Goal: Task Accomplishment & Management: Manage account settings

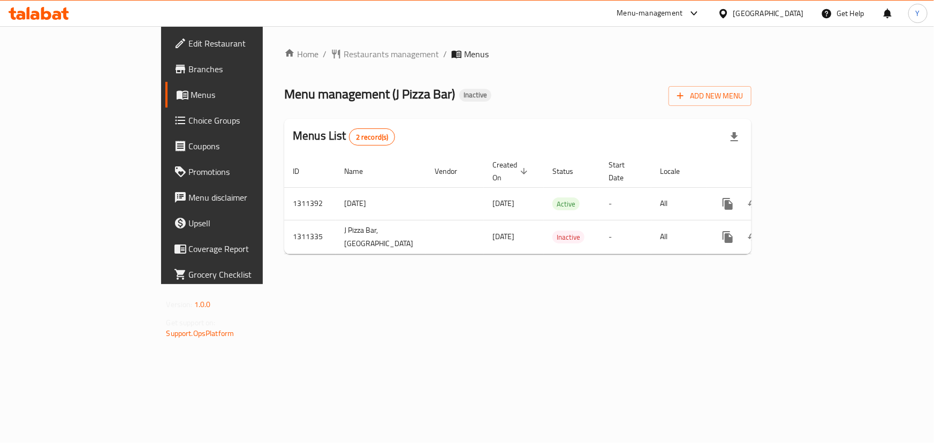
click at [347, 284] on div "Home / Restaurants management / Menus Menu management ( J Pizza Bar ) Inactive …" at bounding box center [518, 155] width 510 height 258
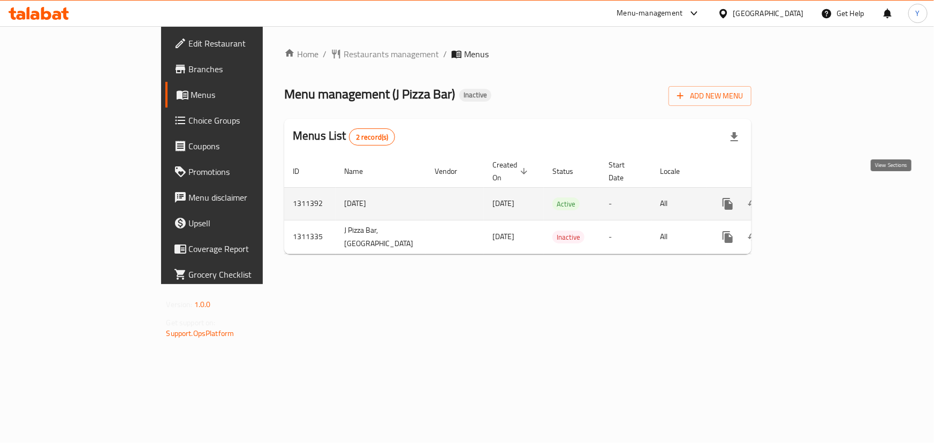
click at [818, 191] on link "enhanced table" at bounding box center [805, 204] width 26 height 26
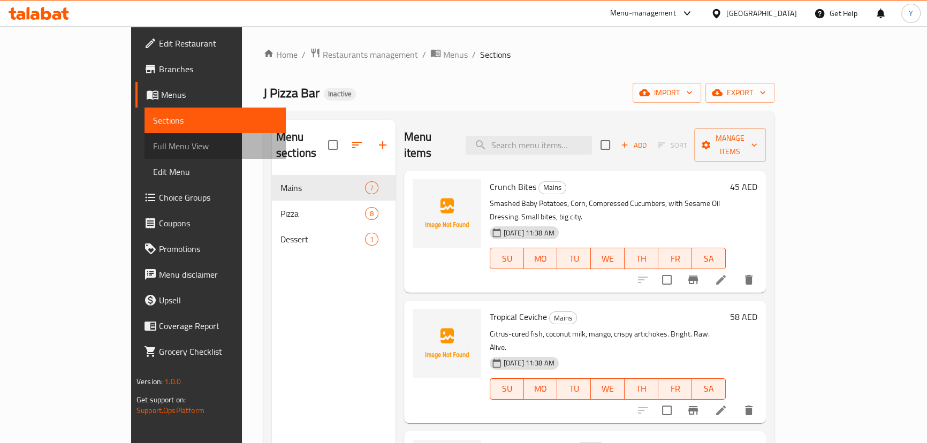
click at [153, 150] on span "Full Menu View" at bounding box center [215, 146] width 124 height 13
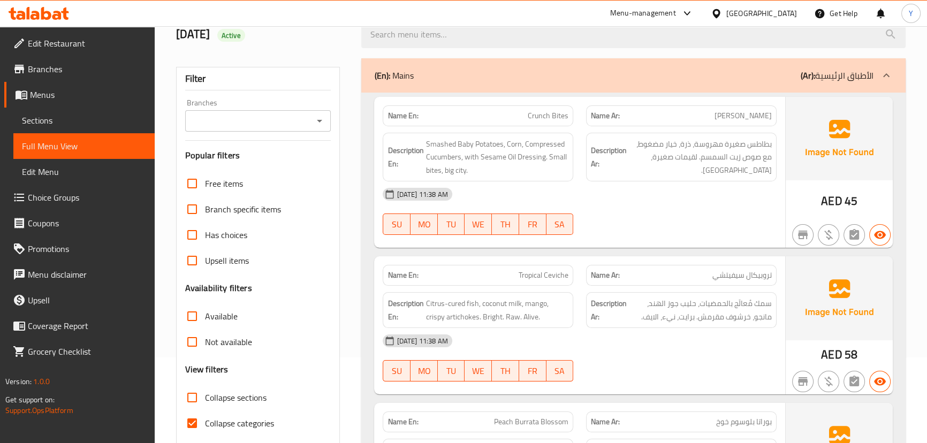
scroll to position [194, 0]
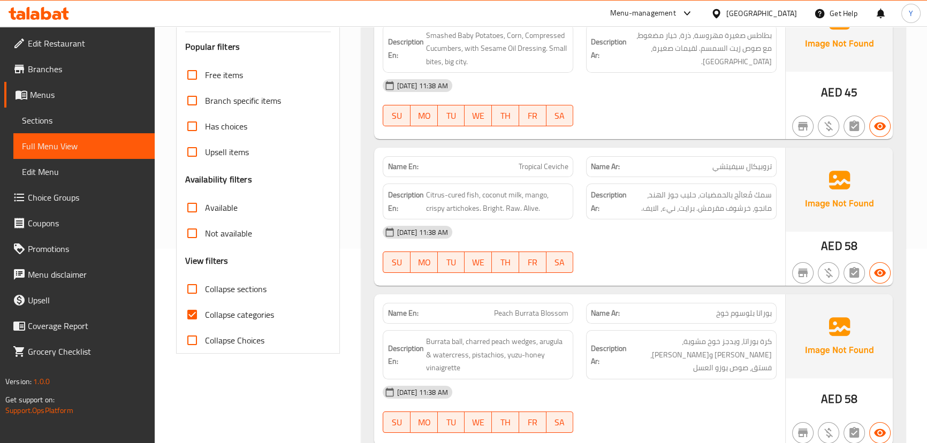
click at [216, 286] on span "Collapse sections" at bounding box center [236, 289] width 62 height 13
click at [205, 286] on input "Collapse sections" at bounding box center [192, 289] width 26 height 26
checkbox input "true"
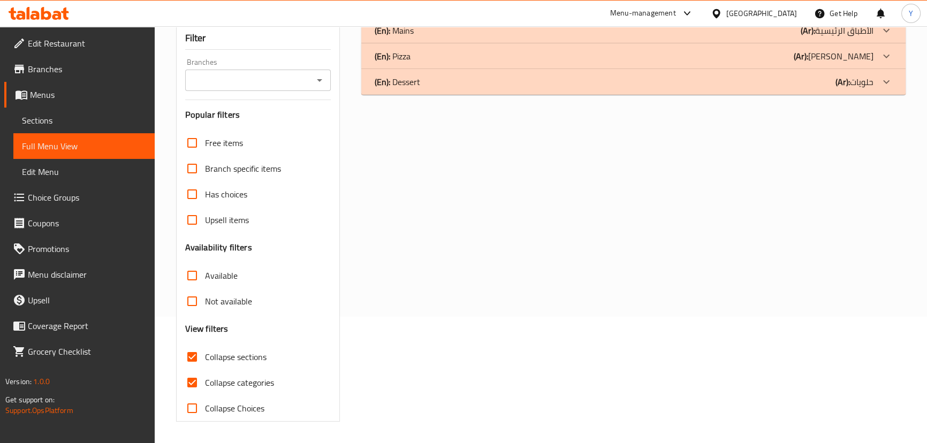
scroll to position [126, 0]
click at [561, 208] on div "(En): Mains (Ar): الأطباق الرئيسية Name En: Crunch Bites Name Ar: كرانشي بايتس …" at bounding box center [633, 220] width 557 height 417
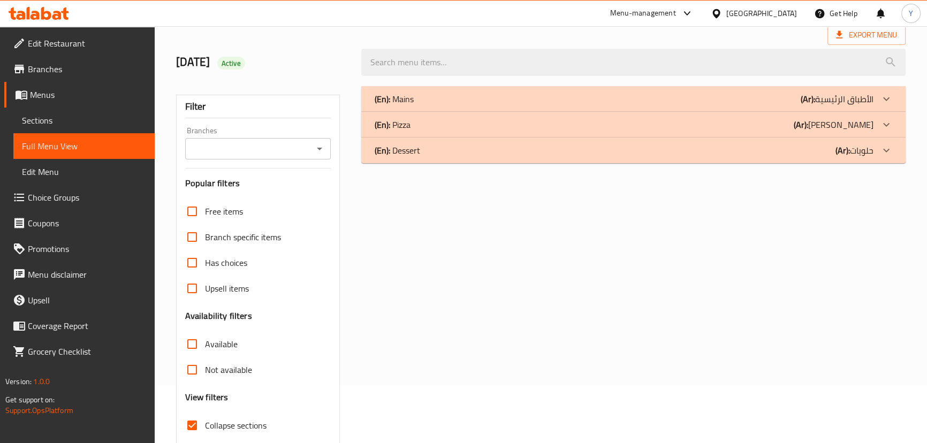
scroll to position [0, 0]
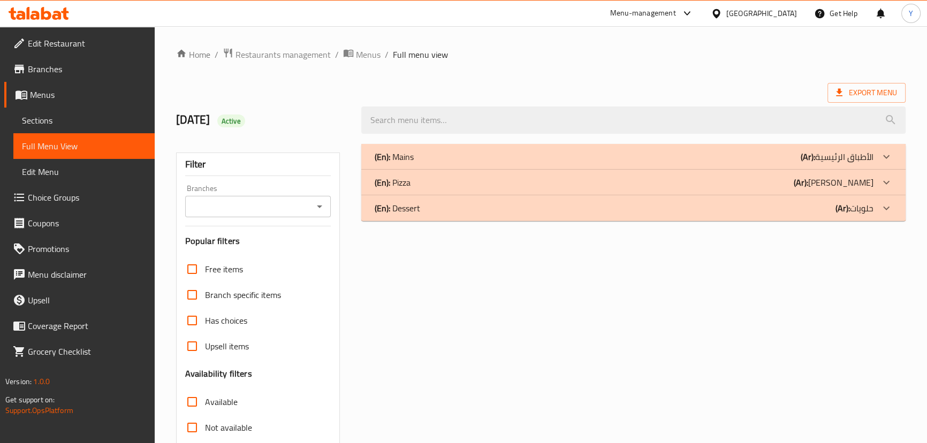
click at [658, 63] on div "Home / Restaurants management / Menus / Full menu view Export Menu 13/9/2025 Ac…" at bounding box center [540, 298] width 729 height 500
click at [459, 150] on div "(En): Mains (Ar): الأطباق الرئيسية" at bounding box center [623, 156] width 499 height 13
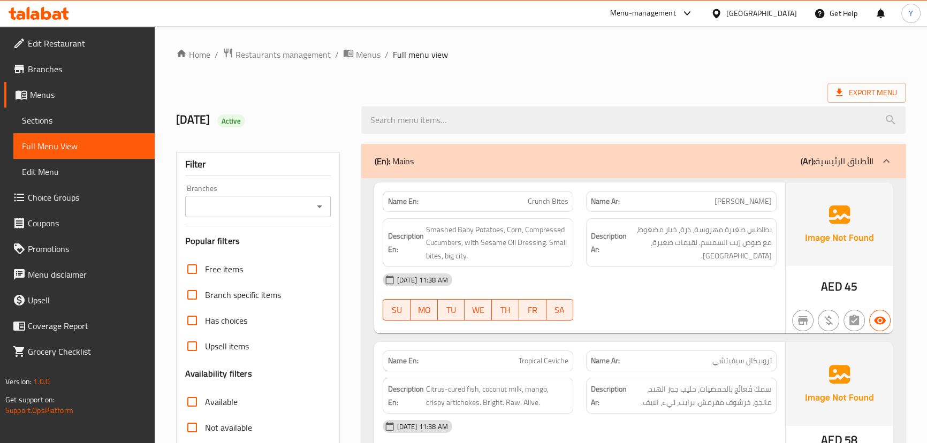
click at [546, 242] on span "Smashed Baby Potatoes, Corn, Compressed Cucumbers, with Sesame Oil Dressing. Sm…" at bounding box center [496, 243] width 143 height 40
click at [531, 240] on span "Smashed Baby Potatoes, Corn, Compressed Cucumbers, with Sesame Oil Dressing. Sm…" at bounding box center [496, 243] width 143 height 40
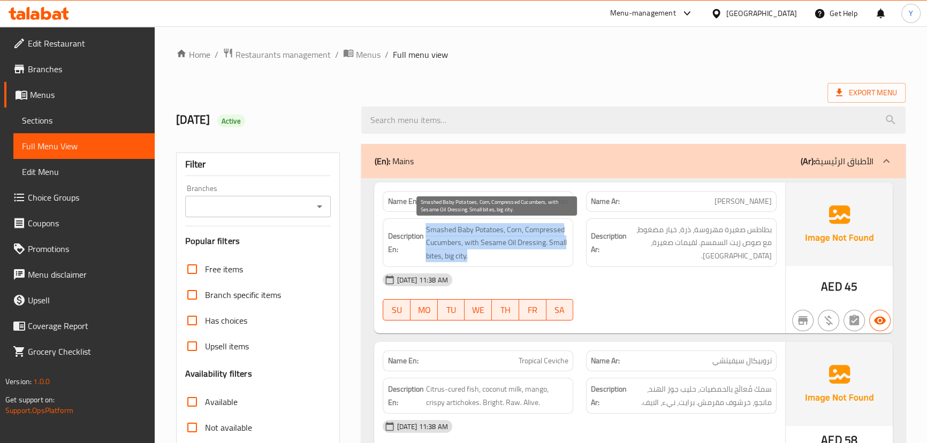
click at [531, 240] on span "Smashed Baby Potatoes, Corn, Compressed Cucumbers, with Sesame Oil Dressing. Sm…" at bounding box center [496, 243] width 143 height 40
copy span "Smashed Baby Potatoes, Corn, Compressed Cucumbers, with Sesame Oil Dressing. Sm…"
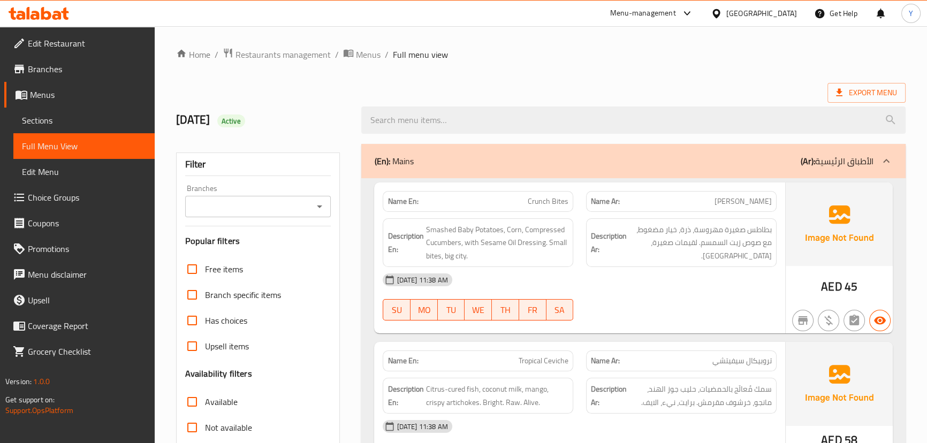
click at [736, 276] on div "13-09-2025 11:38 AM" at bounding box center [579, 280] width 406 height 26
click at [732, 275] on div "13-09-2025 11:38 AM" at bounding box center [579, 280] width 406 height 26
click at [492, 227] on span "Smashed Baby Potatoes, Corn, Compressed Cucumbers, with Sesame Oil Dressing. Sm…" at bounding box center [496, 243] width 143 height 40
click at [468, 235] on span "Smashed Baby Potatoes, Corn, Compressed Cucumbers, with Sesame Oil Dressing. Sm…" at bounding box center [496, 243] width 143 height 40
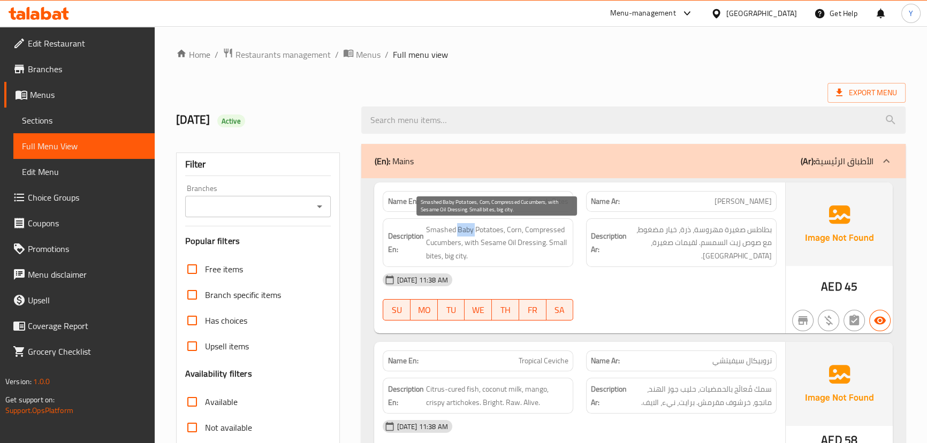
click at [468, 235] on span "Smashed Baby Potatoes, Corn, Compressed Cucumbers, with Sesame Oil Dressing. Sm…" at bounding box center [496, 243] width 143 height 40
drag, startPoint x: 555, startPoint y: 270, endPoint x: 513, endPoint y: 262, distance: 43.0
click at [549, 272] on div "13-09-2025 11:38 AM" at bounding box center [579, 280] width 406 height 26
click at [482, 195] on div "Name En: Crunch Bites" at bounding box center [478, 201] width 191 height 21
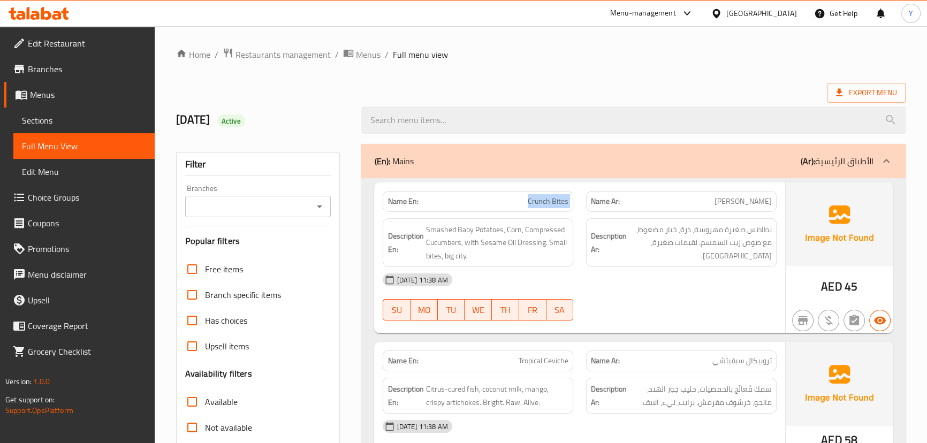
copy span "Crunch Bites"
click at [482, 195] on div "Name En: Crunch Bites" at bounding box center [478, 201] width 191 height 21
click at [758, 246] on span "بطاطس صغيرة مهروسة، ذرة، خيار مضغوط، مع صوص زيت السمسم. لقيمات صغيرة، بيج سيتي." at bounding box center [700, 243] width 143 height 40
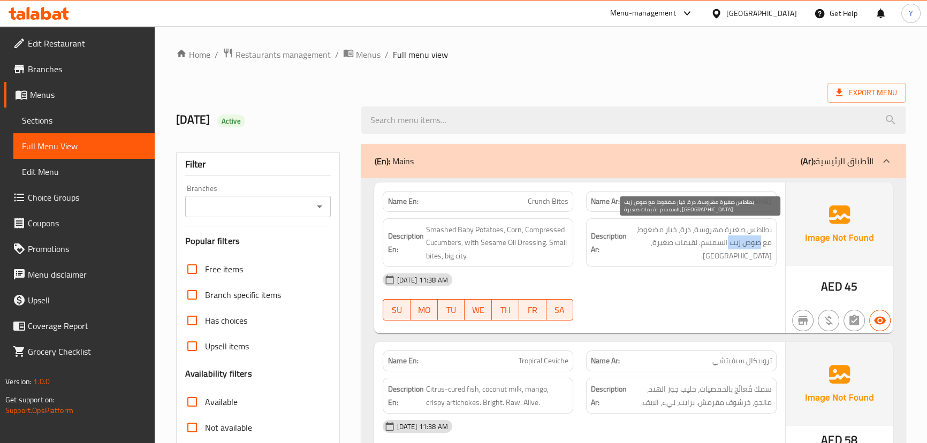
drag, startPoint x: 758, startPoint y: 246, endPoint x: 725, endPoint y: 246, distance: 32.7
click at [730, 246] on span "بطاطس صغيرة مهروسة، ذرة، خيار مضغوط، مع صوص زيت السمسم. لقيمات صغيرة، بيج سيتي." at bounding box center [700, 243] width 143 height 40
click at [521, 195] on div "Name En: Crunch Bites" at bounding box center [478, 201] width 191 height 21
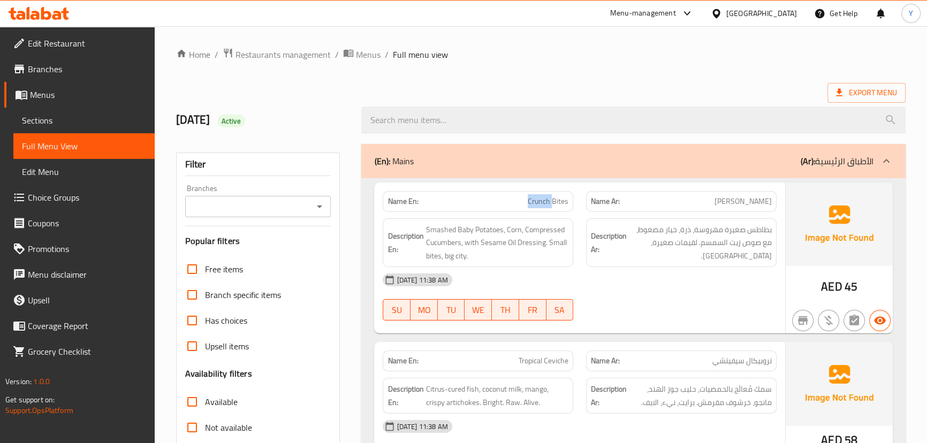
click at [521, 195] on div "Name En: Crunch Bites" at bounding box center [478, 201] width 191 height 21
copy span "Crunch Bites"
drag, startPoint x: 583, startPoint y: 328, endPoint x: 566, endPoint y: 355, distance: 32.2
click at [583, 328] on div "Name En: Crunch Bites Name Ar: كرانشي بايتس Description En: Smashed Baby Potato…" at bounding box center [579, 257] width 410 height 151
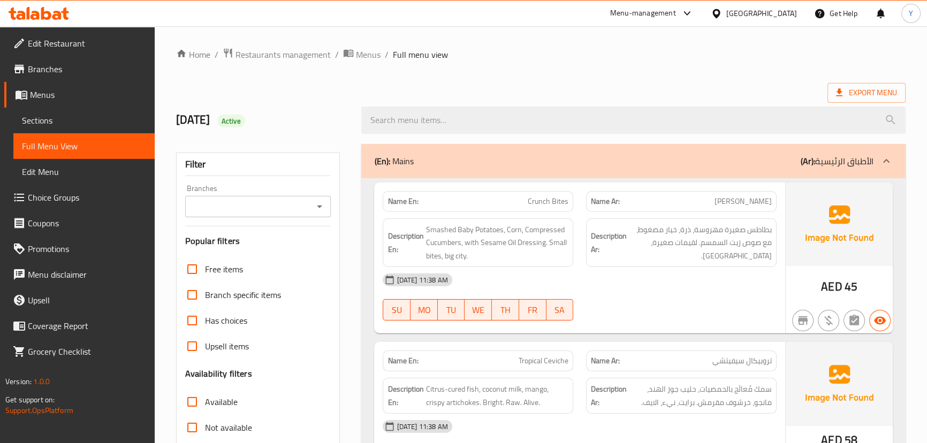
click at [544, 369] on div "Name En: Tropical Ceviche" at bounding box center [478, 361] width 191 height 21
click at [518, 423] on div "13-09-2025 11:38 AM" at bounding box center [579, 427] width 406 height 26
click at [523, 408] on span "Citrus-cured fish, coconut milk, mango, crispy artichokes. Bright. Raw. Alive." at bounding box center [496, 396] width 143 height 26
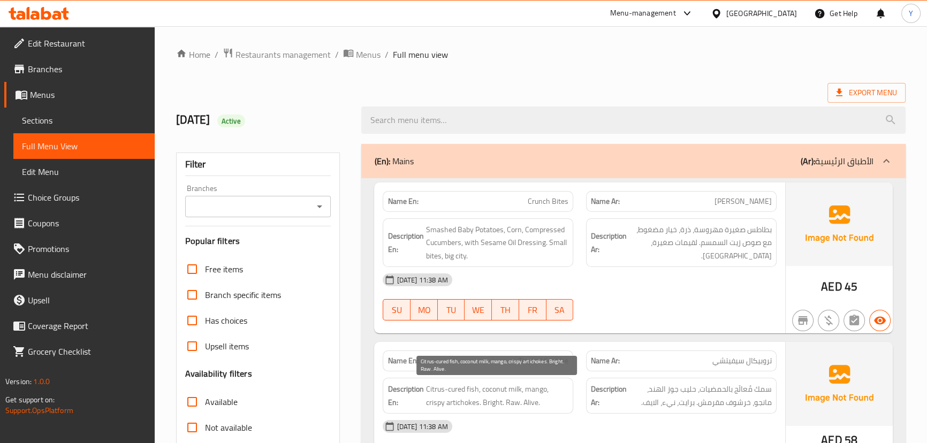
click at [537, 391] on span "Citrus-cured fish, coconut milk, mango, crispy artichokes. Bright. Raw. Alive." at bounding box center [496, 396] width 143 height 26
copy span "Citrus-cured fish, coconut milk, mango, crispy artichokes. Bright. Raw. Alive."
click at [729, 278] on div "13-09-2025 11:38 AM" at bounding box center [579, 280] width 406 height 26
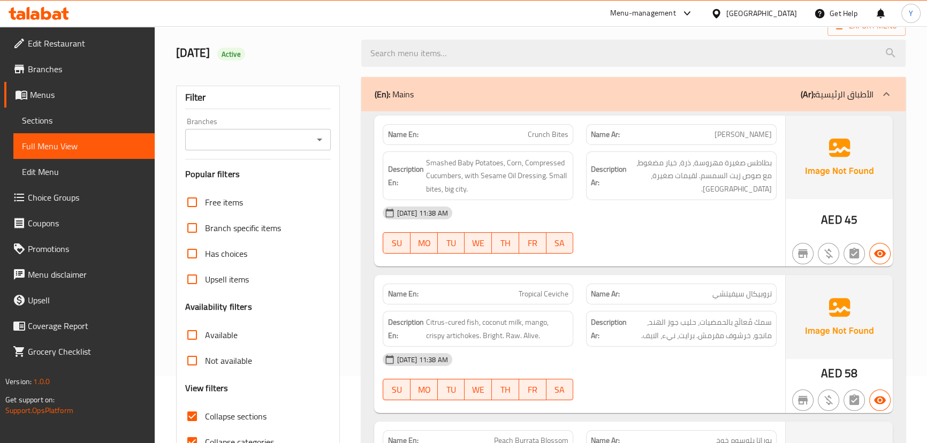
scroll to position [146, 0]
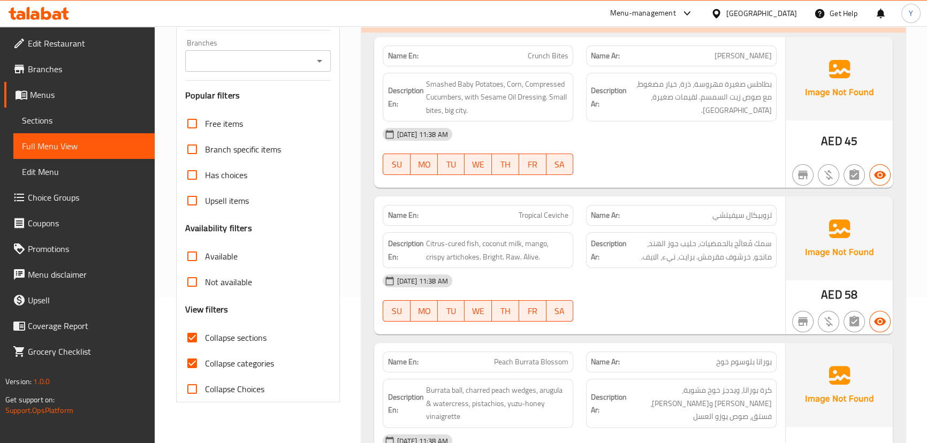
click at [752, 278] on div "13-09-2025 11:38 AM" at bounding box center [579, 281] width 406 height 26
click at [598, 239] on strong "Description Ar:" at bounding box center [609, 250] width 36 height 26
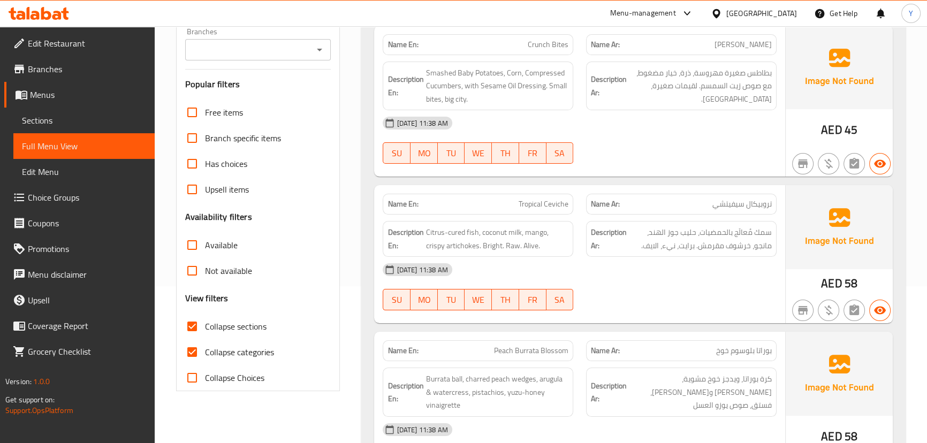
scroll to position [194, 0]
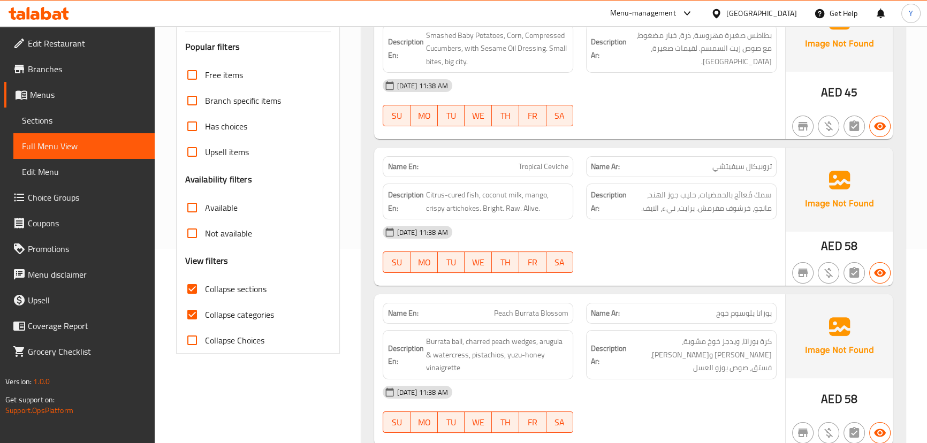
click at [546, 349] on span "Burrata ball, charred peach wedges, arugula & watercress, pistachios, yuzu-hone…" at bounding box center [496, 355] width 143 height 40
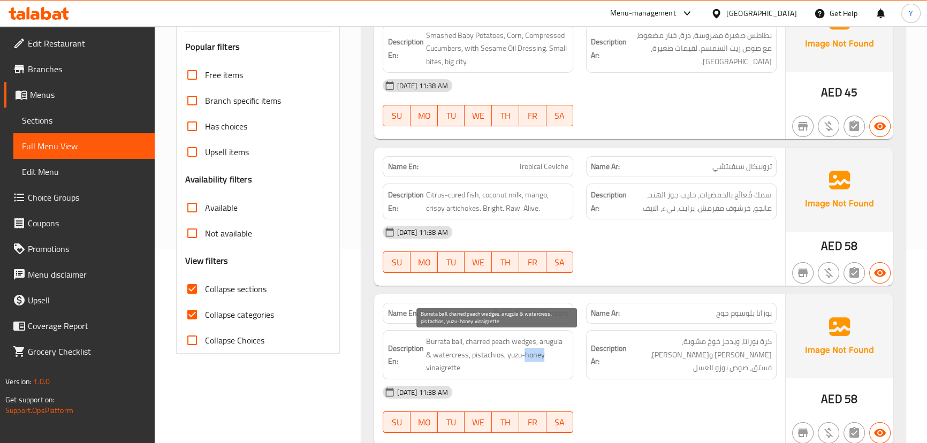
click at [546, 349] on span "Burrata ball, charred peach wedges, arugula & watercress, pistachios, yuzu-hone…" at bounding box center [496, 355] width 143 height 40
copy span "Burrata ball, charred peach wedges, arugula & watercress, pistachios, yuzu-hone…"
click at [545, 349] on span "Burrata ball, charred peach wedges, arugula & watercress, pistachios, yuzu-hone…" at bounding box center [496, 355] width 143 height 40
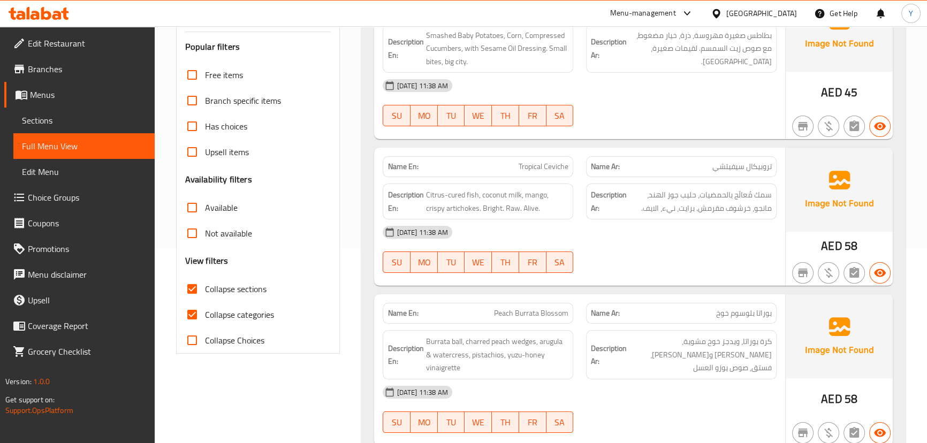
click at [760, 284] on div "Name En: Tropical Ceviche Name Ar: تروبيكال سيفيتشي Description En: Citrus-cure…" at bounding box center [579, 217] width 410 height 138
drag, startPoint x: 167, startPoint y: 356, endPoint x: 180, endPoint y: 348, distance: 15.9
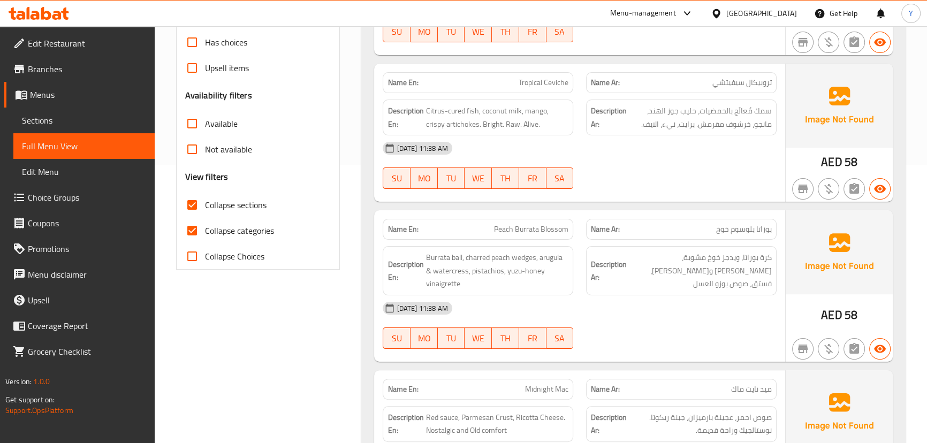
scroll to position [292, 0]
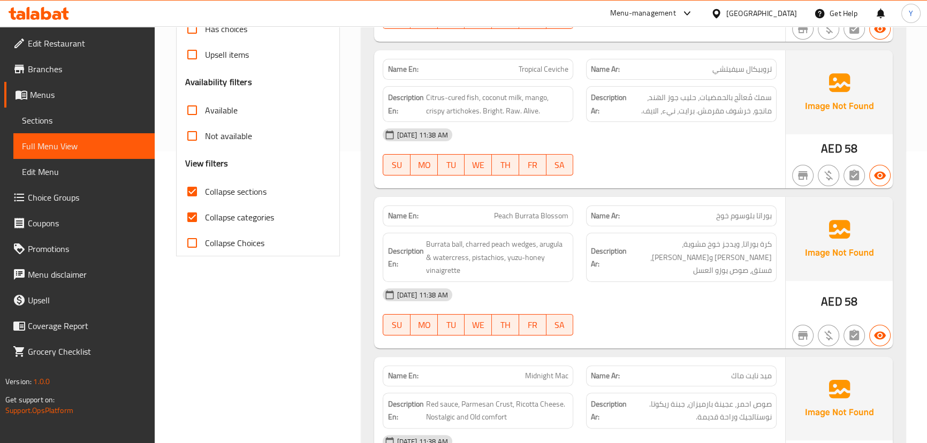
click at [533, 223] on div "Name En: Peach Burrata Blossom" at bounding box center [478, 216] width 191 height 21
copy span "Peach Burrata Blossom"
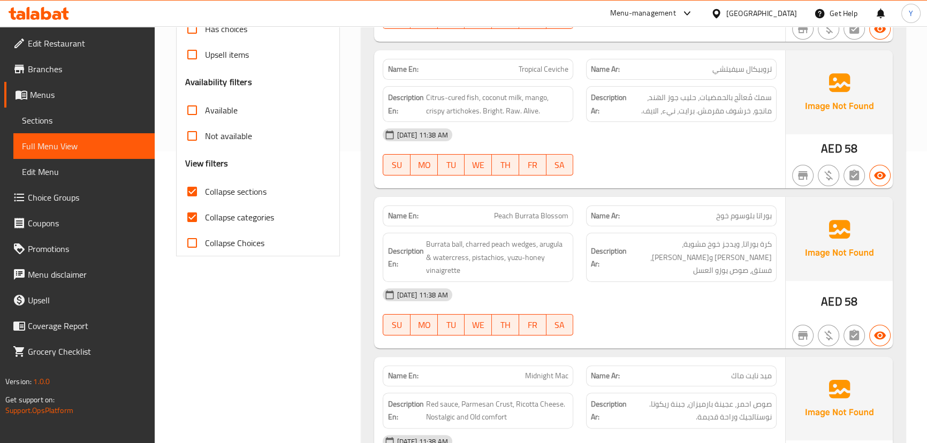
click at [569, 250] on div "Description En: Burrata ball, charred peach wedges, arugula & watercress, pista…" at bounding box center [478, 257] width 191 height 49
click at [567, 251] on span "Burrata ball, charred peach wedges, arugula & watercress, pistachios, yuzu-hone…" at bounding box center [496, 258] width 143 height 40
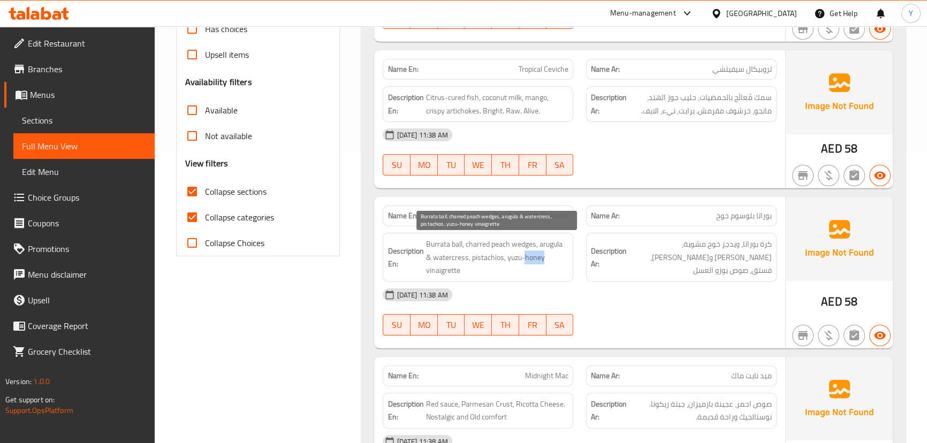
click at [567, 251] on span "Burrata ball, charred peach wedges, arugula & watercress, pistachios, yuzu-hone…" at bounding box center [496, 258] width 143 height 40
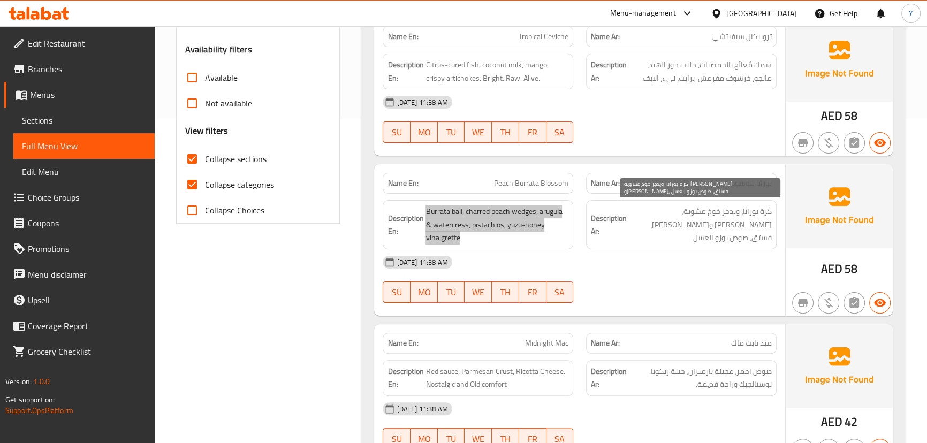
scroll to position [438, 0]
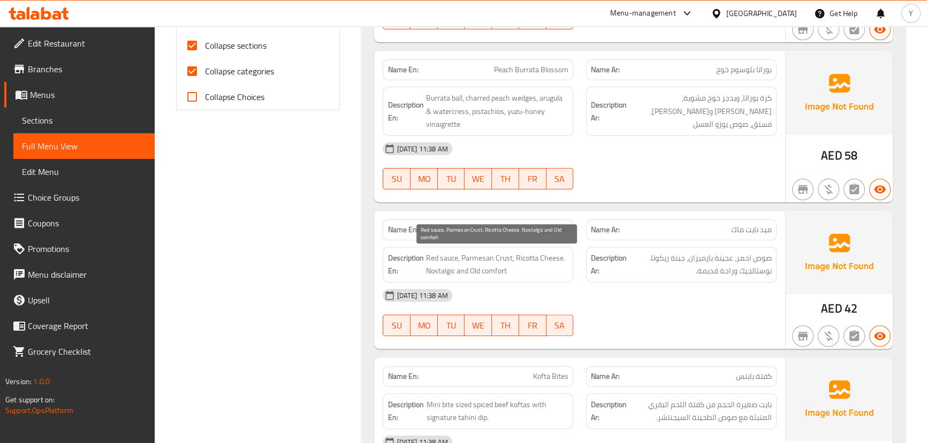
click at [524, 259] on span "Red sauce, Parmesan Crust, Ricotta Cheese. Nostalgic and Old comfort" at bounding box center [496, 265] width 143 height 26
copy span "Red sauce, Parmesan Crust, Ricotta Cheese. Nostalgic and Old comfort"
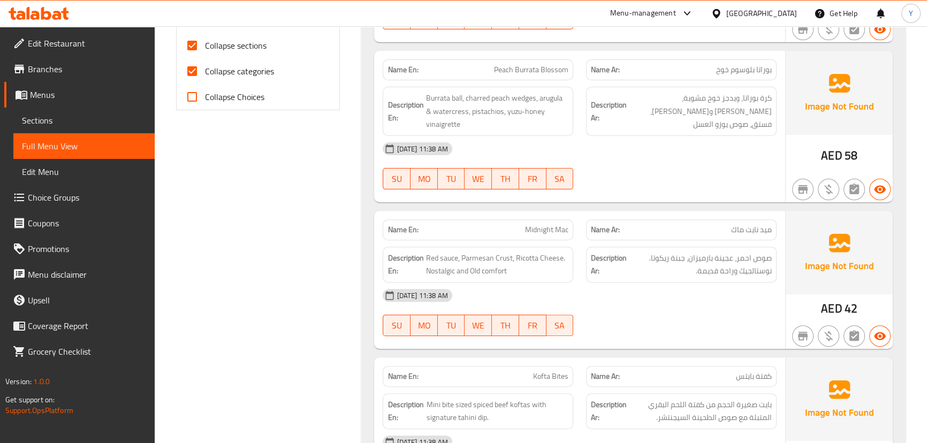
click at [673, 224] on p "Name Ar: ميد نايت ماك" at bounding box center [681, 229] width 181 height 11
click at [565, 243] on div "Description En: Red sauce, Parmesan Crust, Ricotta Cheese. Nostalgic and Old co…" at bounding box center [477, 264] width 203 height 49
click at [771, 191] on div at bounding box center [681, 189] width 203 height 13
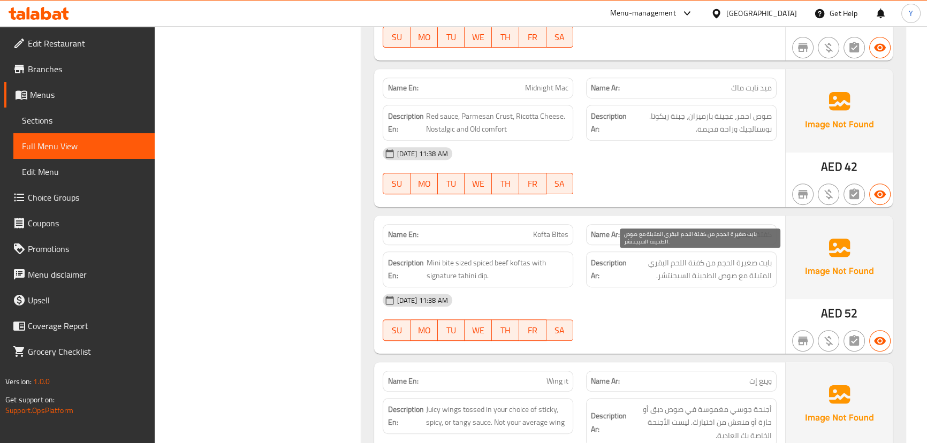
scroll to position [583, 0]
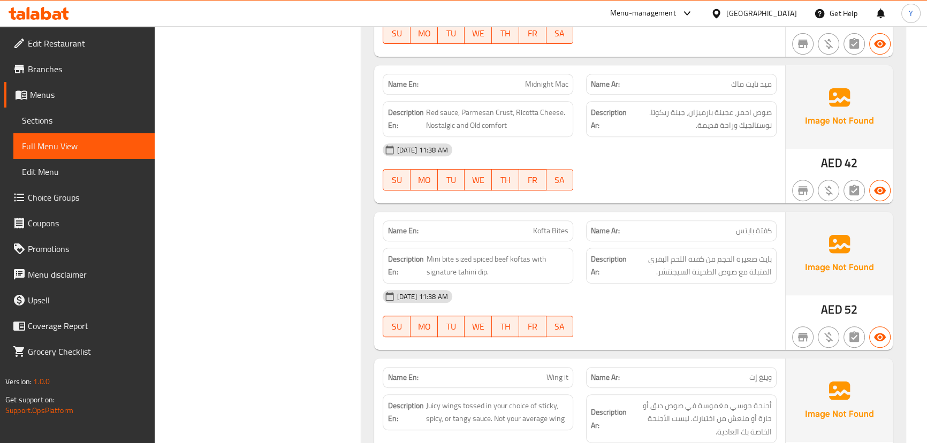
click at [573, 260] on div "Description En: Mini bite sized spiced beef koftas with signature tahini dip." at bounding box center [478, 266] width 191 height 36
copy span "Mini bite sized spiced beef koftas with signature tahini dip."
click at [708, 316] on div "13-09-2025 11:38 AM SU MO TU WE TH FR SA" at bounding box center [579, 314] width 406 height 60
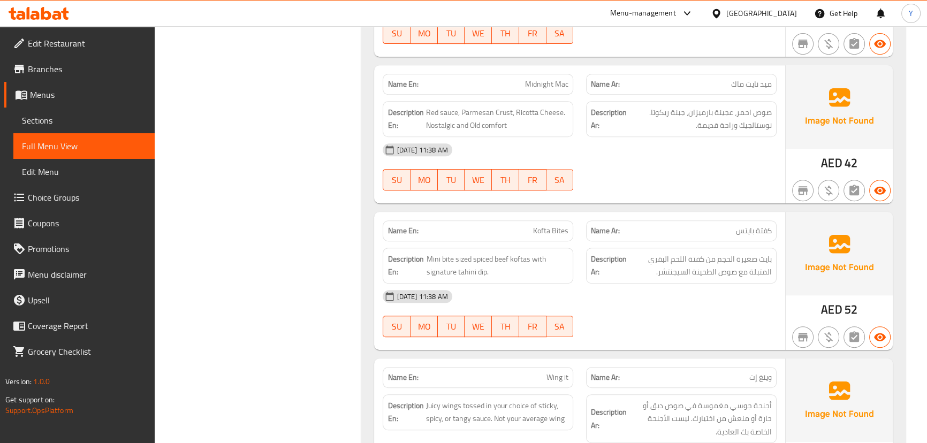
drag, startPoint x: 623, startPoint y: 337, endPoint x: 582, endPoint y: 363, distance: 48.6
click at [623, 337] on div at bounding box center [681, 337] width 203 height 13
click at [526, 402] on span "Juicy wings tossed in your choice of sticky, spicy, or tangy sauce. Not your av…" at bounding box center [496, 412] width 143 height 26
copy span "choice"
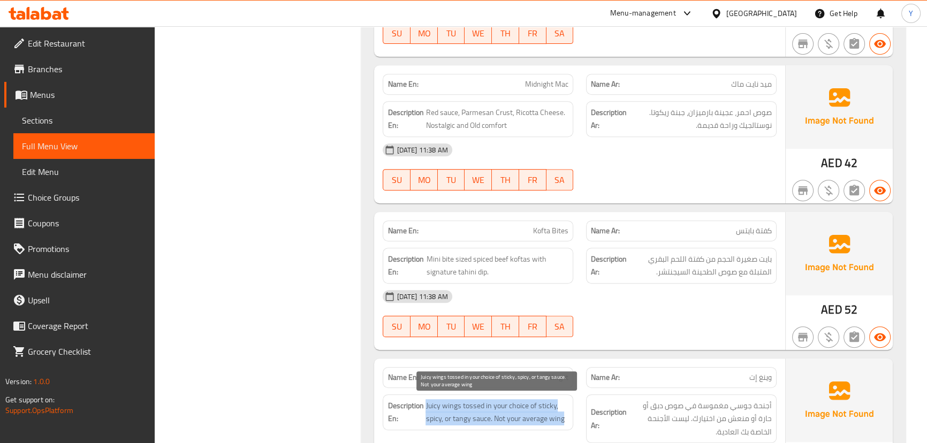
click at [526, 402] on span "Juicy wings tossed in your choice of sticky, spicy, or tangy sauce. Not your av…" at bounding box center [496, 412] width 143 height 26
copy span "Juicy wings tossed in your choice of sticky, spicy, or tangy sauce. Not your av…"
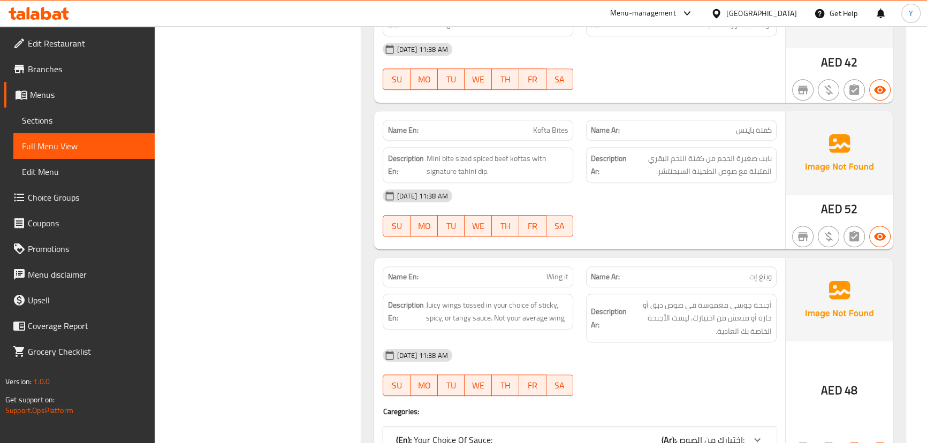
click at [755, 319] on span "أجنحة جوسي مغموسة في صوص دبق أو حارة أو منعش من اختيارك. ليست الأجنحة الخاصة بك…" at bounding box center [700, 319] width 143 height 40
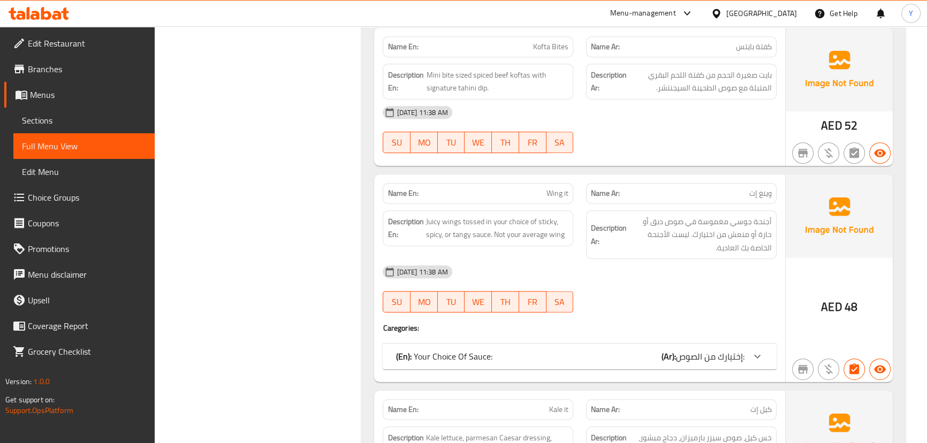
scroll to position [827, 0]
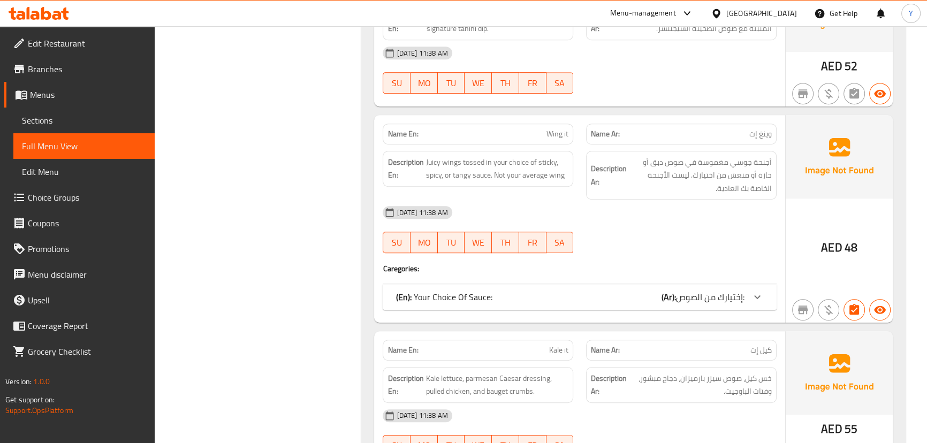
click at [695, 292] on span "إختيارك من الصوص:" at bounding box center [710, 297] width 69 height 16
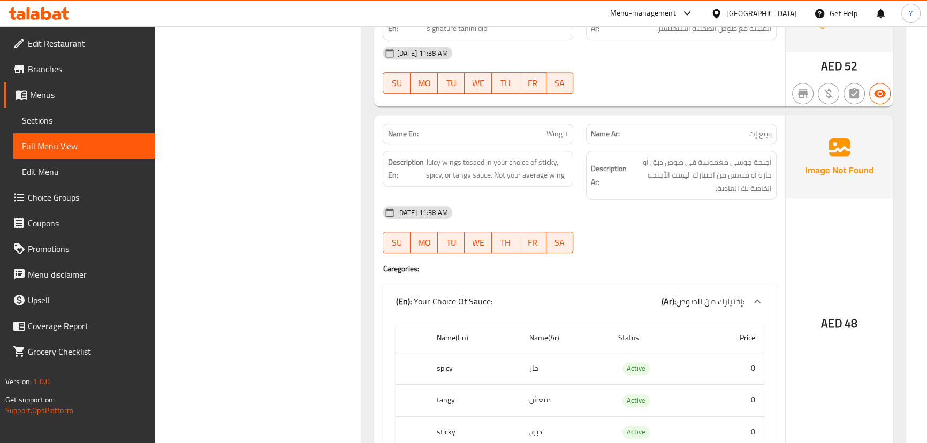
click at [711, 247] on div at bounding box center [681, 253] width 203 height 13
click at [519, 145] on div "Description En: Juicy wings tossed in your choice of sticky, spicy, or tangy sa…" at bounding box center [477, 176] width 203 height 62
click at [541, 118] on div "Name En: Wing it" at bounding box center [477, 134] width 203 height 34
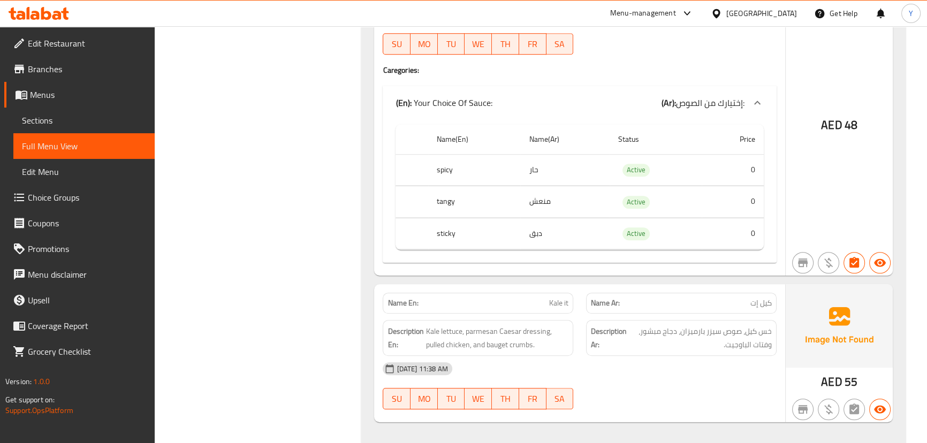
scroll to position [1070, 0]
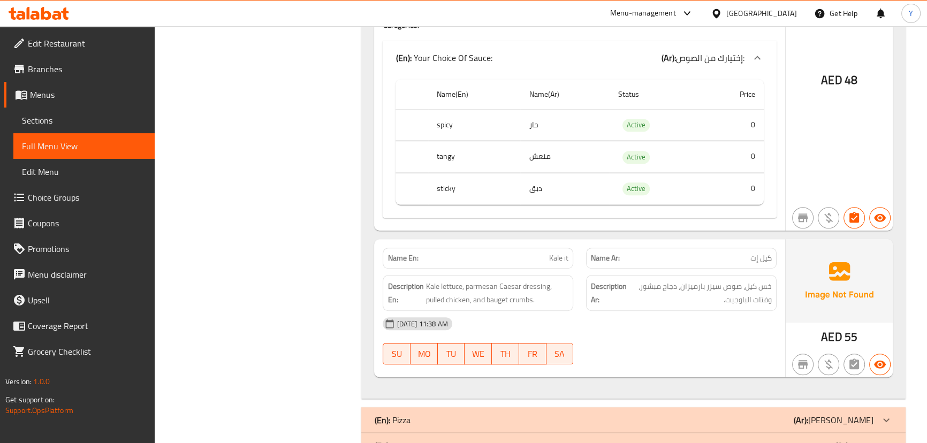
drag, startPoint x: 699, startPoint y: 308, endPoint x: 610, endPoint y: 303, distance: 90.0
click at [699, 308] on div "Description Ar: خس كيل، صوص سيزر بارميزان، دجاج مبشور، وفتات الباوجيت." at bounding box center [681, 293] width 191 height 36
click at [498, 287] on span "Kale lettuce, parmesan Caesar dressing, pulled chicken, and bauget crumbs." at bounding box center [496, 293] width 143 height 26
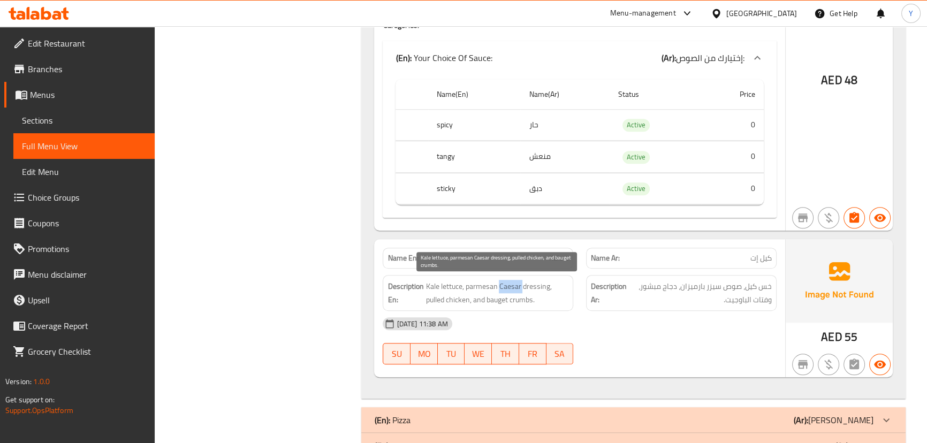
click at [498, 287] on span "Kale lettuce, parmesan Caesar dressing, pulled chicken, and bauget crumbs." at bounding box center [496, 293] width 143 height 26
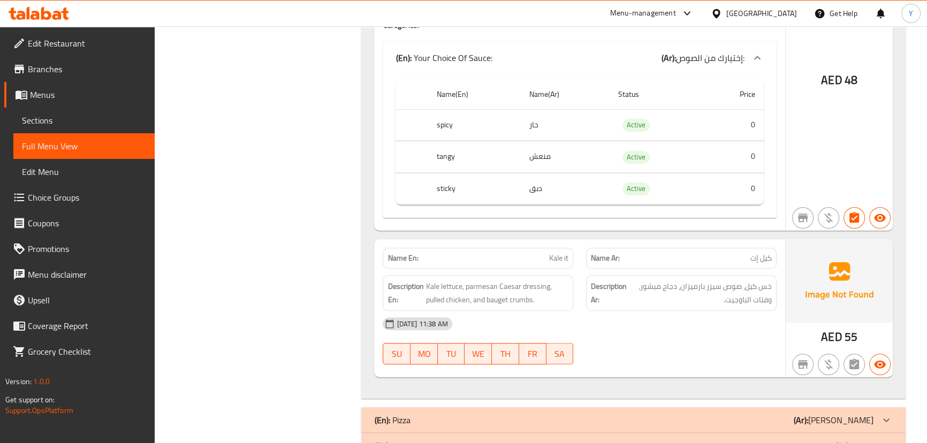
drag, startPoint x: 694, startPoint y: 339, endPoint x: 700, endPoint y: 348, distance: 10.8
click at [694, 339] on div "13-09-2025 11:38 AM SU MO TU WE TH FR SA" at bounding box center [579, 341] width 406 height 60
click at [531, 260] on p "Name En: Kale it" at bounding box center [477, 258] width 181 height 11
click at [531, 259] on p "Name En: Kale it" at bounding box center [477, 258] width 181 height 11
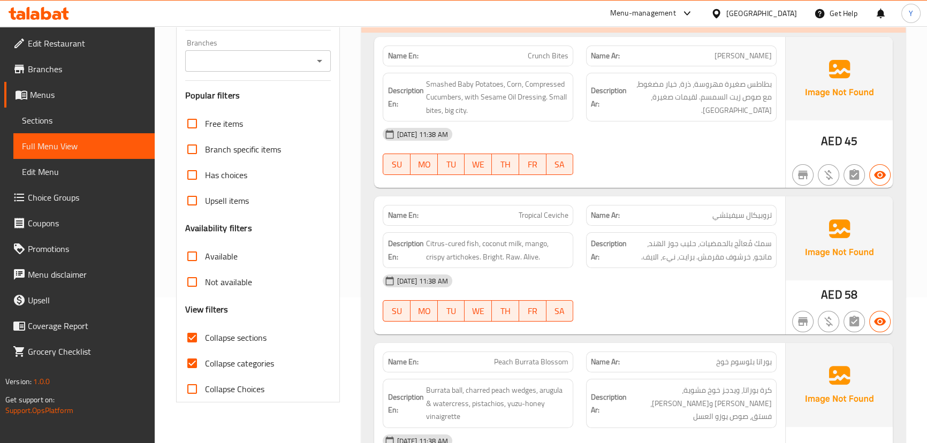
scroll to position [0, 0]
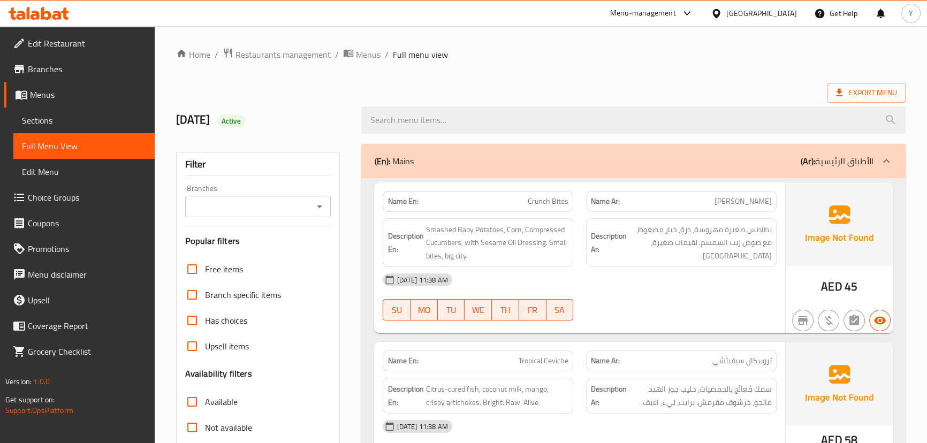
click at [549, 146] on div "(En): Mains (Ar): الأطباق الرئيسية" at bounding box center [633, 161] width 544 height 34
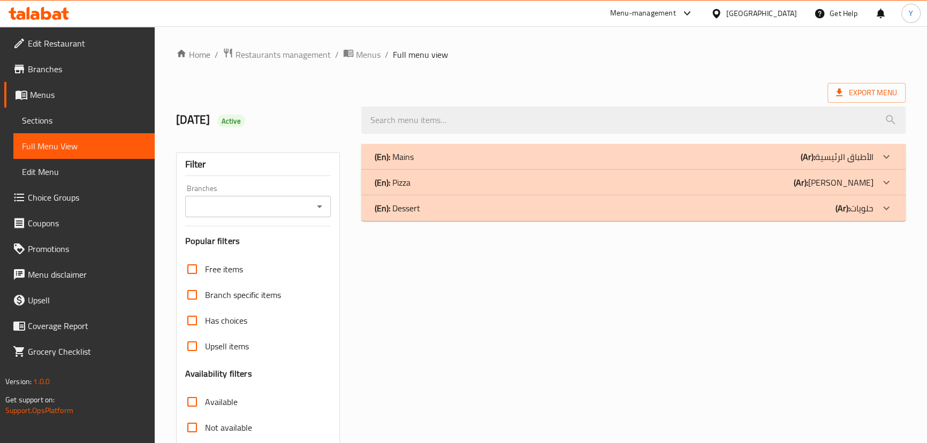
click at [492, 185] on div "(En): Pizza (Ar): بيتزا" at bounding box center [623, 182] width 499 height 13
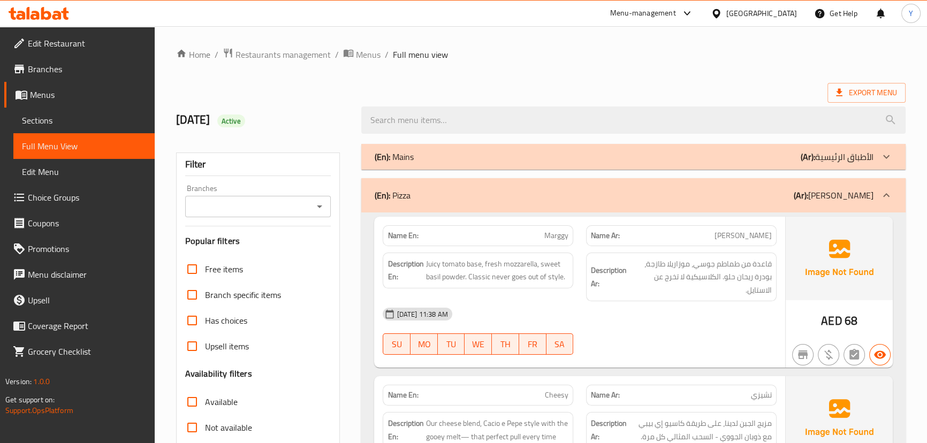
click at [566, 258] on span "Juicy tomato base, fresh mozzarella, sweet basil powder. Classic never goes out…" at bounding box center [496, 270] width 143 height 26
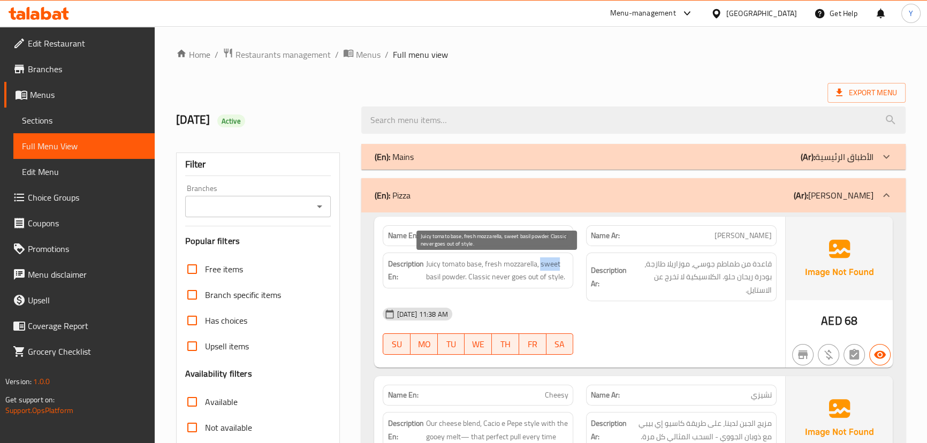
click at [566, 258] on span "Juicy tomato base, fresh mozzarella, sweet basil powder. Classic never goes out…" at bounding box center [496, 270] width 143 height 26
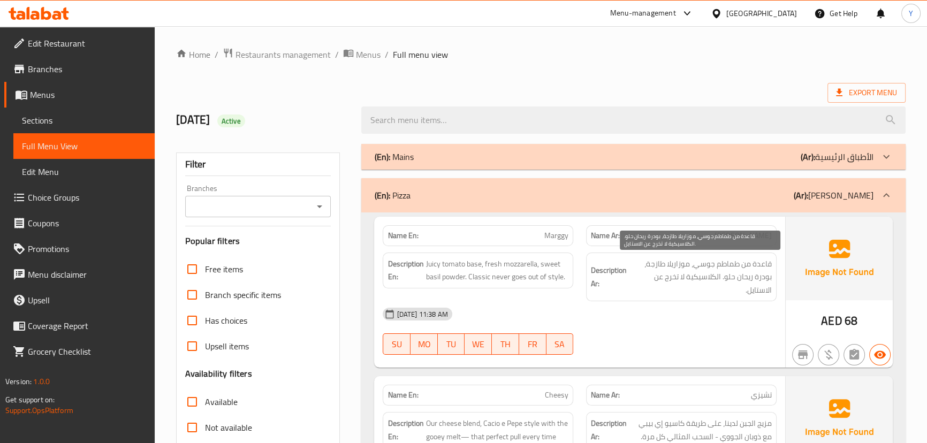
click at [732, 289] on span "قاعدة من طماطم جوسي، موزاريلا طازجة، بودرة ريحان حلو. الكلاسيكية لا تخرج عن الا…" at bounding box center [700, 277] width 143 height 40
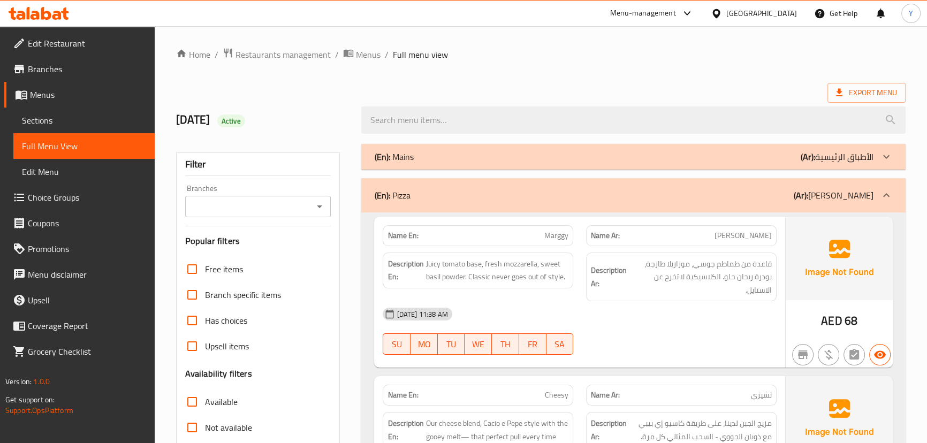
drag, startPoint x: 755, startPoint y: 284, endPoint x: 746, endPoint y: 290, distance: 10.6
click at [755, 284] on span "قاعدة من طماطم جوسي، موزاريلا طازجة، بودرة ريحان حلو. الكلاسيكية لا تخرج عن الا…" at bounding box center [700, 277] width 143 height 40
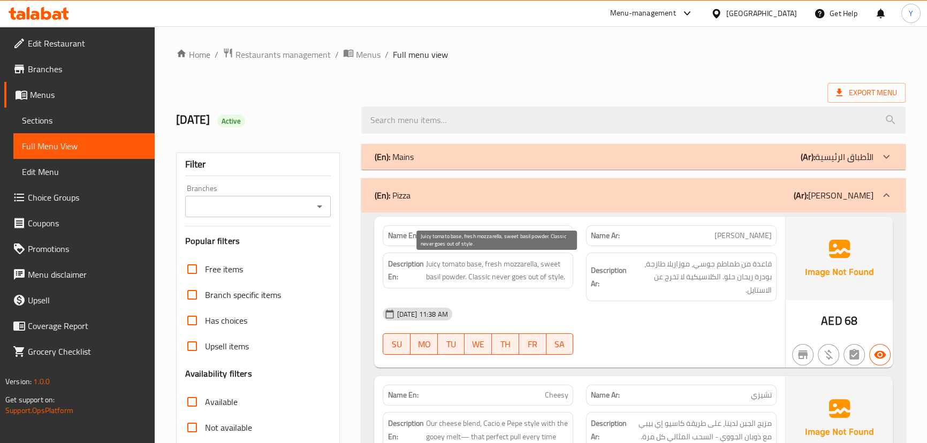
click at [514, 262] on span "Juicy tomato base, fresh mozzarella, sweet basil powder. Classic never goes out…" at bounding box center [496, 270] width 143 height 26
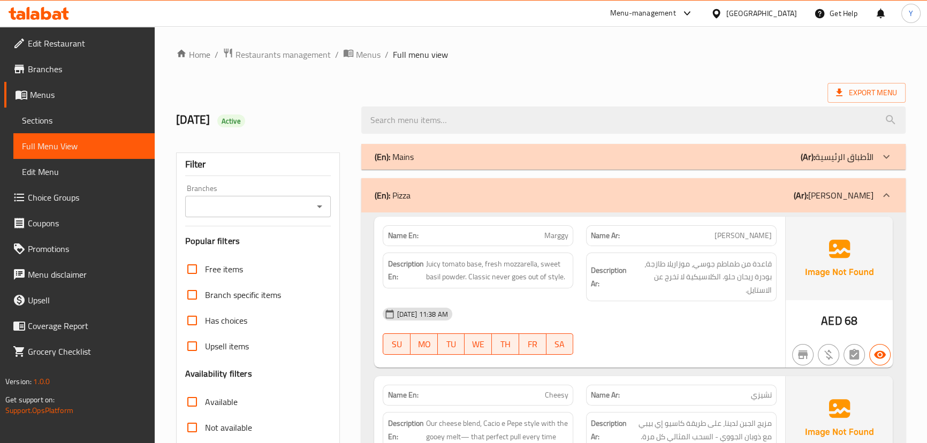
click at [716, 337] on div "13-09-2025 11:38 AM SU MO TU WE TH FR SA" at bounding box center [579, 331] width 406 height 60
click at [557, 238] on span "Marggy" at bounding box center [556, 235] width 24 height 11
click at [552, 226] on div "Name En: Marggy" at bounding box center [478, 235] width 191 height 21
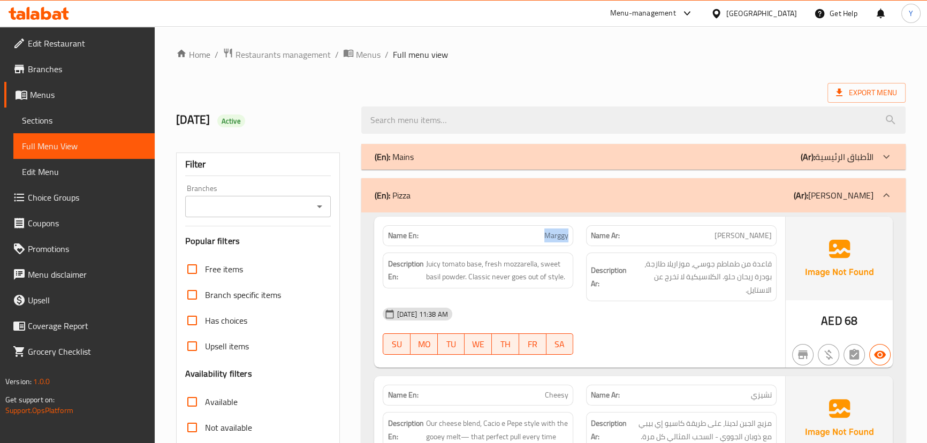
click at [552, 226] on div "Name En: Marggy" at bounding box center [478, 235] width 191 height 21
drag, startPoint x: 819, startPoint y: 331, endPoint x: 743, endPoint y: 319, distance: 76.4
click at [817, 331] on div "AED 68" at bounding box center [839, 292] width 107 height 151
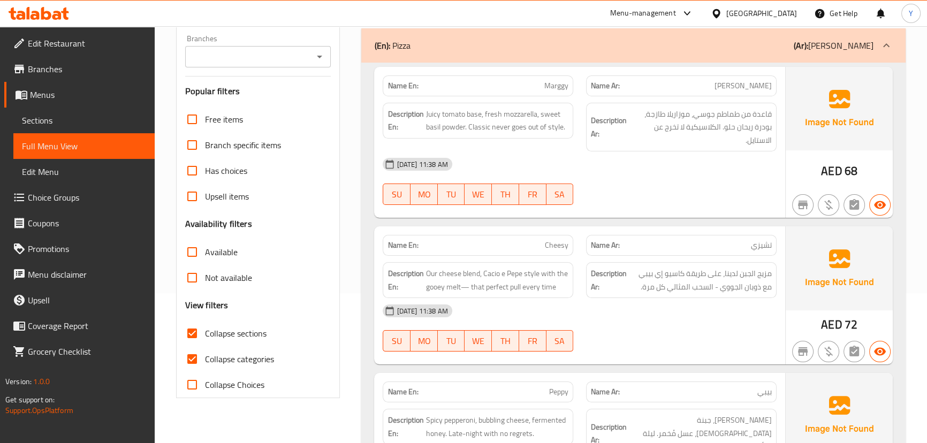
scroll to position [243, 0]
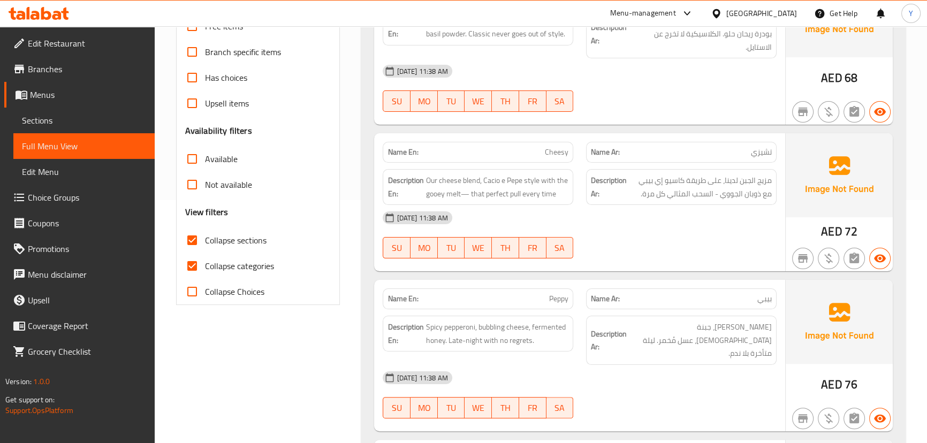
click at [529, 172] on div "Description En: Our cheese blend, Cacio e Pepe style with the gooey melt— that …" at bounding box center [478, 187] width 191 height 36
click at [499, 163] on div "Description En: Our cheese blend, Cacio e Pepe style with the gooey melt— that …" at bounding box center [477, 187] width 203 height 49
click at [514, 145] on div "Name En: Cheesy" at bounding box center [478, 152] width 191 height 21
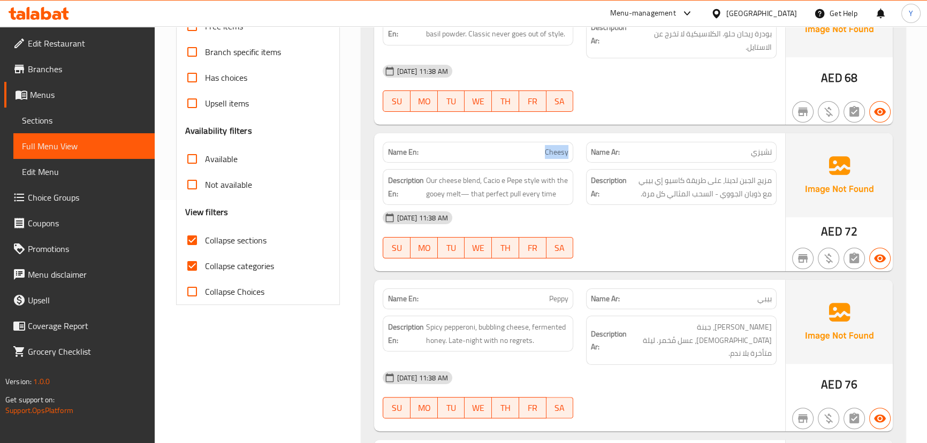
click at [514, 145] on div "Name En: Cheesy" at bounding box center [478, 152] width 191 height 21
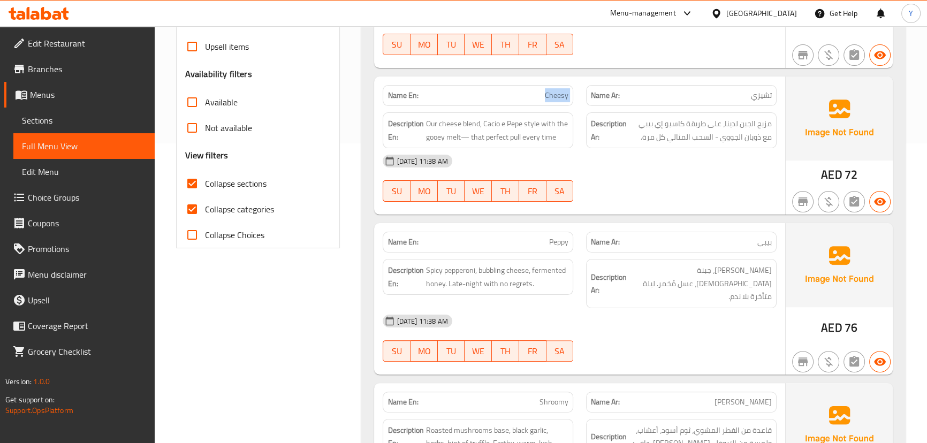
scroll to position [389, 0]
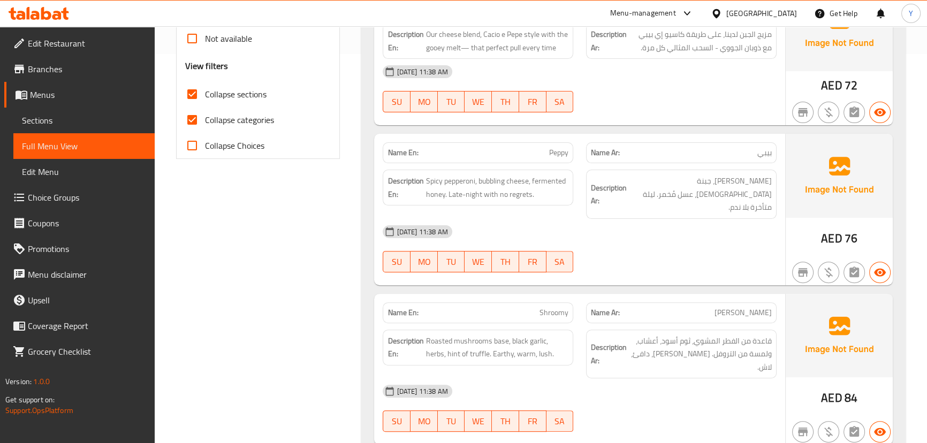
click at [724, 157] on p "Name Ar: بيبي" at bounding box center [681, 152] width 181 height 11
click at [490, 182] on span "Spicy pepperoni, bubbling cheese, fermented honey. Late-night with no regrets." at bounding box center [496, 187] width 143 height 26
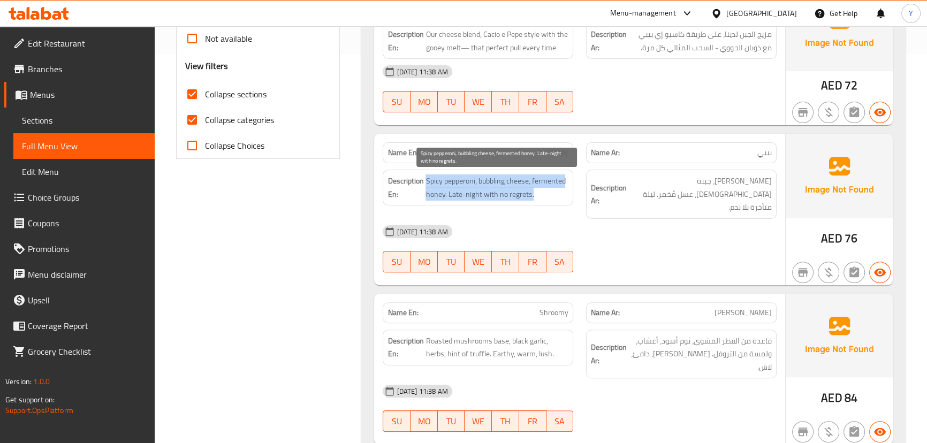
click at [490, 182] on span "Spicy pepperoni, bubbling cheese, fermented honey. Late-night with no regrets." at bounding box center [496, 187] width 143 height 26
click at [649, 246] on div "13-09-2025 11:38 AM SU MO TU WE TH FR SA" at bounding box center [579, 249] width 406 height 60
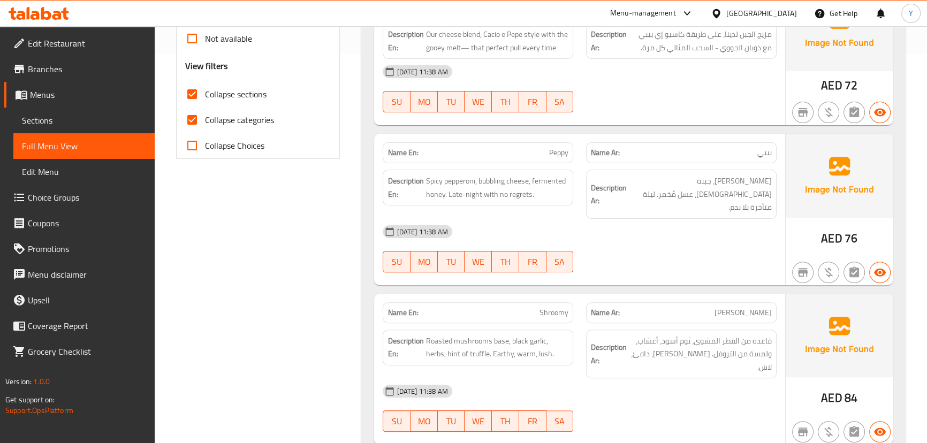
click at [541, 155] on p "Name En: Peppy" at bounding box center [477, 152] width 181 height 11
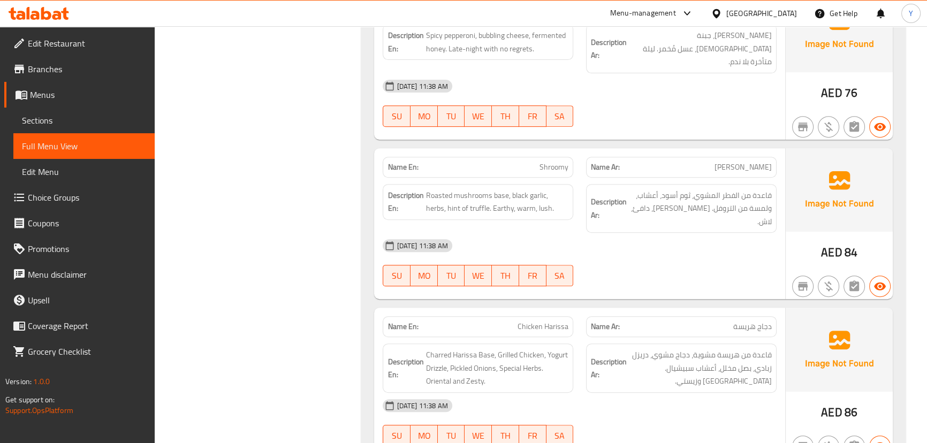
scroll to position [535, 0]
drag, startPoint x: 704, startPoint y: 184, endPoint x: 535, endPoint y: 199, distance: 170.3
click at [704, 188] on span "قاعدة من الفطر المشوي، ثوم أسود، أعشاب، ولمسة من التروفل. إيرثي، دافئ، لاش." at bounding box center [700, 208] width 143 height 40
click at [531, 194] on span "Roasted mushrooms base, black garlic, herbs, hint of truffle. Earthy, warm, lus…" at bounding box center [496, 201] width 143 height 26
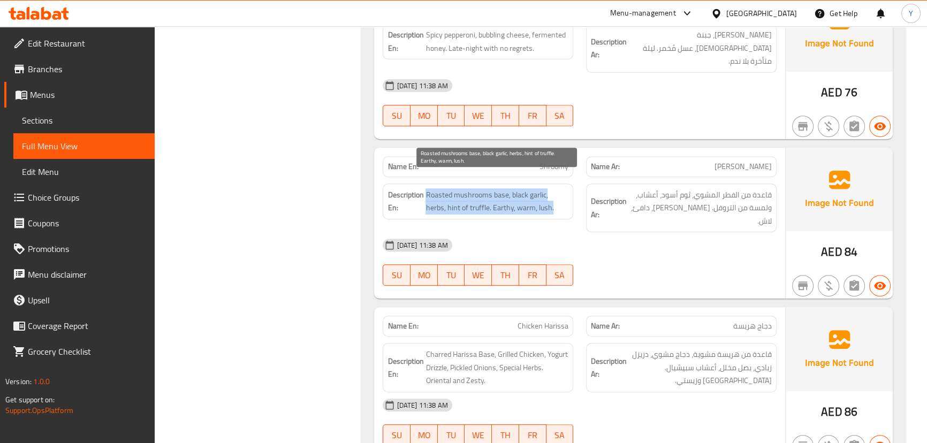
click at [531, 194] on span "Roasted mushrooms base, black garlic, herbs, hint of truffle. Earthy, warm, lus…" at bounding box center [496, 201] width 143 height 26
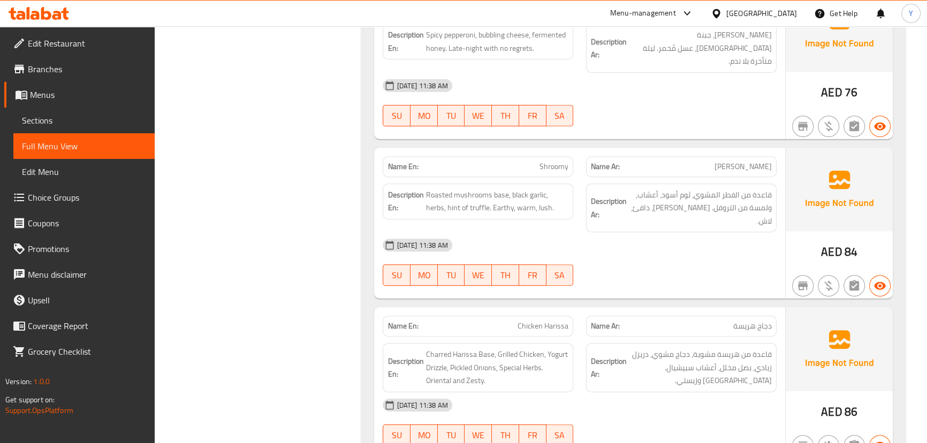
click at [514, 161] on p "Name En: Shroomy" at bounding box center [477, 166] width 181 height 11
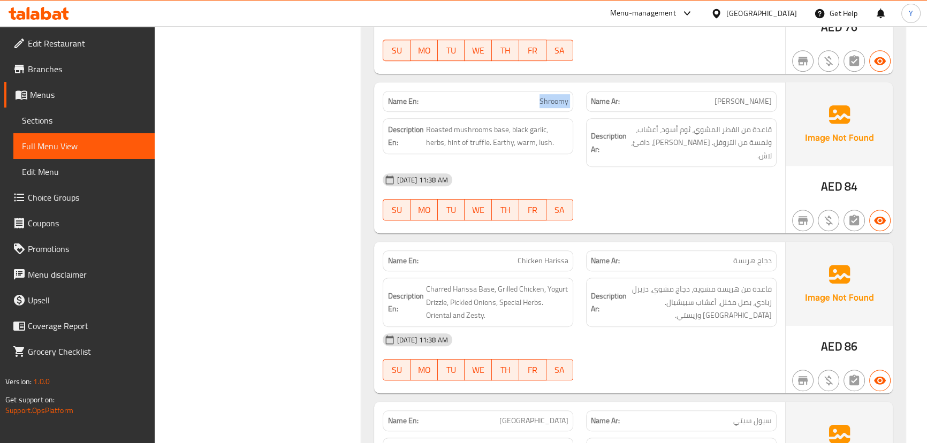
scroll to position [681, 0]
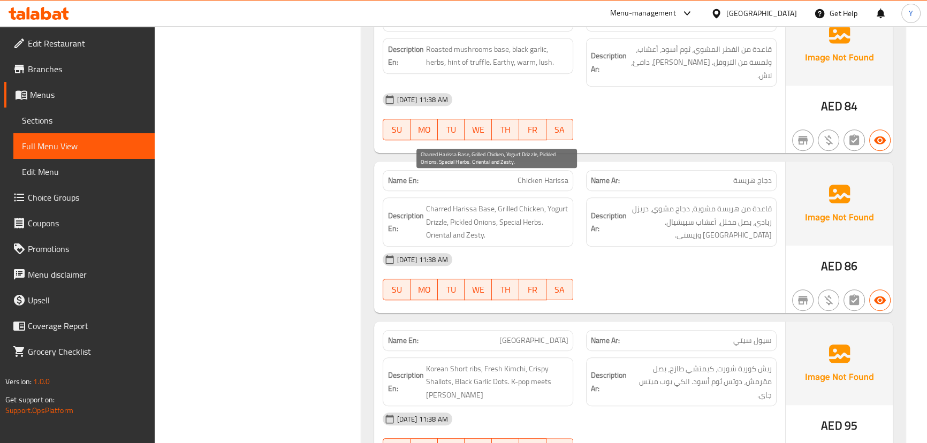
click at [492, 202] on span "Charred Harissa Base, Grilled Chicken, Yogurt Drizzle, Pickled Onions, Special …" at bounding box center [496, 222] width 143 height 40
click at [720, 247] on div "[DATE] 11:38 AM" at bounding box center [579, 260] width 406 height 26
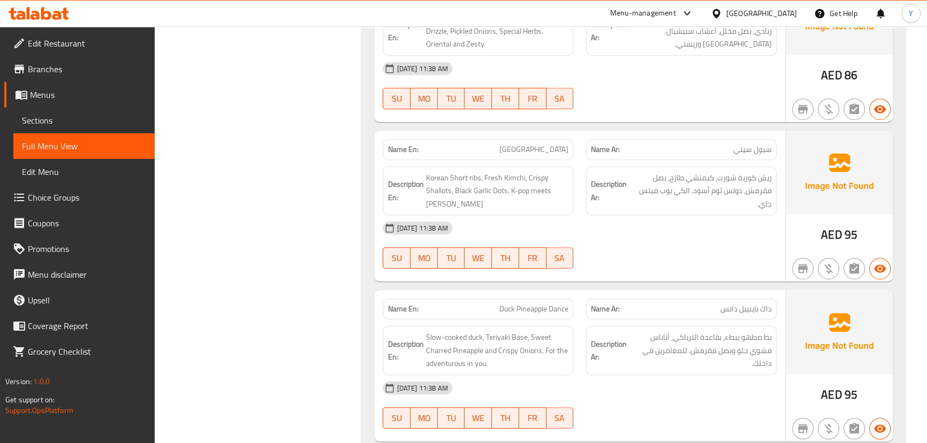
scroll to position [876, 0]
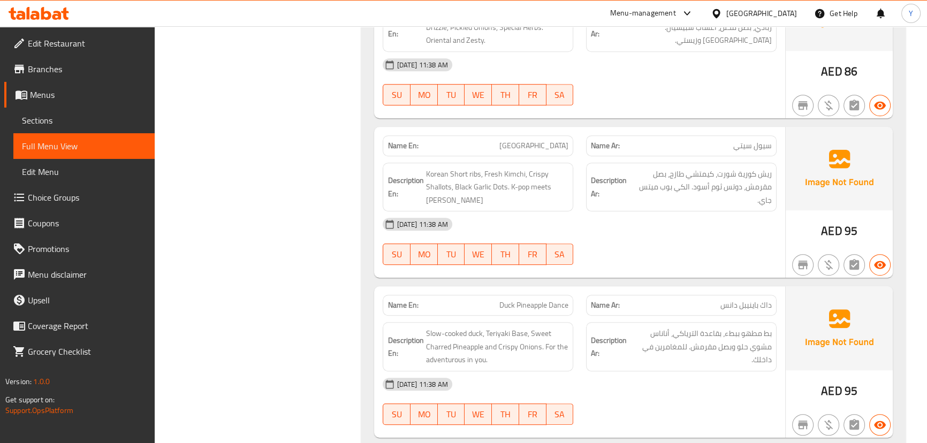
click at [569, 163] on div "Description En: Korean Short ribs, Fresh Kimchi, Crispy Shallots, Black Garlic …" at bounding box center [478, 187] width 191 height 49
click at [677, 222] on div "13-09-2025 11:38 AM SU MO TU WE TH FR SA" at bounding box center [579, 241] width 406 height 60
click at [742, 156] on div "Description Ar: ريش كورية شورت، كيمتشي طازج، بصل مقرمش، دوتس ثوم أسود. الكي بوب…" at bounding box center [681, 187] width 203 height 62
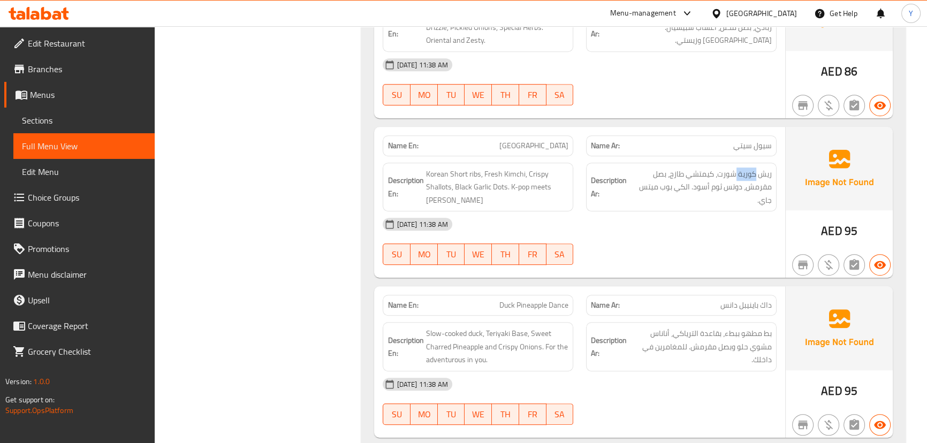
click at [742, 156] on div "Description Ar: ريش كورية شورت، كيمتشي طازج، بصل مقرمش، دوتس ثوم أسود. الكي بوب…" at bounding box center [681, 187] width 203 height 62
click at [553, 140] on span "[GEOGRAPHIC_DATA]" at bounding box center [533, 145] width 69 height 11
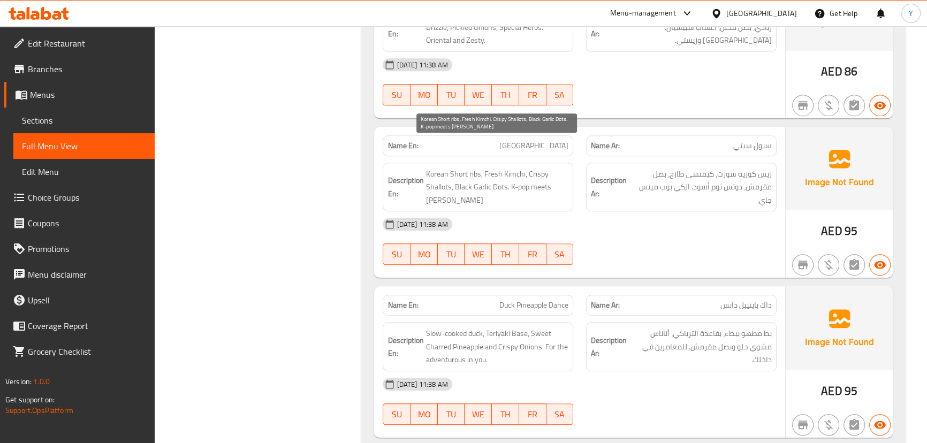
click at [521, 168] on span "Korean Short ribs, Fresh Kimchi, Crispy Shallots, Black Garlic Dots. K-pop meet…" at bounding box center [496, 188] width 143 height 40
click at [432, 168] on span "Korean Short ribs, Fresh Kimchi, Crispy Shallots, Black Garlic Dots. K-pop meet…" at bounding box center [496, 188] width 143 height 40
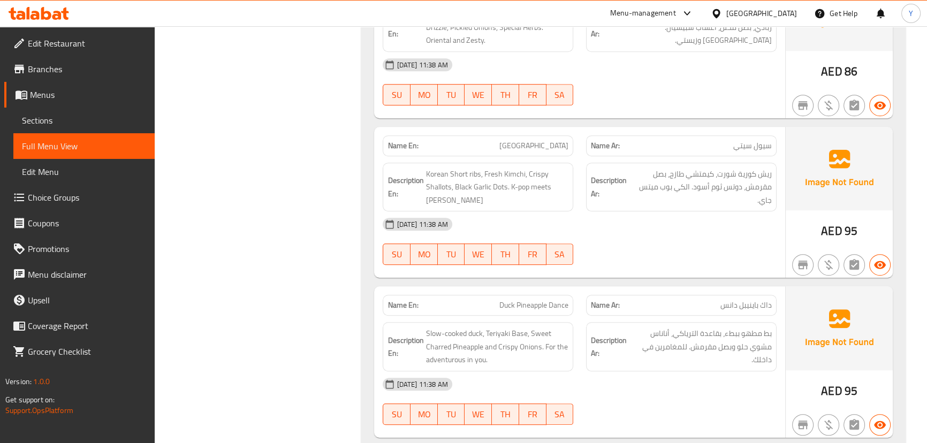
click at [435, 170] on div "Description En: Korean Short ribs, Fresh Kimchi, Crispy Shallots, Black Garlic …" at bounding box center [478, 187] width 191 height 49
click at [439, 166] on div "Description En: Korean Short ribs, Fresh Kimchi, Crispy Shallots, Black Garlic …" at bounding box center [478, 187] width 191 height 49
click at [748, 211] on div "[DATE] 11:38 AM" at bounding box center [579, 224] width 406 height 26
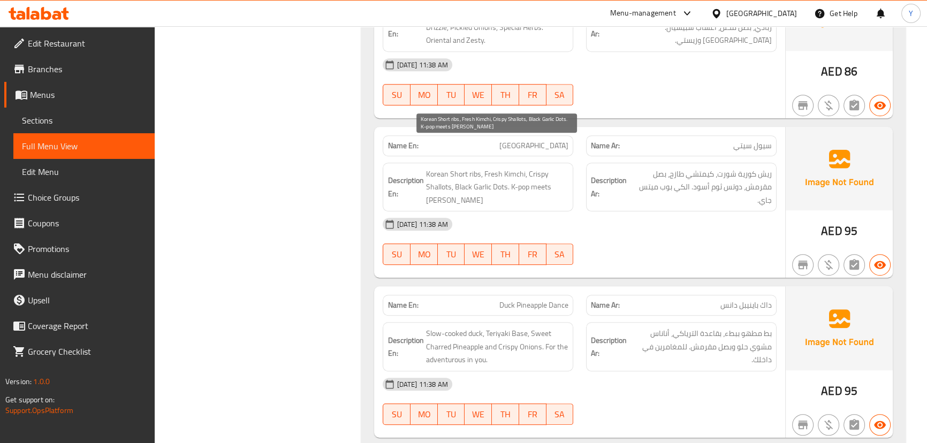
click at [526, 156] on div "Description En: Korean Short ribs, Fresh Kimchi, Crispy Shallots, Black Garlic …" at bounding box center [477, 187] width 203 height 62
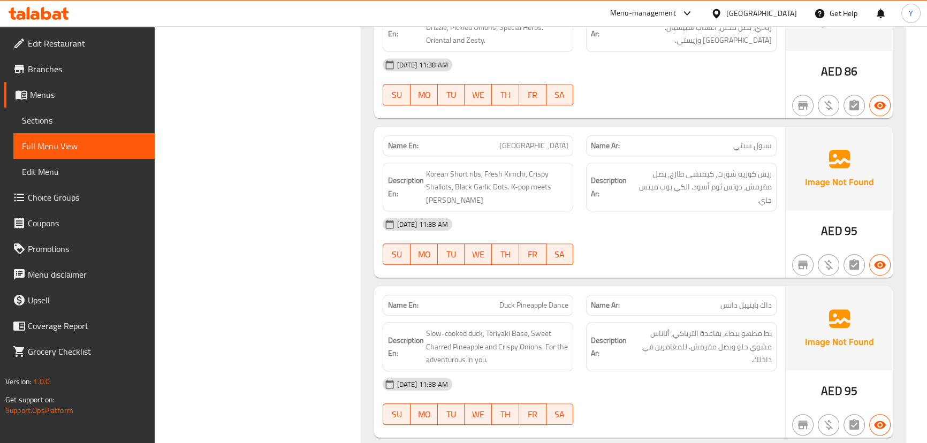
click at [526, 140] on p "Name En: Seoul City" at bounding box center [477, 145] width 181 height 11
click at [538, 327] on span "Slow-cooked duck, Teriyaki Base, Sweet Charred Pineapple and Crispy Onions. For…" at bounding box center [496, 347] width 143 height 40
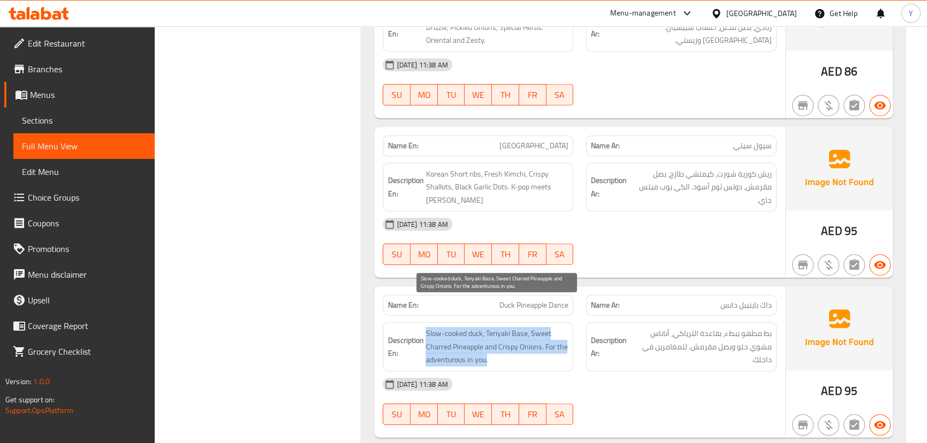
click at [538, 327] on span "Slow-cooked duck, Teriyaki Base, Sweet Charred Pineapple and Crispy Onions. For…" at bounding box center [496, 347] width 143 height 40
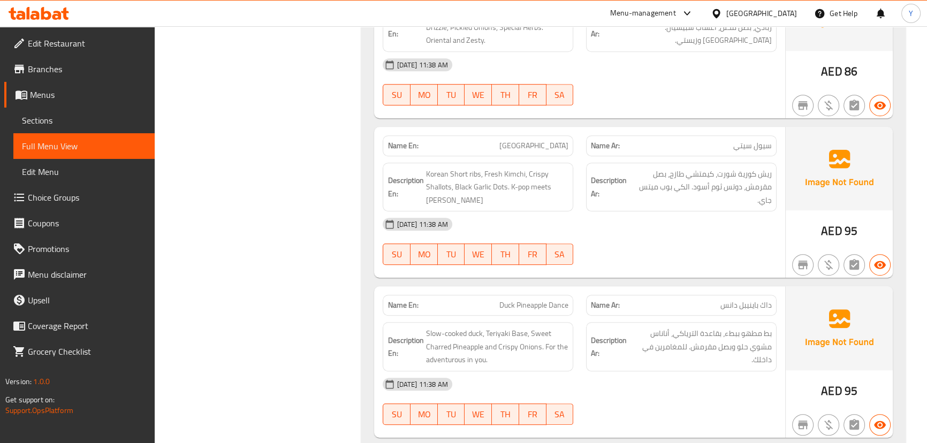
click at [747, 214] on div "13-09-2025 11:38 AM SU MO TU WE TH FR SA" at bounding box center [579, 241] width 406 height 60
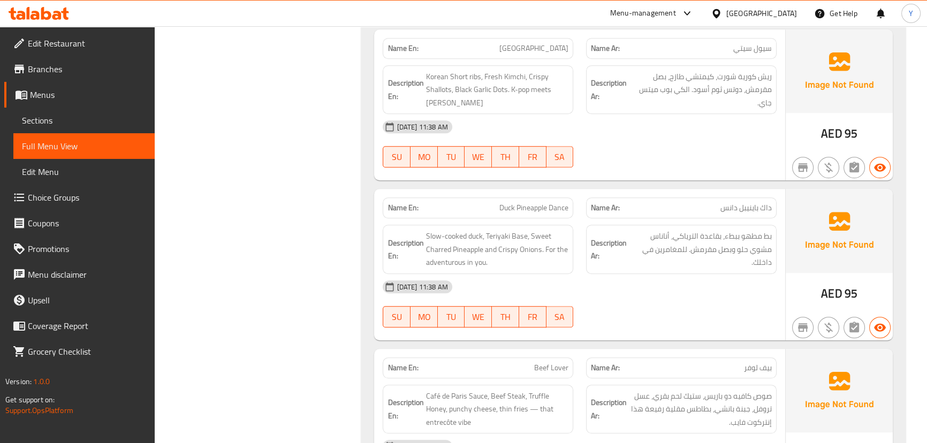
click at [548, 202] on span "Duck Pineapple Dance" at bounding box center [533, 207] width 69 height 11
click at [523, 371] on div "Name En: Beef Lover Name Ar: بيف لوفر Description En: Café de Paris Sauce, Beef…" at bounding box center [579, 424] width 410 height 151
click at [532, 390] on span "Café de Paris Sauce, Beef Steak, Truffle Honey, punchy cheese, thin fries — tha…" at bounding box center [496, 410] width 143 height 40
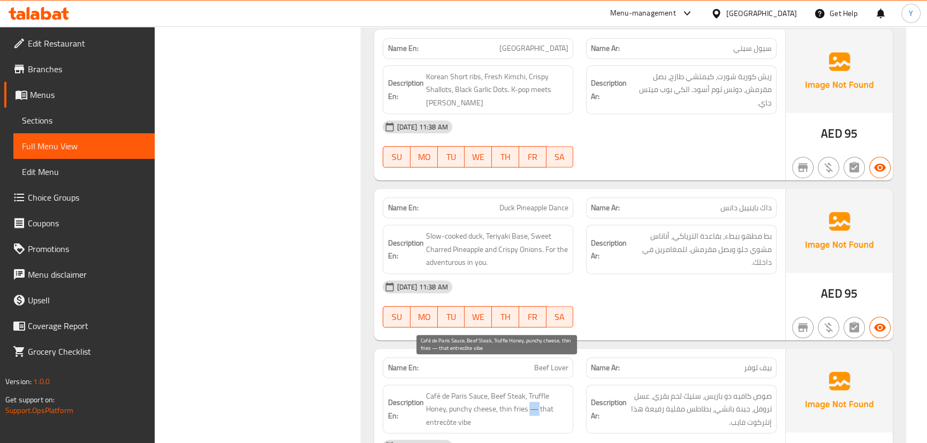
click at [532, 390] on span "Café de Paris Sauce, Beef Steak, Truffle Honey, punchy cheese, thin fries — tha…" at bounding box center [496, 410] width 143 height 40
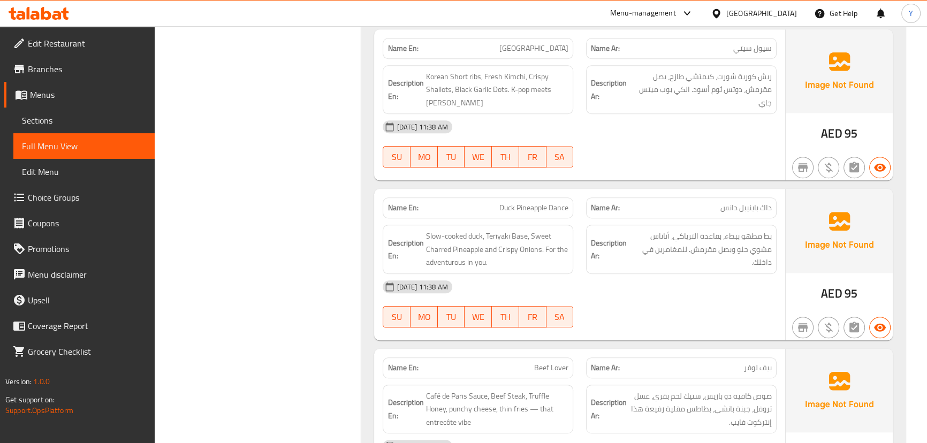
click at [663, 274] on div "[DATE] 11:38 AM" at bounding box center [579, 287] width 406 height 26
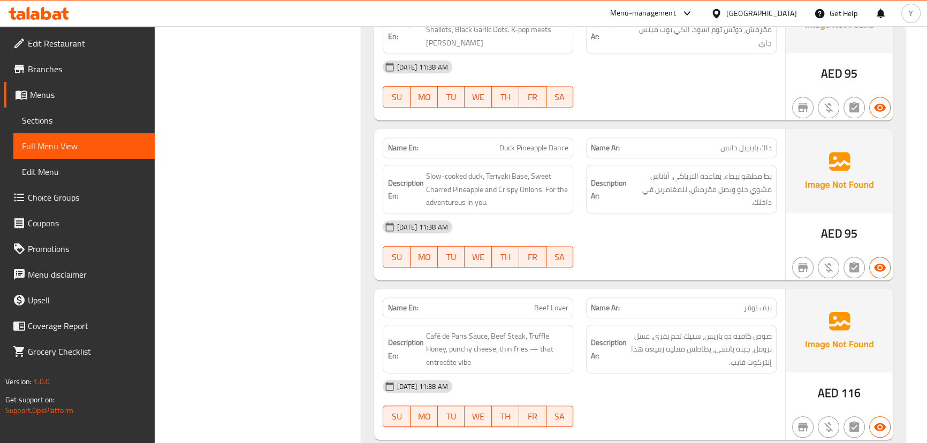
scroll to position [1070, 0]
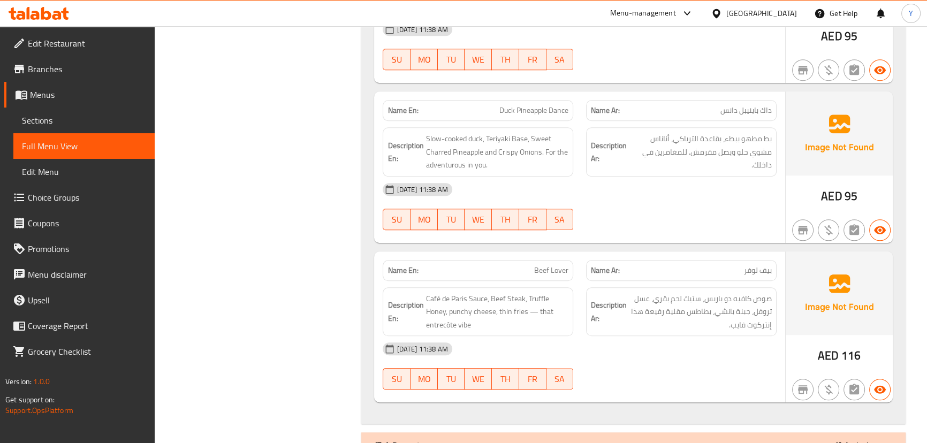
click at [530, 254] on div "Name En: Beef Lover" at bounding box center [477, 271] width 203 height 34
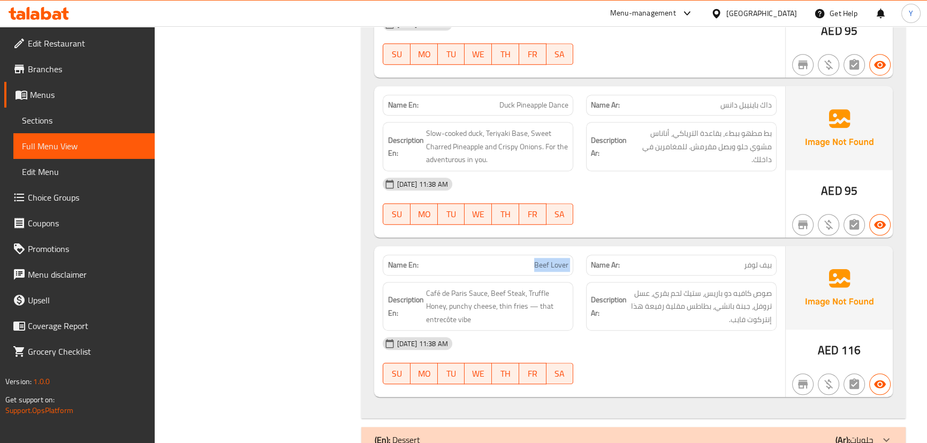
scroll to position [1079, 0]
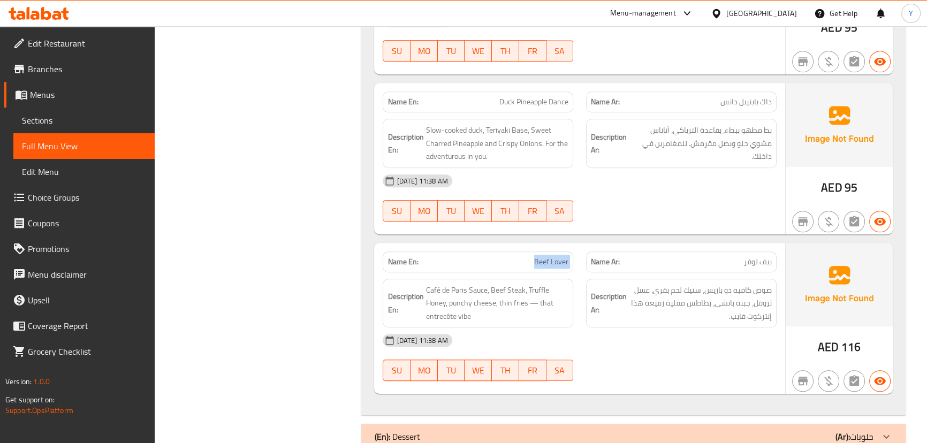
click at [713, 430] on div "(En): Dessert (Ar): حلويات" at bounding box center [623, 436] width 499 height 13
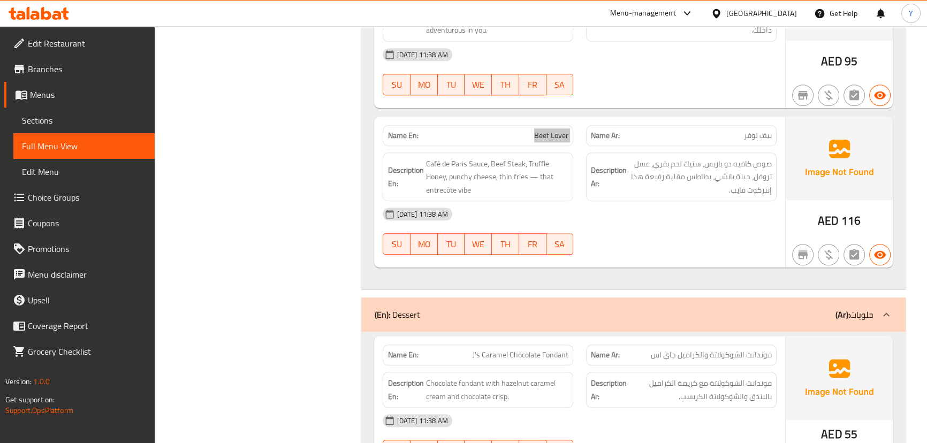
scroll to position [1251, 0]
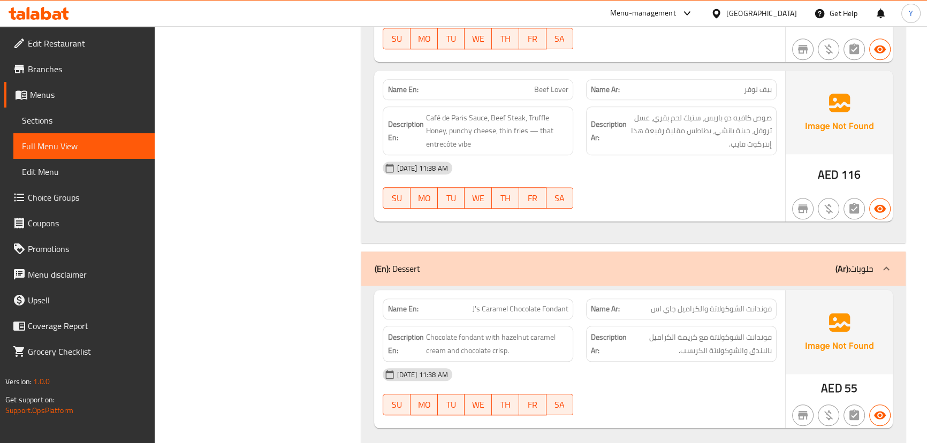
click at [591, 331] on strong "Description Ar:" at bounding box center [609, 344] width 36 height 26
click at [562, 331] on span "Chocolate fondant with hazelnut caramel cream and chocolate crisp." at bounding box center [496, 344] width 143 height 26
click at [679, 362] on div "[DATE] 11:38 AM" at bounding box center [579, 375] width 406 height 26
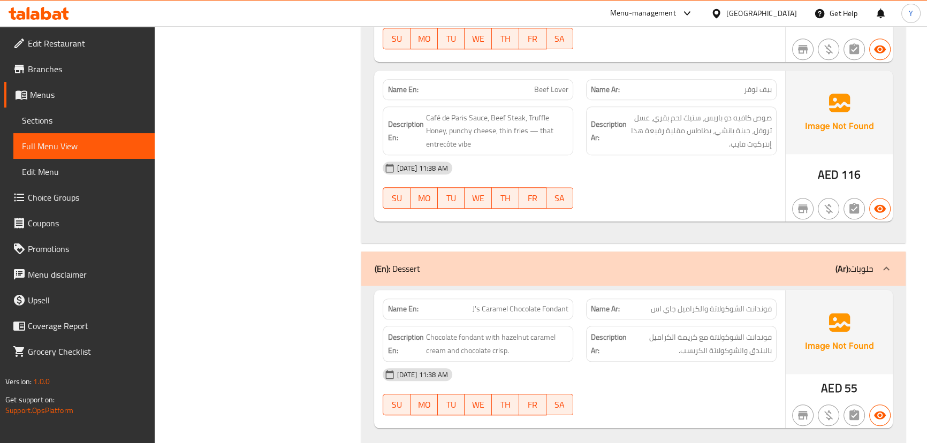
scroll to position [564, 0]
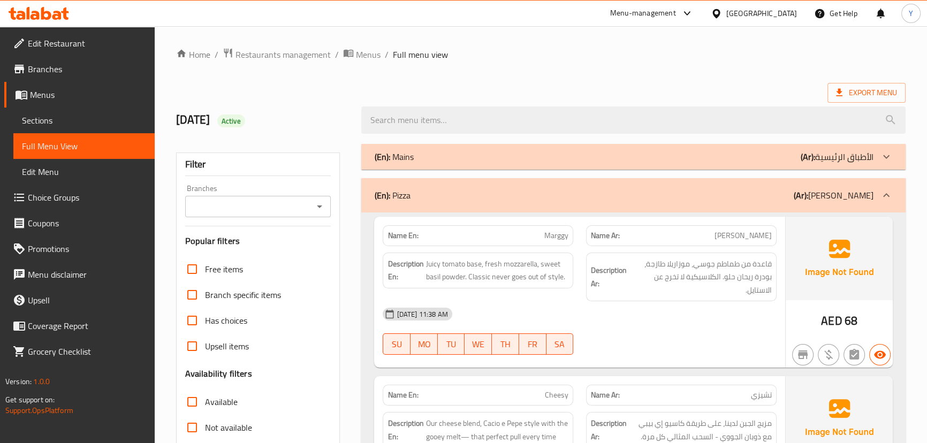
drag, startPoint x: 346, startPoint y: 60, endPoint x: 379, endPoint y: -59, distance: 123.4
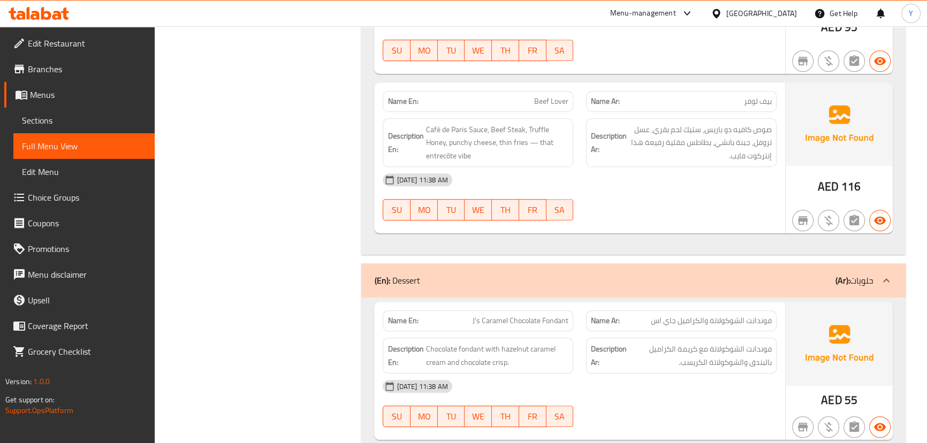
scroll to position [1251, 0]
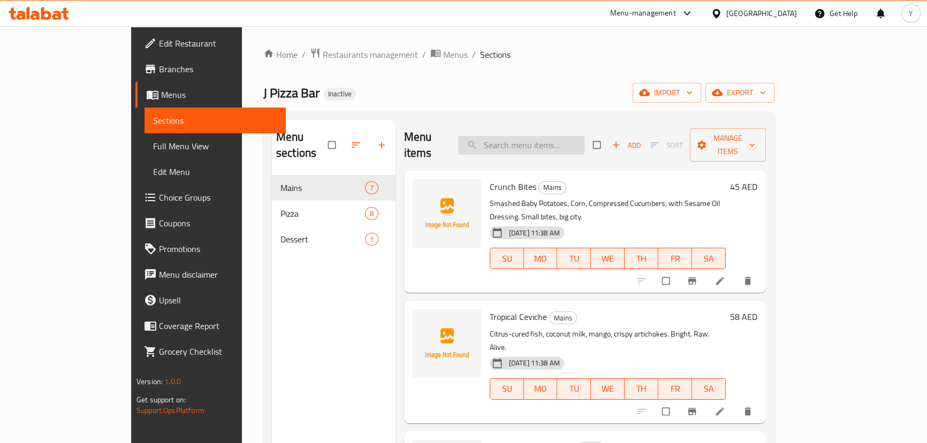
click at [543, 136] on input "search" at bounding box center [521, 145] width 126 height 19
click at [558, 140] on input "search" at bounding box center [521, 145] width 126 height 19
paste input "Crunch Bites"
type input "Crunch Bites"
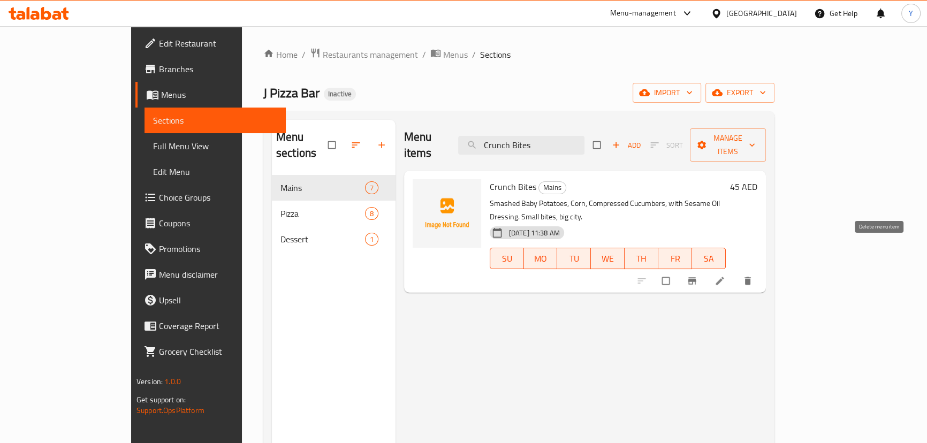
click at [736, 272] on li at bounding box center [721, 280] width 30 height 17
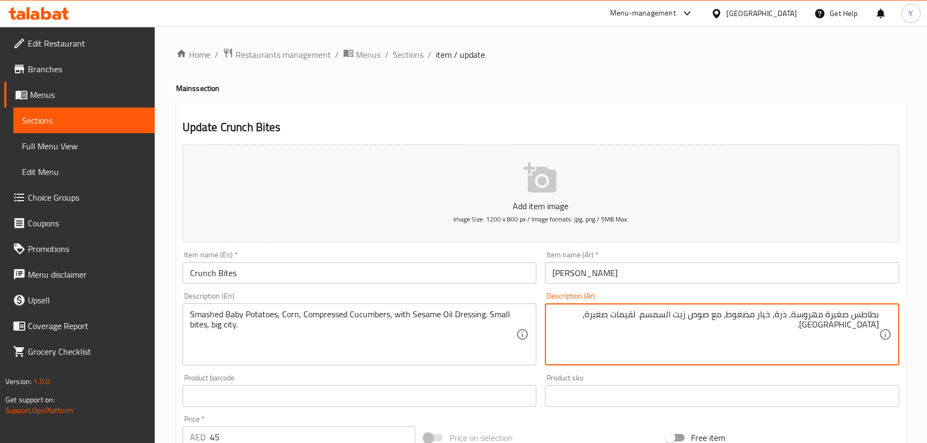
click at [842, 316] on textarea "بطاطس صغيرة مهروسة، ذرة، خيار مضغوط، مع صوص زيت السمسم. لقيمات صغيرة، بيج سيتي." at bounding box center [715, 334] width 326 height 51
type textarea "بطاطس بيقمهروسة، ذرة، خيار مضغوط، مع صوص زيت السمسم. لقيمات صغيرة، بيج سيتي."
click at [416, 49] on span "Sections" at bounding box center [408, 54] width 31 height 13
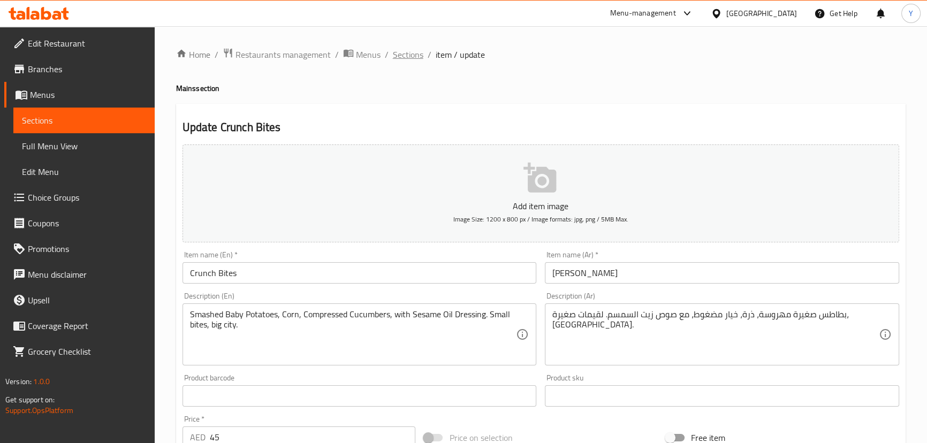
click at [419, 51] on span "Sections" at bounding box center [408, 54] width 31 height 13
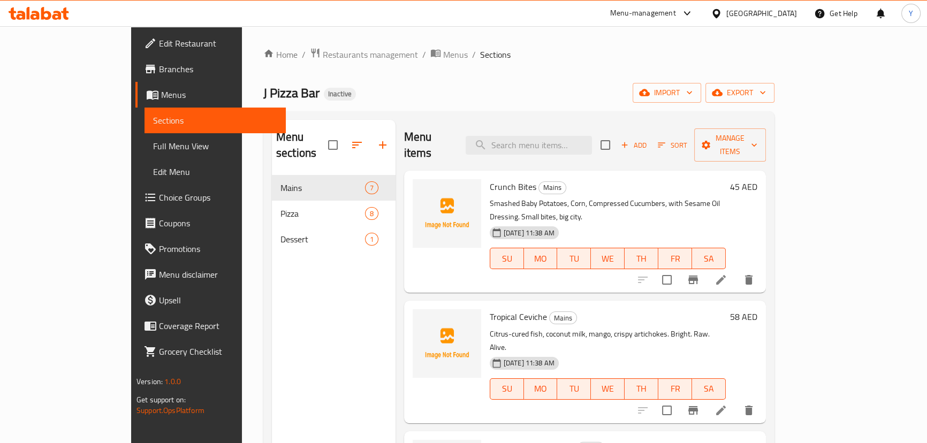
click at [727, 273] on icon at bounding box center [720, 279] width 13 height 13
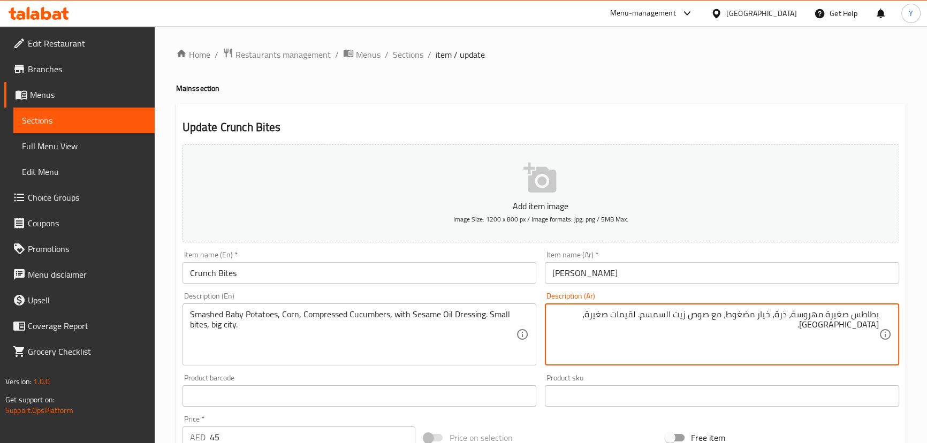
click at [568, 271] on input "كرانشي بايتس" at bounding box center [722, 272] width 354 height 21
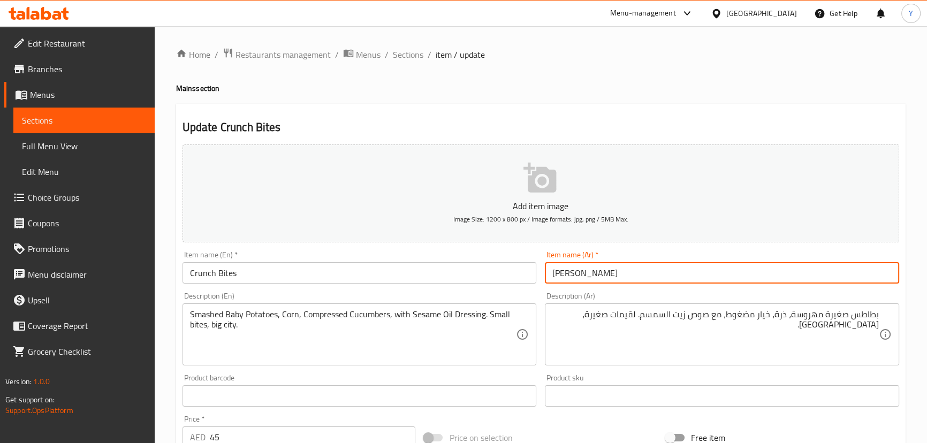
click at [568, 271] on input "كرانشي بايتس" at bounding box center [722, 272] width 354 height 21
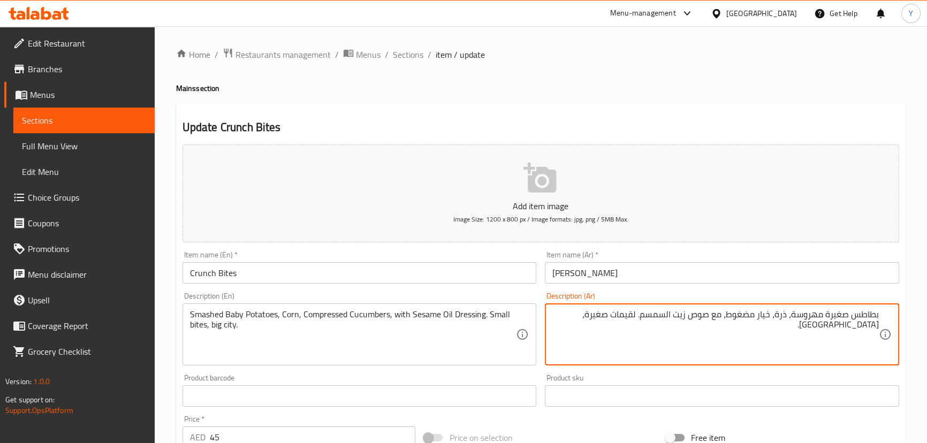
click at [624, 316] on textarea "بطاطس صغيرة مهروسة، ذرة، خيار مضغوط، مع صوص زيت السمسم. لقيمات صغيرة، بيج سيتي." at bounding box center [715, 334] width 326 height 51
paste textarea "بايتس"
type textarea "بطاطس صغيرة مهروسة، ذرة، خيار مضغوط، مع صوص زيت السمسم. بايتس صغيرة، بيج سيتي."
click at [714, 89] on h4 "Mains section" at bounding box center [540, 88] width 729 height 11
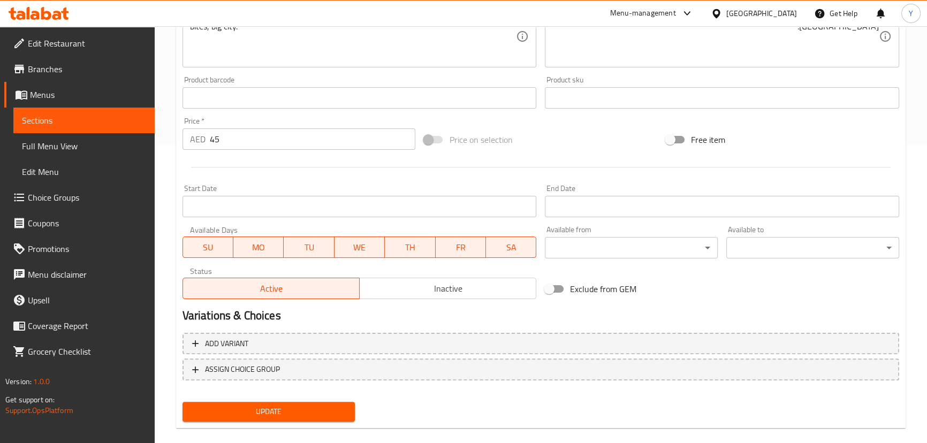
scroll to position [312, 0]
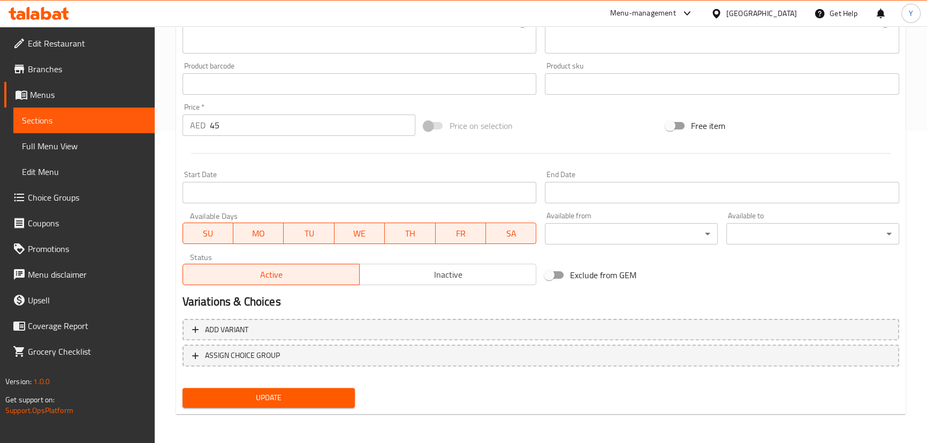
click at [268, 407] on div "Update" at bounding box center [268, 398] width 181 height 28
click at [276, 402] on span "Update" at bounding box center [269, 397] width 156 height 13
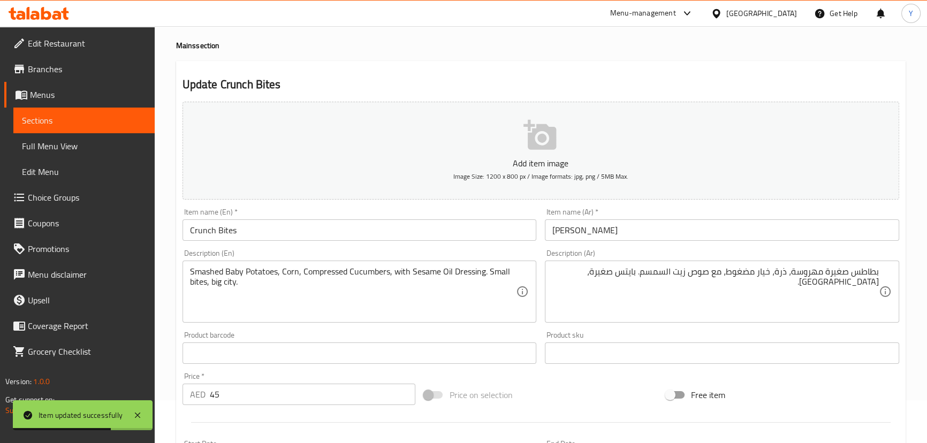
scroll to position [0, 0]
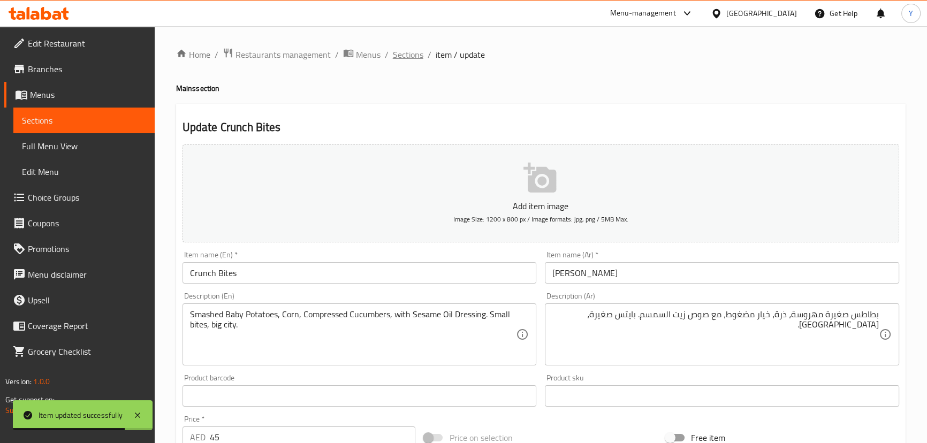
click at [410, 48] on span "Sections" at bounding box center [408, 54] width 31 height 13
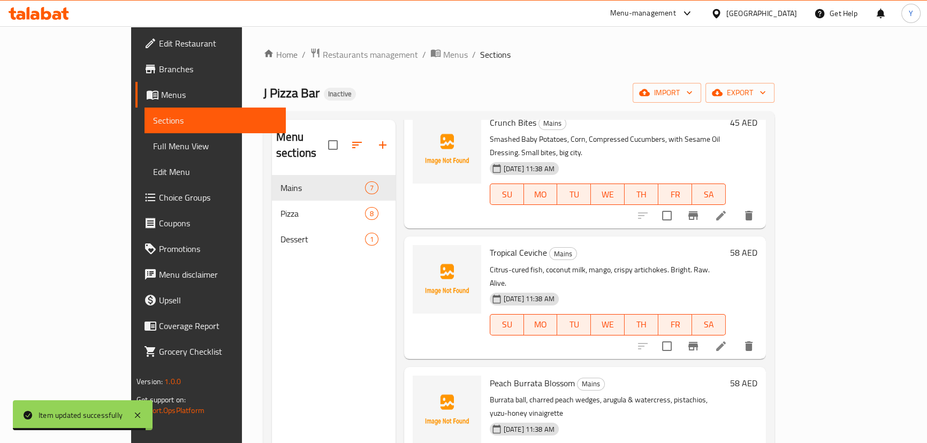
scroll to position [194, 0]
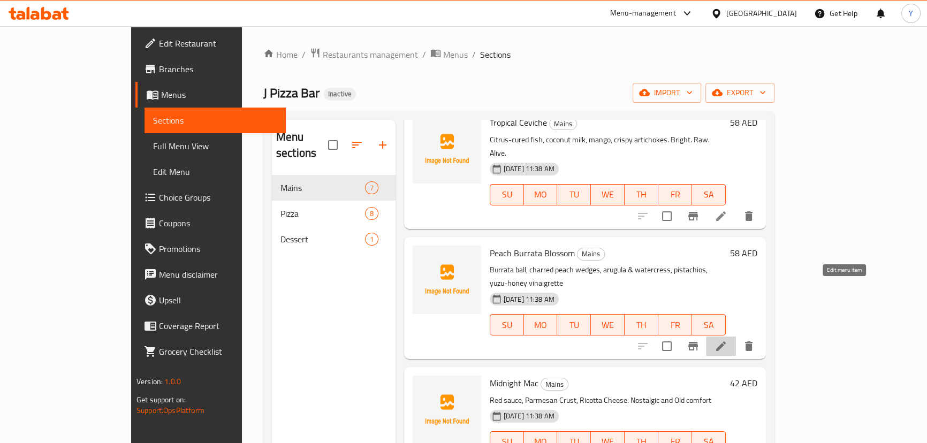
click at [727, 340] on icon at bounding box center [720, 346] width 13 height 13
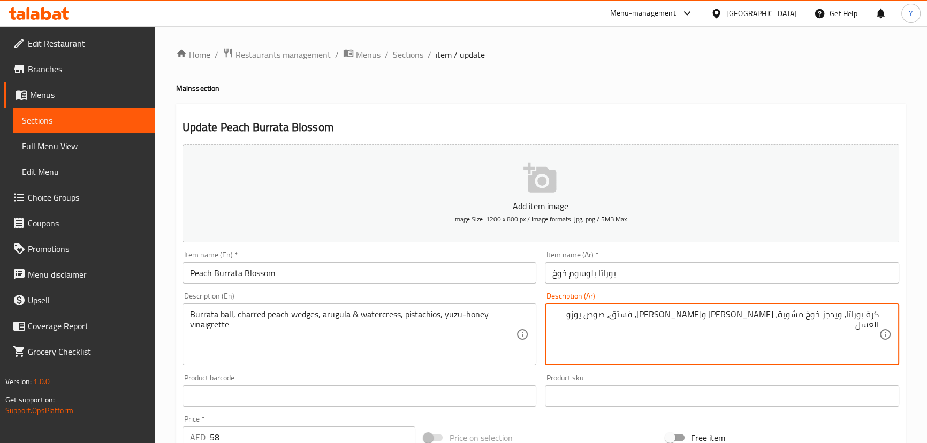
drag, startPoint x: 738, startPoint y: 314, endPoint x: 726, endPoint y: 314, distance: 11.8
click at [726, 314] on textarea "كرة بوراتا، ويدجز خوخ مشوية، جرجير وجرجير مائي، فستق، صوص يوزو العسل" at bounding box center [715, 334] width 326 height 51
click at [712, 318] on textarea "كرة بوراتا، ويدجز خوخ مشوية، جرجير ووتركريس مائي، فستق، صوص يوزو العسل" at bounding box center [715, 334] width 326 height 51
click at [674, 316] on textarea "كرة بوراتا، ويدجز خوخ مشوية، جرجير ووتركريس، فستق، صوص يوزو العسل" at bounding box center [715, 334] width 326 height 51
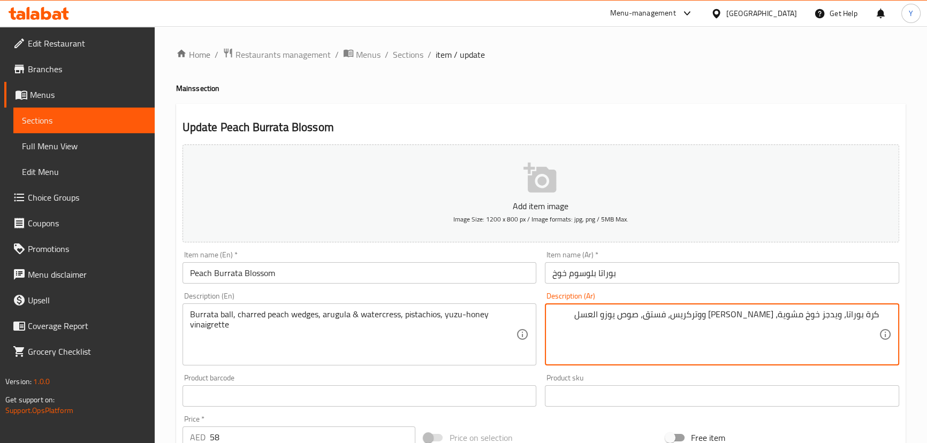
click at [674, 316] on textarea "كرة بوراتا، ويدجز خوخ مشوية، جرجير ووتركريس، فستق، صوص يوزو العسل" at bounding box center [715, 334] width 326 height 51
type textarea "كرة بوراتا، ويدجز خوخ مشوية، [PERSON_NAME] ووتركريس، ف[PERSON_NAME]، فينجريت يو…"
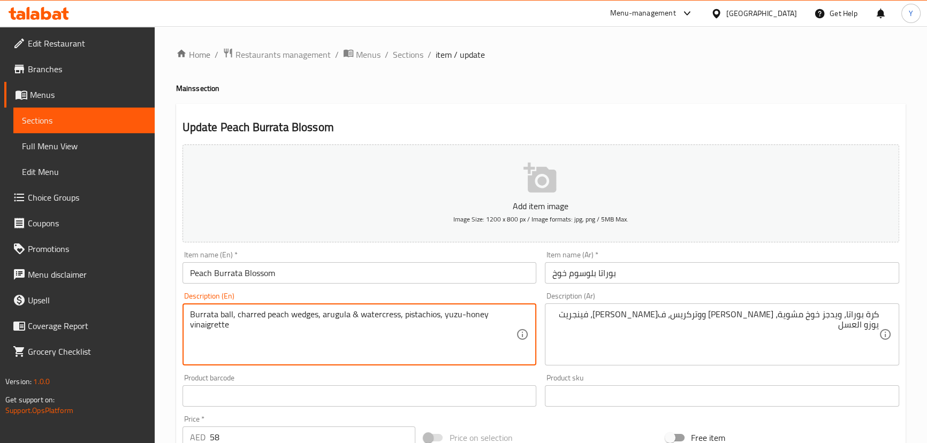
click at [204, 325] on textarea "Burrata ball, charred peach wedges, arugula & watercress, pistachios, yuzu-hone…" at bounding box center [353, 334] width 326 height 51
click at [445, 111] on div "Update Peach Burrata Blossom Add item image Image Size: 1200 x 800 px / Image f…" at bounding box center [540, 415] width 729 height 623
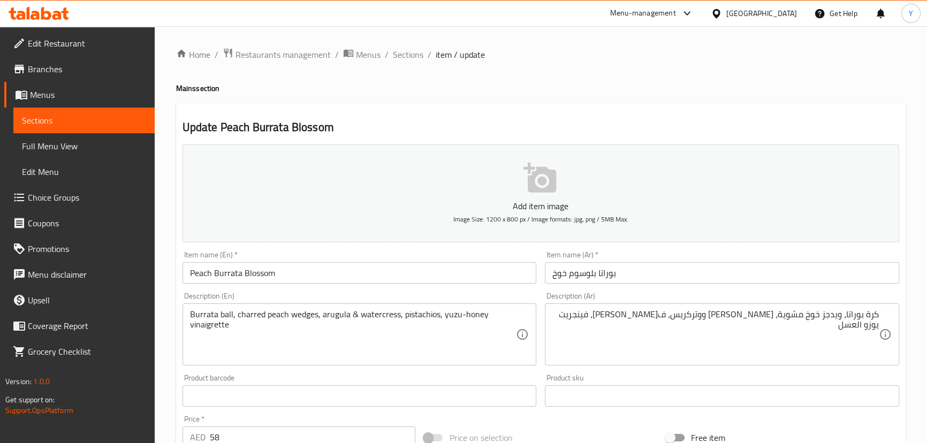
drag, startPoint x: 79, startPoint y: 1, endPoint x: 672, endPoint y: 71, distance: 597.1
click at [672, 71] on div "Home / Restaurants management / Menus / Sections / item / update Mains section …" at bounding box center [540, 391] width 729 height 687
click at [722, 90] on h4 "Mains section" at bounding box center [540, 88] width 729 height 11
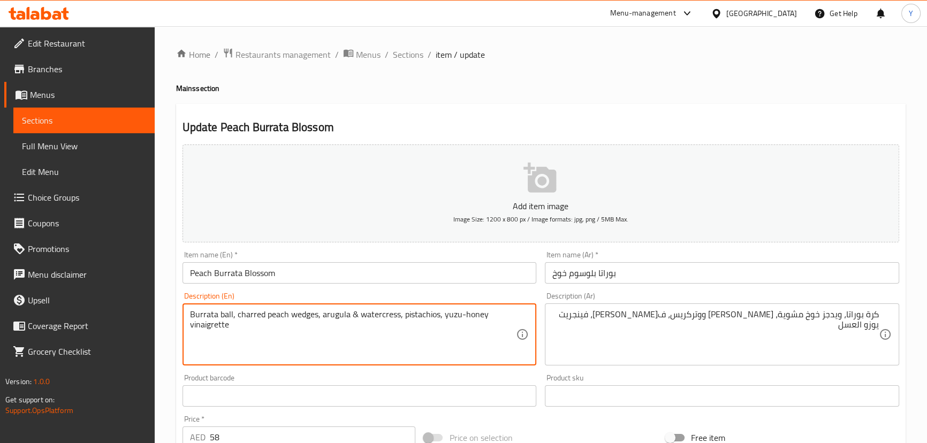
click at [204, 330] on textarea "Burrata ball, charred peach wedges, arugula & watercress, pistachios, yuzu-hone…" at bounding box center [353, 334] width 326 height 51
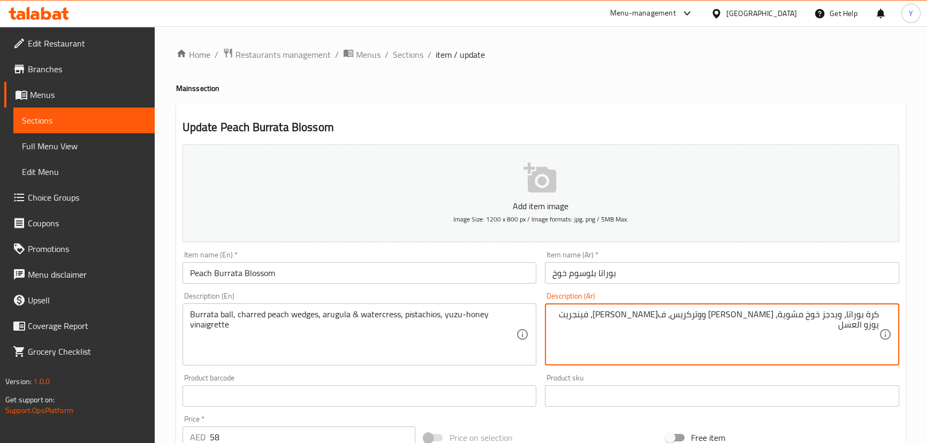
click at [666, 311] on textarea "كرة بوراتا، ويدجز خوخ مشوية، [PERSON_NAME] ووتركريس، ف[PERSON_NAME]، فينجريت يو…" at bounding box center [715, 334] width 326 height 51
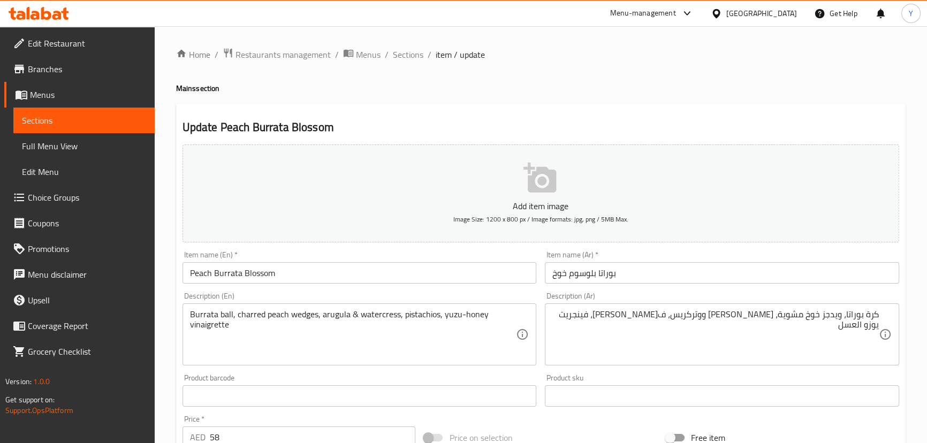
click at [804, 110] on div "Update Peach Burrata Blossom Add item image Image Size: 1200 x 800 px / Image f…" at bounding box center [540, 415] width 729 height 623
click at [627, 105] on div "Update Peach Burrata Blossom Add item image Image Size: 1200 x 800 px / Image f…" at bounding box center [540, 415] width 729 height 623
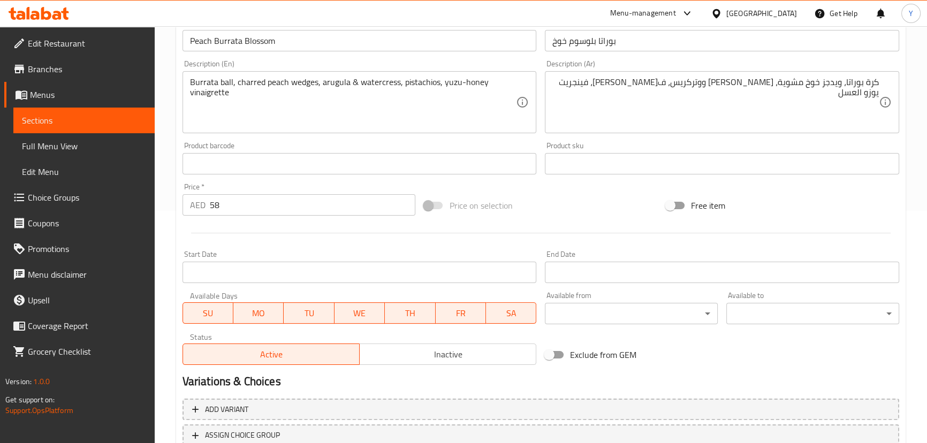
scroll to position [312, 0]
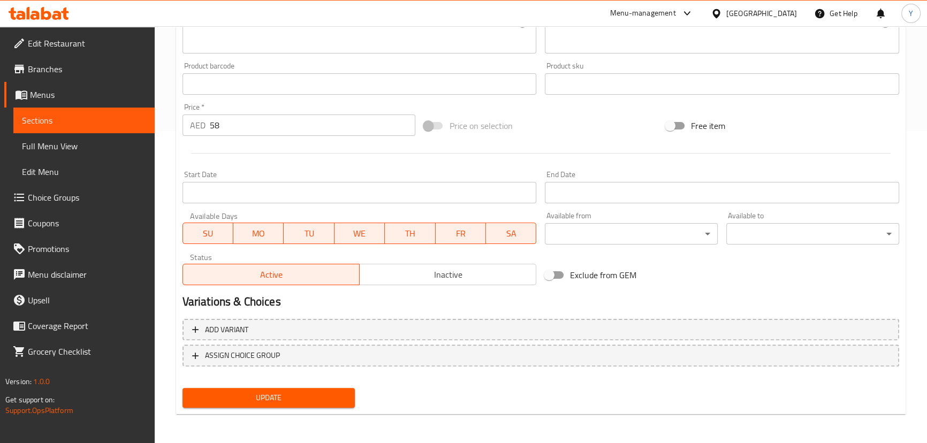
click at [273, 391] on span "Update" at bounding box center [269, 397] width 156 height 13
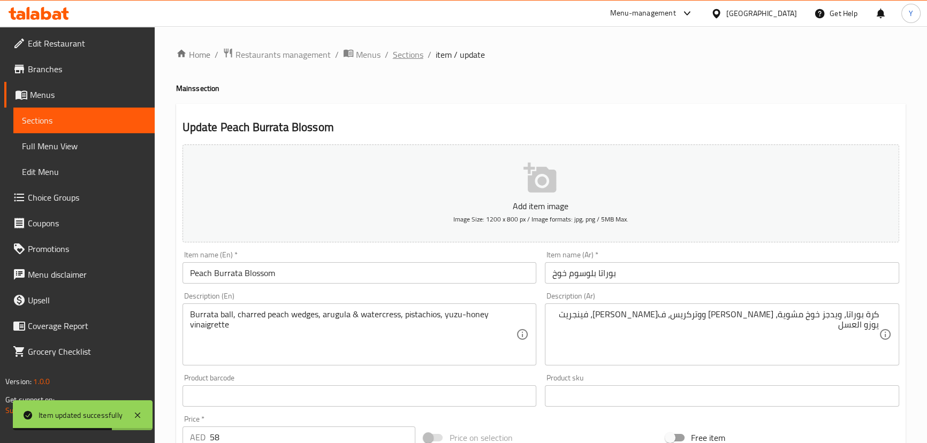
click at [409, 54] on span "Sections" at bounding box center [408, 54] width 31 height 13
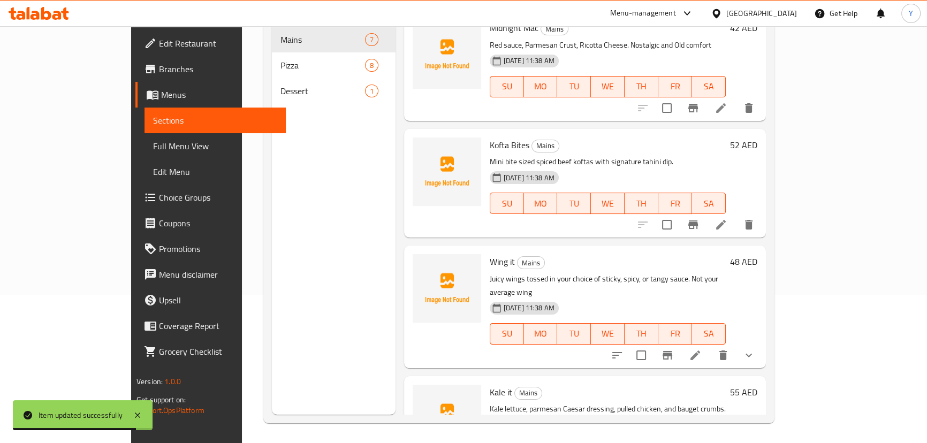
scroll to position [150, 0]
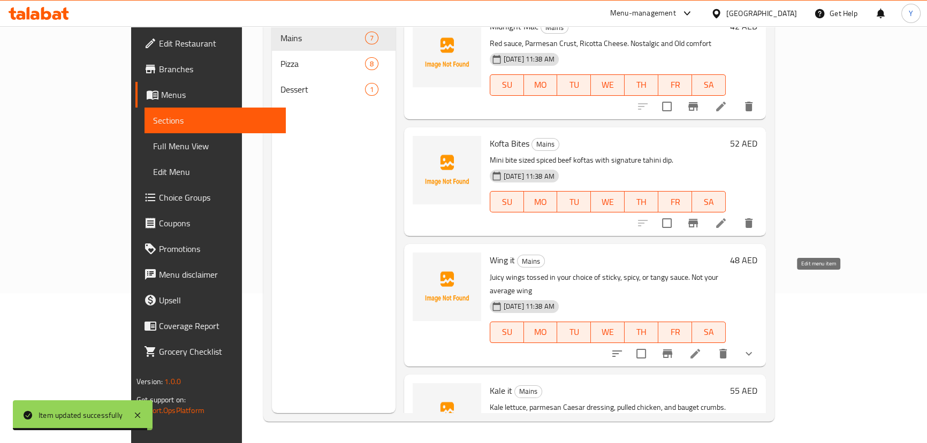
click at [700, 349] on icon at bounding box center [695, 354] width 10 height 10
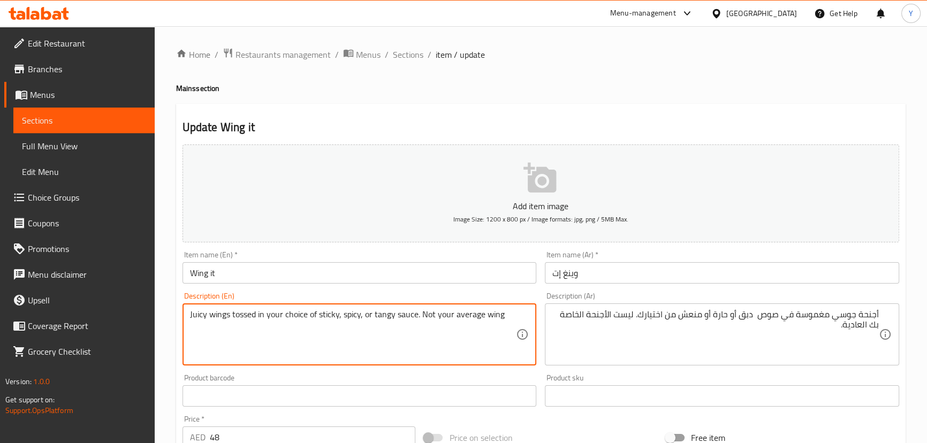
drag, startPoint x: 470, startPoint y: 314, endPoint x: 502, endPoint y: 310, distance: 31.7
click at [502, 310] on textarea "Juicy wings tossed in your choice of sticky, spicy, or tangy sauce. Not your av…" at bounding box center [353, 334] width 326 height 51
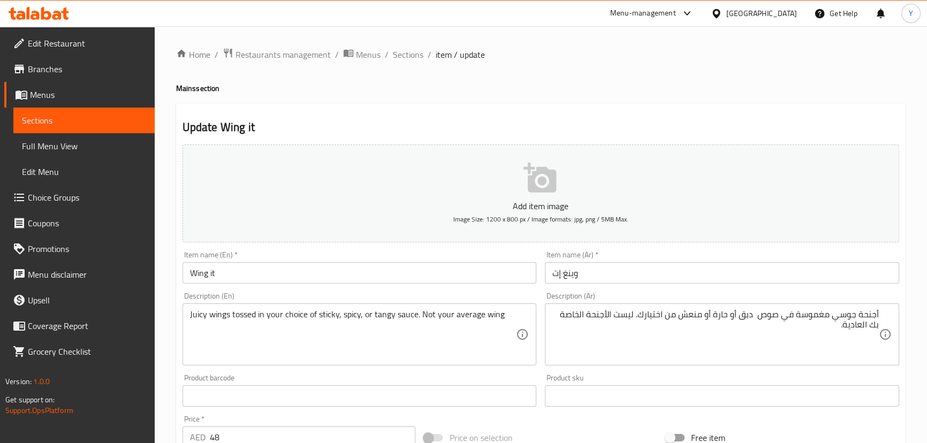
click at [691, 107] on div "Update Wing it Add item image Image Size: 1200 x 800 px / Image formats: jpg, p…" at bounding box center [540, 424] width 729 height 641
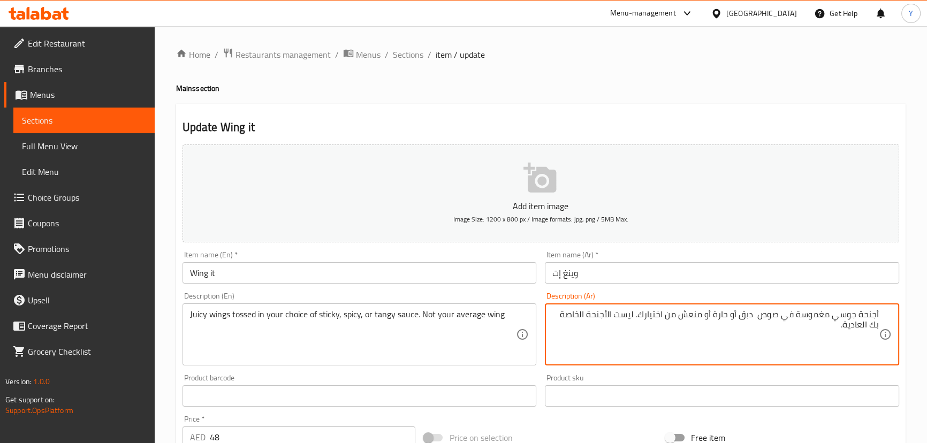
drag, startPoint x: 577, startPoint y: 316, endPoint x: 573, endPoint y: 323, distance: 8.9
click at [573, 323] on textarea "أجنحة جوسي مغموسة في صوص دبق أو حارة أو منعش من اختيارك. ليست الأجنحة الخاصة بك…" at bounding box center [715, 334] width 326 height 51
click at [607, 315] on textarea "أجنحة جوسي مغموسة في صوص دبق أو حارة أو منعش من اختيارك. ليست الأجنحة متوسطة" at bounding box center [715, 334] width 326 height 51
click at [573, 318] on textarea "أجنحة جوسي مغموسة في صوص دبق أو حارة أو منعش من اختيارك. ليست أجنحة متوسطة" at bounding box center [715, 334] width 326 height 51
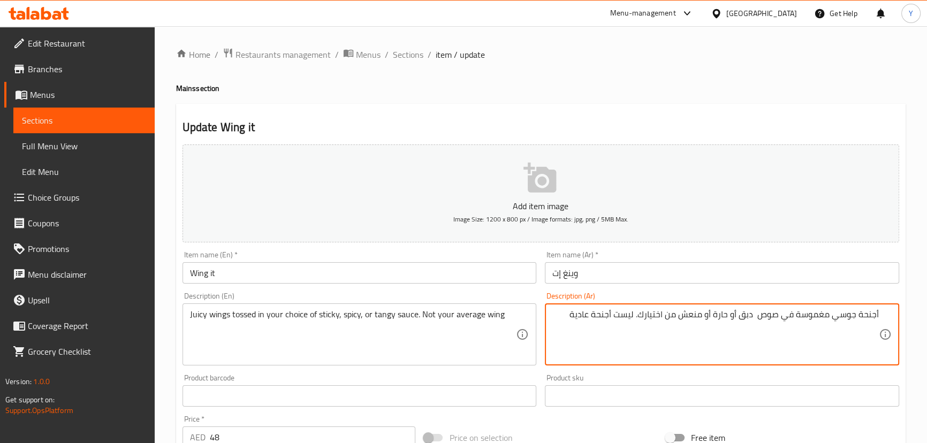
click at [664, 323] on textarea "أجنحة جوسي مغموسة في صوص دبق أو حارة أو منعش من اختيارك. ليست أجنحة عادية" at bounding box center [715, 334] width 326 height 51
click at [748, 316] on textarea "أجنحة جوسي مغموسة في صوص دبق أو حارة أو منعش من اختيارك. ليست أجنحة عادية" at bounding box center [715, 334] width 326 height 51
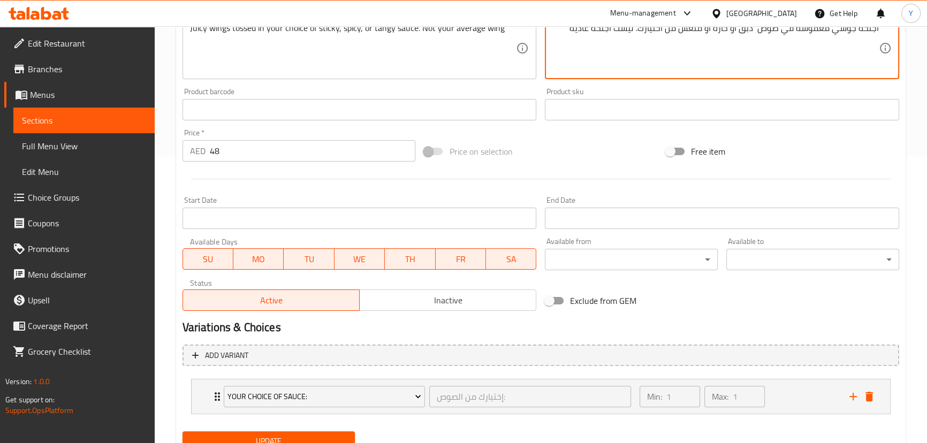
scroll to position [232, 0]
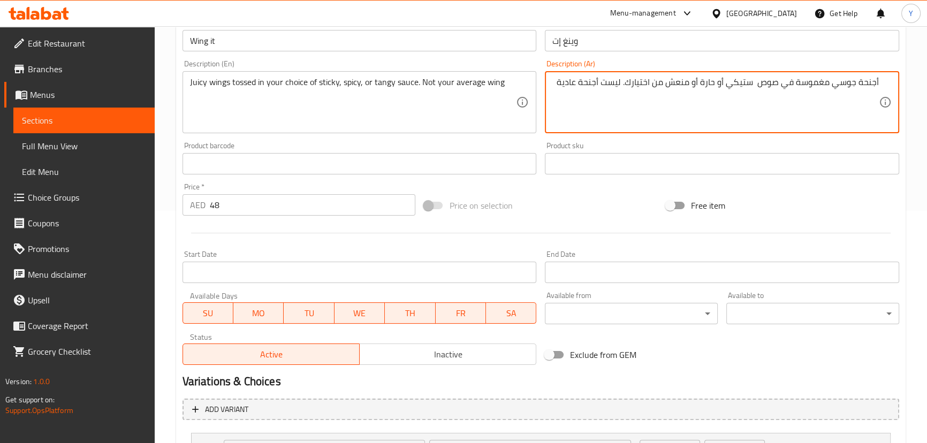
click at [708, 83] on textarea "أجنحة جوسي مغموسة في صوص ستيكي أو حارة أو منعش من اختيارك. ليست أجنحة عادية" at bounding box center [715, 102] width 326 height 51
click at [687, 80] on textarea "أجنحة جوسي مغموسة في صوص ستيكي أو حار أو منعش من اختيارك. ليست أجنحة عادية" at bounding box center [715, 102] width 326 height 51
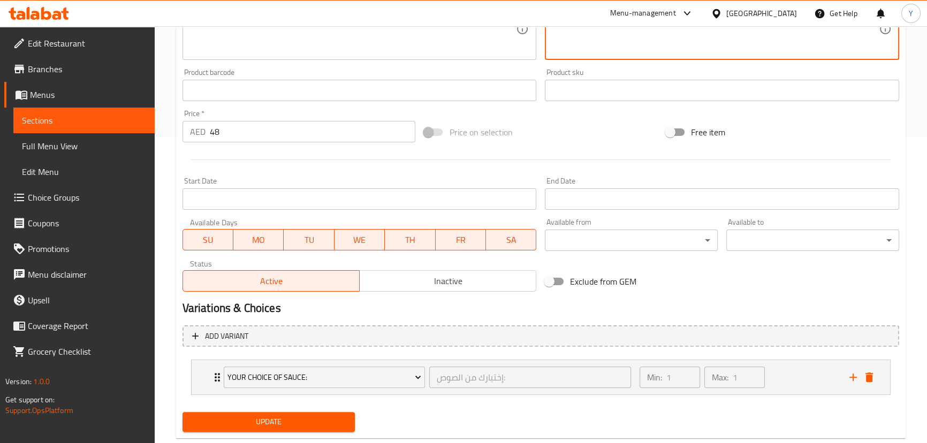
scroll to position [330, 0]
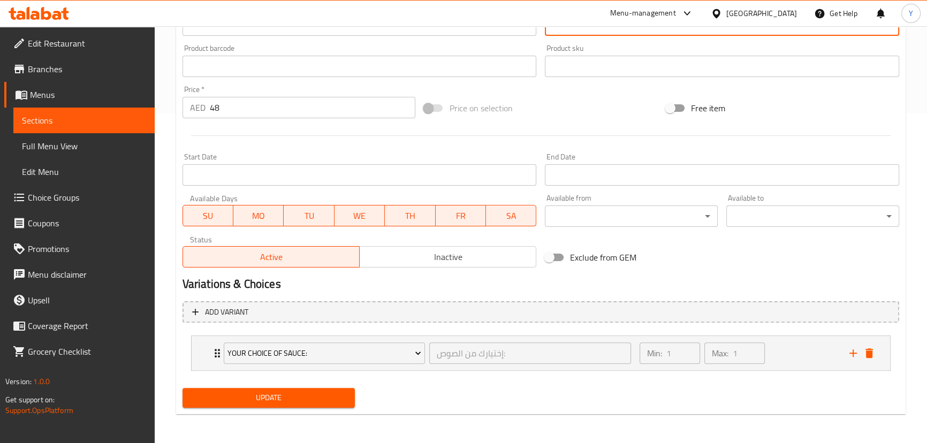
type textarea "أجنحة جوسي مغموسة في صوص ستيكي أو حار أو تانجي من اختيارك. ليست أجنحة عادية"
click at [257, 396] on span "Update" at bounding box center [269, 397] width 156 height 13
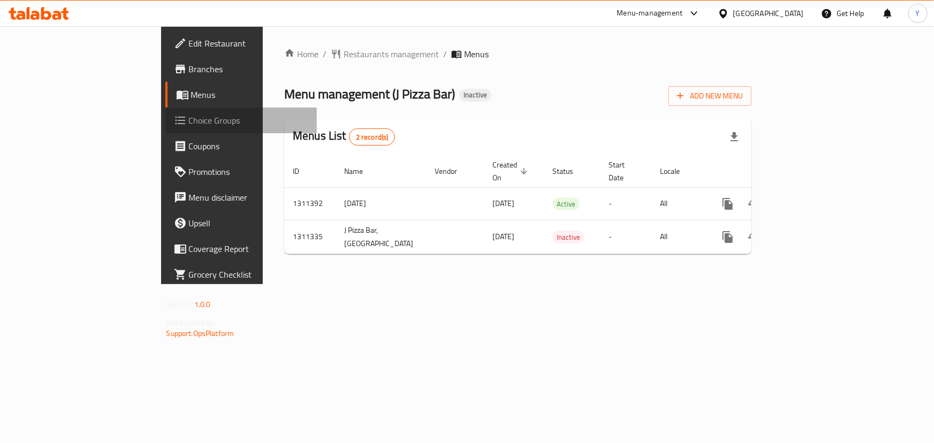
click at [189, 121] on span "Choice Groups" at bounding box center [248, 120] width 119 height 13
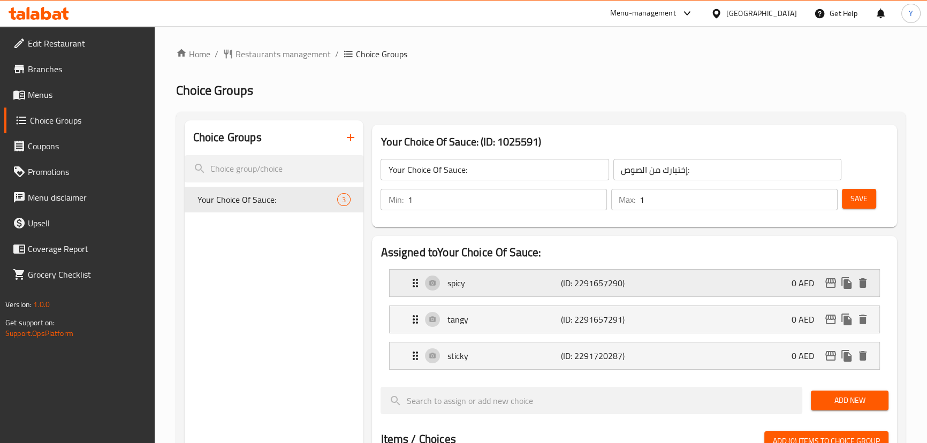
click at [509, 286] on p "spicy" at bounding box center [503, 283] width 113 height 13
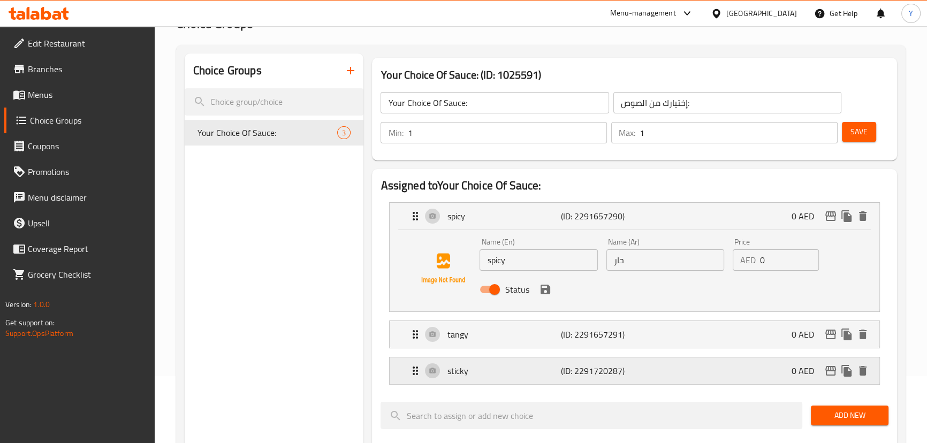
scroll to position [146, 0]
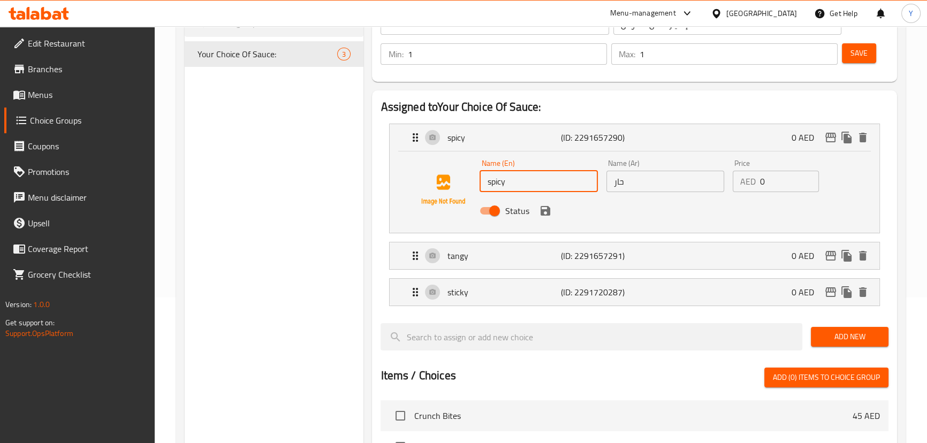
drag, startPoint x: 488, startPoint y: 179, endPoint x: 446, endPoint y: 170, distance: 42.8
click at [457, 173] on div "Name (En) spicy Name (En) Name (Ar) حار Name (Ar) Price AED 0 Price Status" at bounding box center [634, 190] width 455 height 73
type input "Spicy"
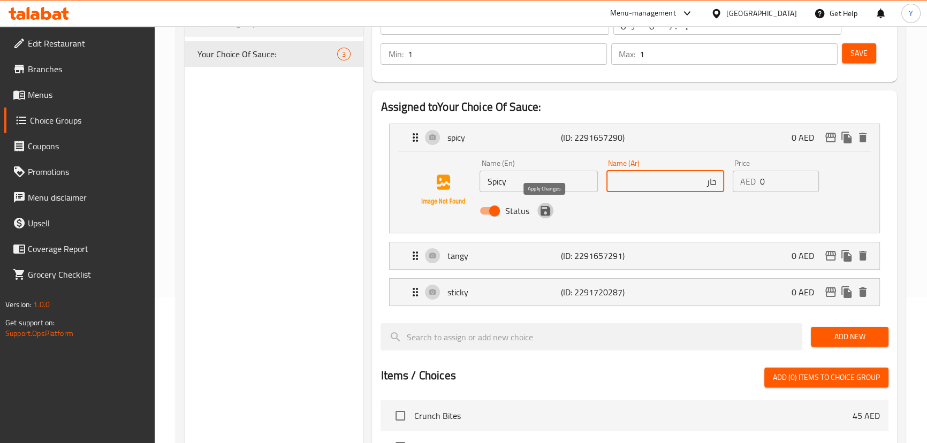
click at [548, 209] on icon "save" at bounding box center [546, 211] width 10 height 10
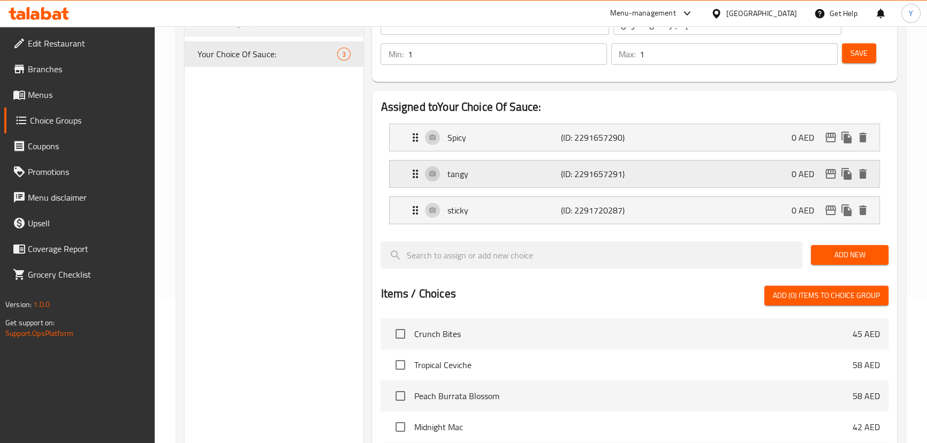
click at [528, 170] on p "tangy" at bounding box center [503, 174] width 113 height 13
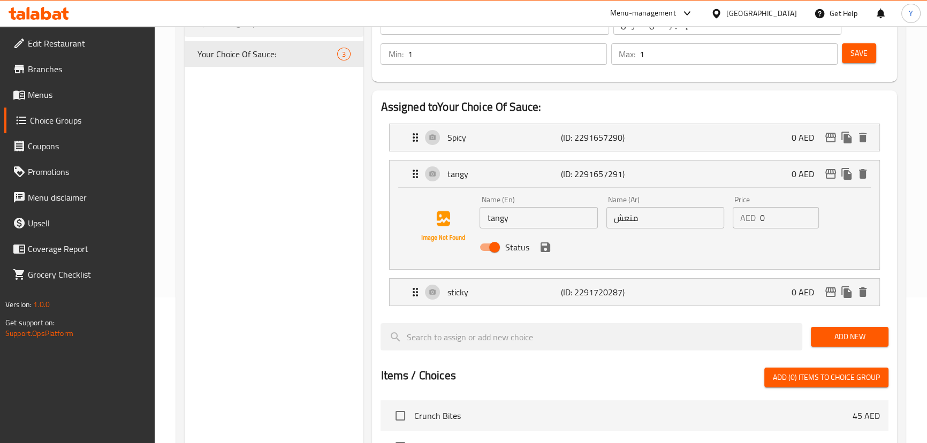
click at [486, 219] on input "tangy" at bounding box center [539, 217] width 118 height 21
drag, startPoint x: 489, startPoint y: 217, endPoint x: 478, endPoint y: 216, distance: 10.8
click at [477, 218] on div "Name (En) tangy Name (En)" at bounding box center [538, 212] width 126 height 41
type input "Tangy"
type input "j"
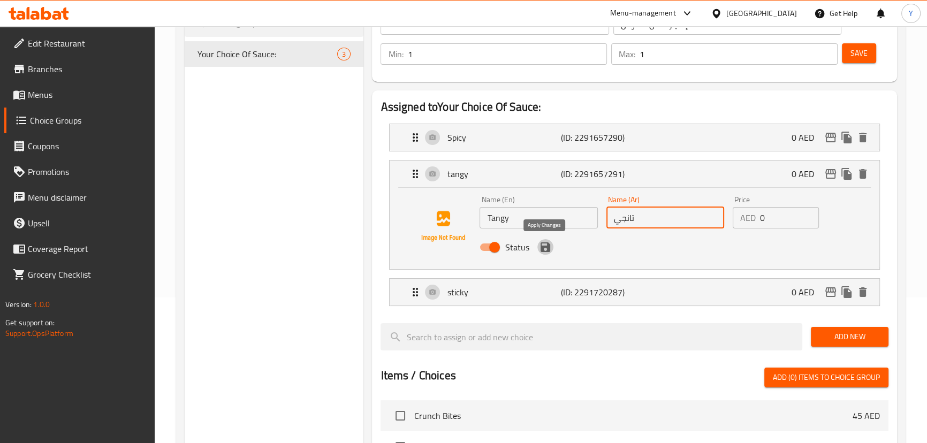
click at [543, 250] on icon "save" at bounding box center [546, 247] width 10 height 10
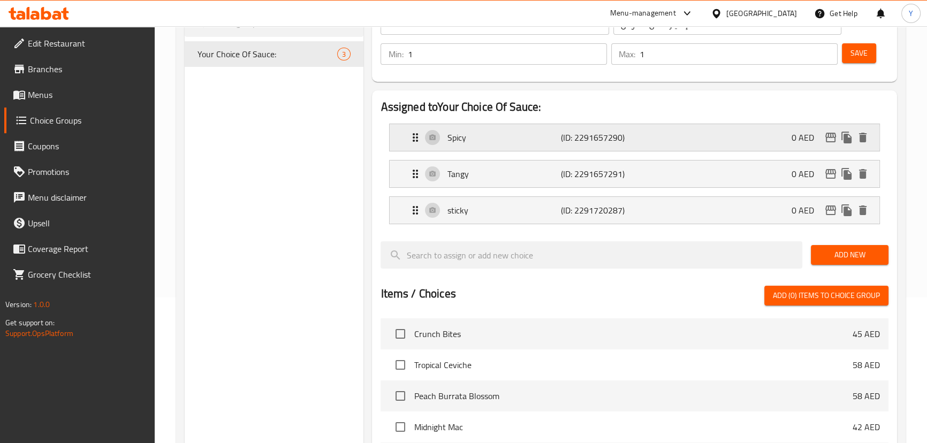
type input "تانجي"
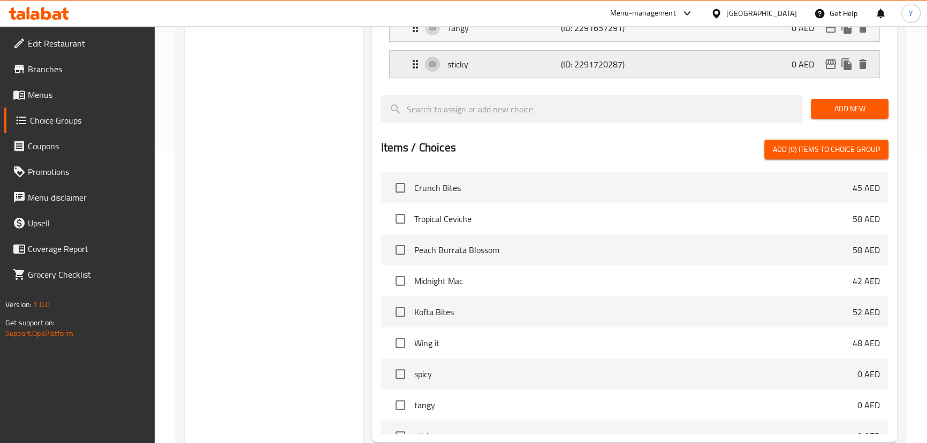
click at [490, 72] on div "sticky (ID: 2291720287) 0 AED" at bounding box center [637, 64] width 457 height 27
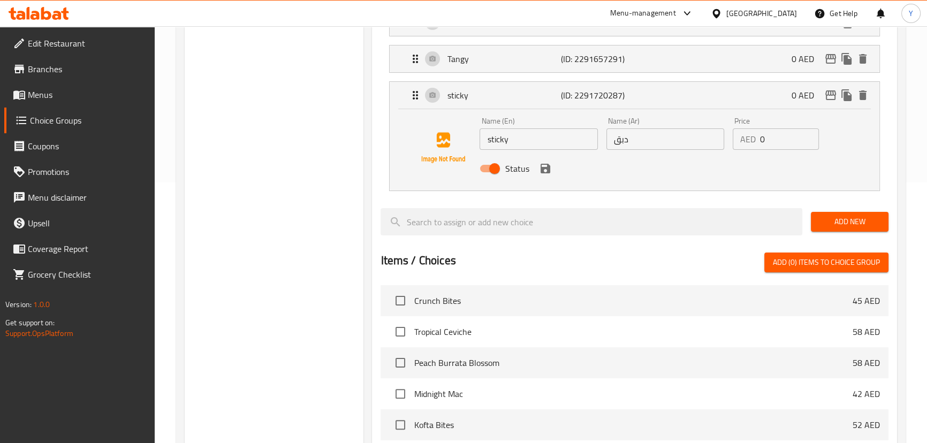
scroll to position [243, 0]
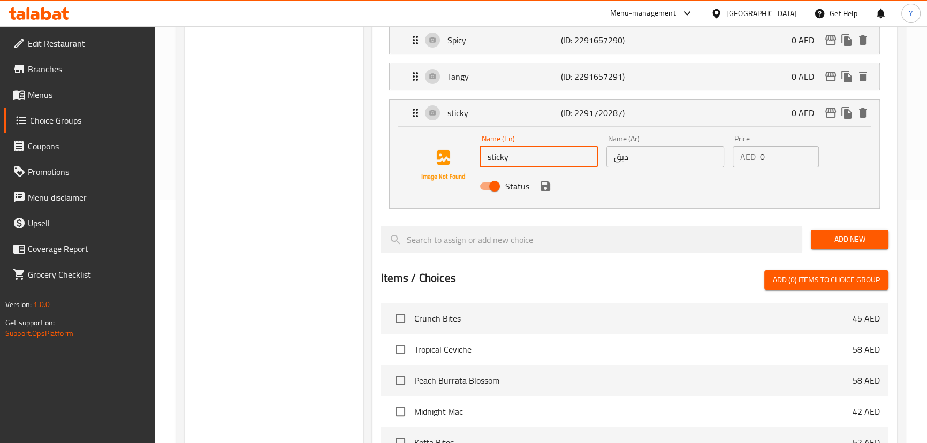
drag, startPoint x: 491, startPoint y: 155, endPoint x: 460, endPoint y: 151, distance: 30.7
click at [460, 151] on div "Name (En) sticky Name (En) Name (Ar) دبق Name (Ar) Price AED 0 Price Status" at bounding box center [634, 165] width 455 height 73
type input "Sticky"
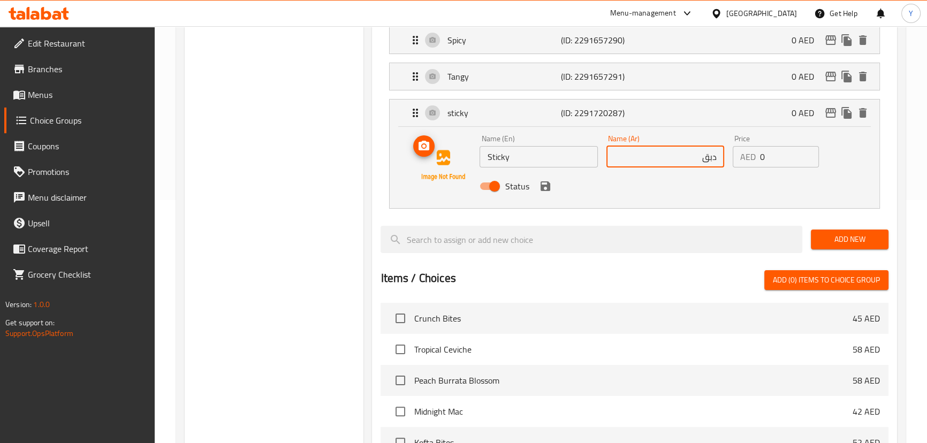
type input "s"
click at [545, 182] on icon "save" at bounding box center [545, 186] width 13 height 13
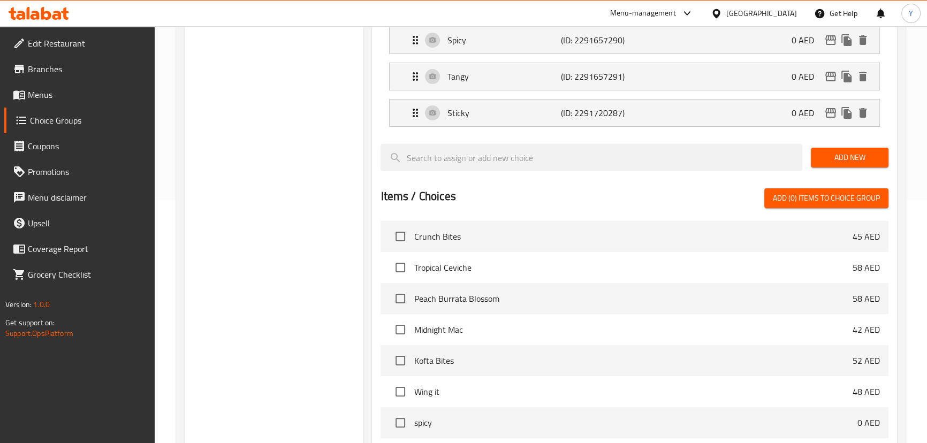
type input "ستيكي"
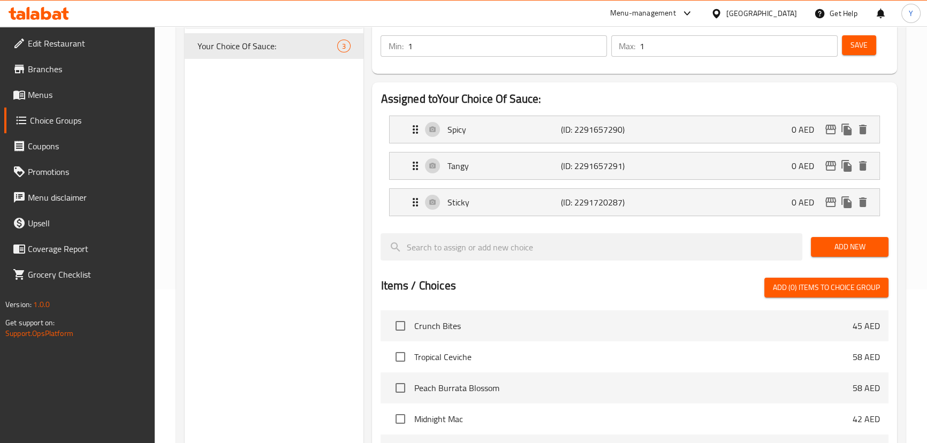
scroll to position [97, 0]
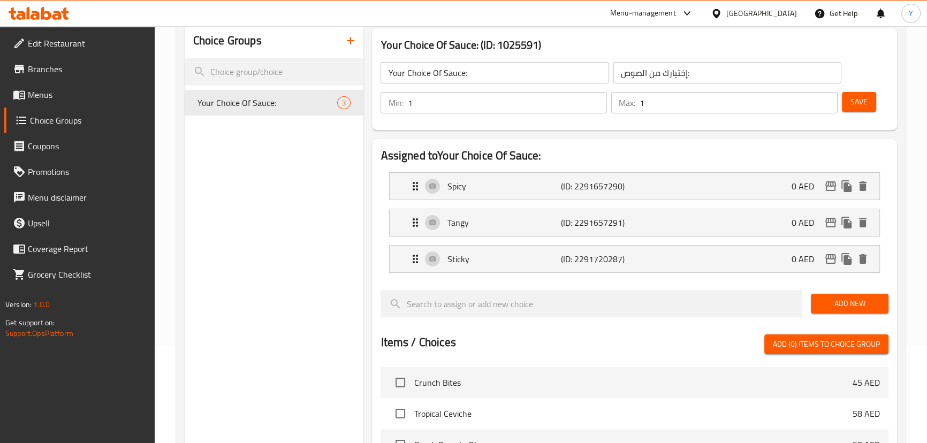
click at [856, 109] on button "Save" at bounding box center [859, 102] width 34 height 20
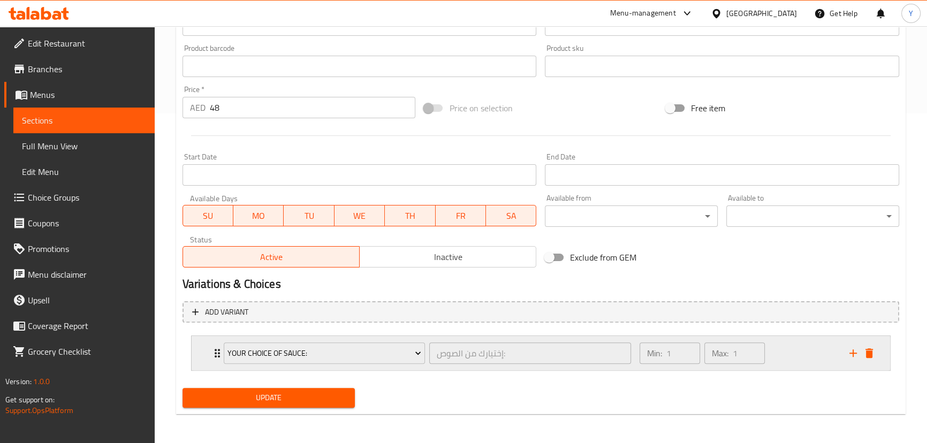
click at [805, 344] on div "Min: 1 ​ Max: 1 ​" at bounding box center [738, 353] width 210 height 34
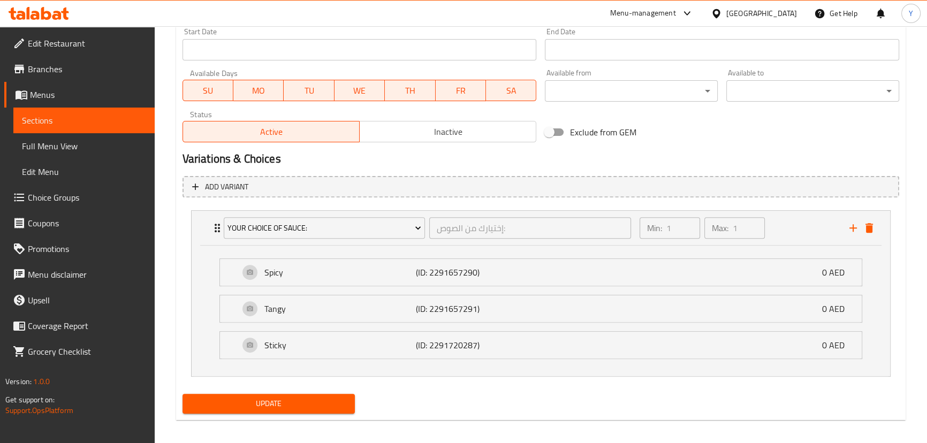
scroll to position [460, 0]
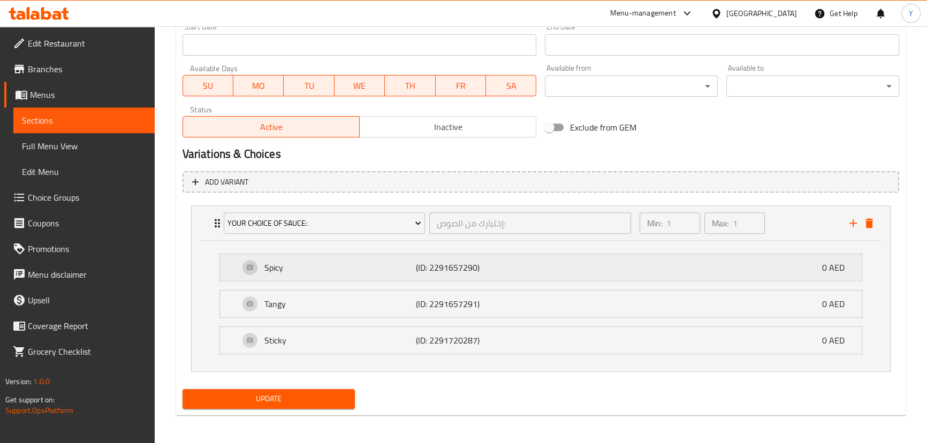
click at [575, 254] on div "Spicy (ID: 2291657290) 0 AED" at bounding box center [544, 267] width 610 height 27
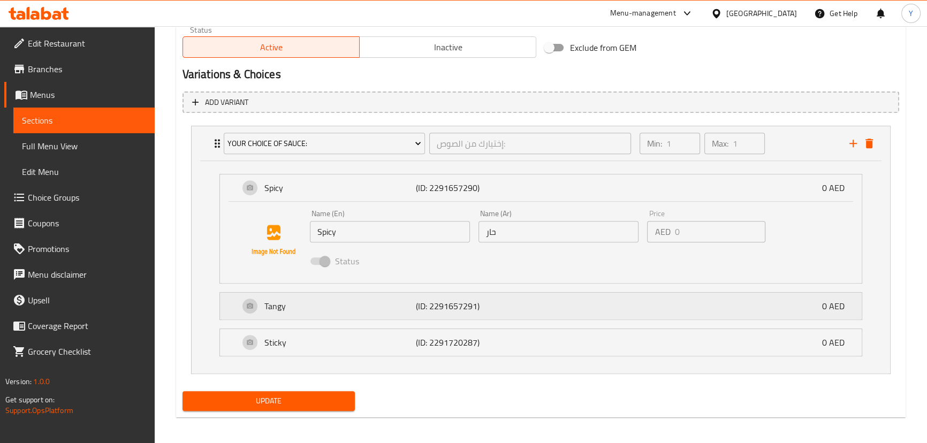
click at [557, 299] on div "Tangy (ID: 2291657291) 0 AED" at bounding box center [544, 306] width 610 height 27
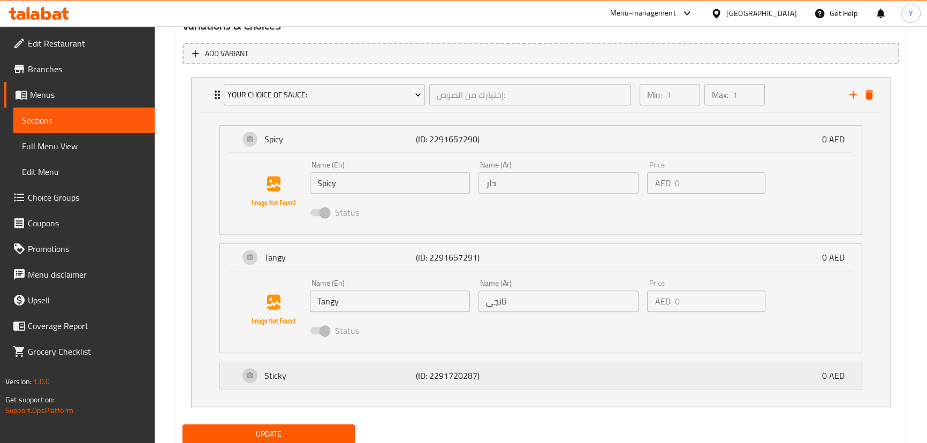
click at [555, 364] on div "Sticky (ID: 2291720287) 0 AED" at bounding box center [544, 375] width 610 height 27
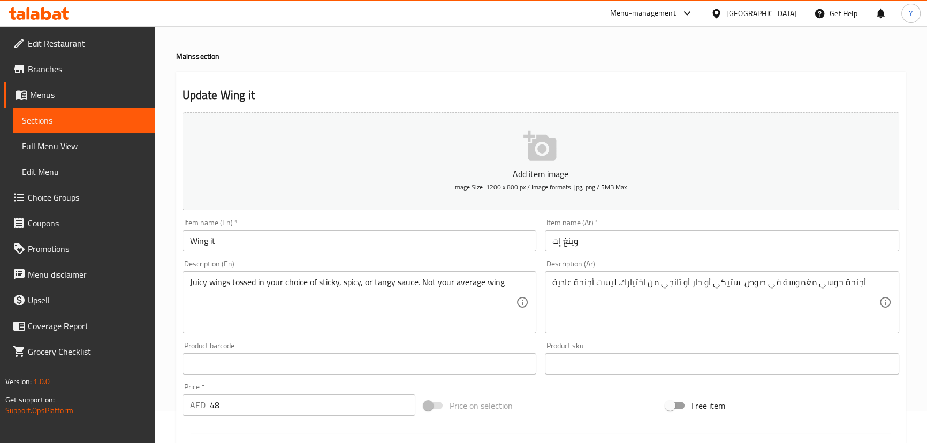
scroll to position [0, 0]
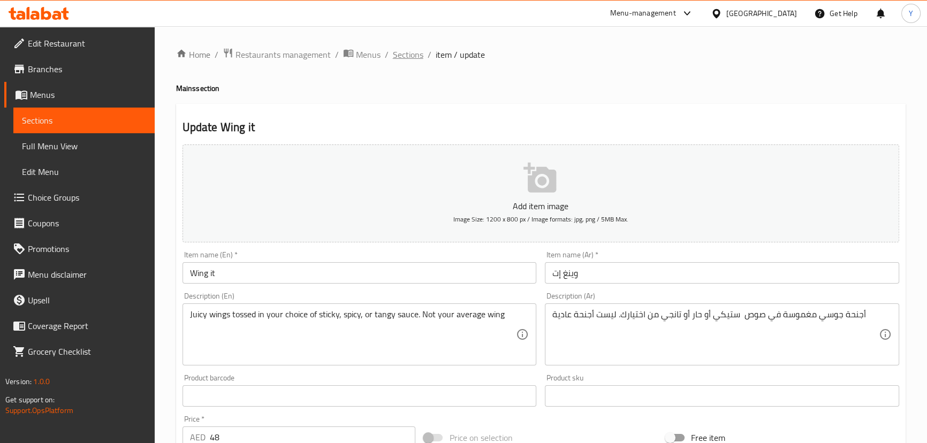
click at [404, 56] on span "Sections" at bounding box center [408, 54] width 31 height 13
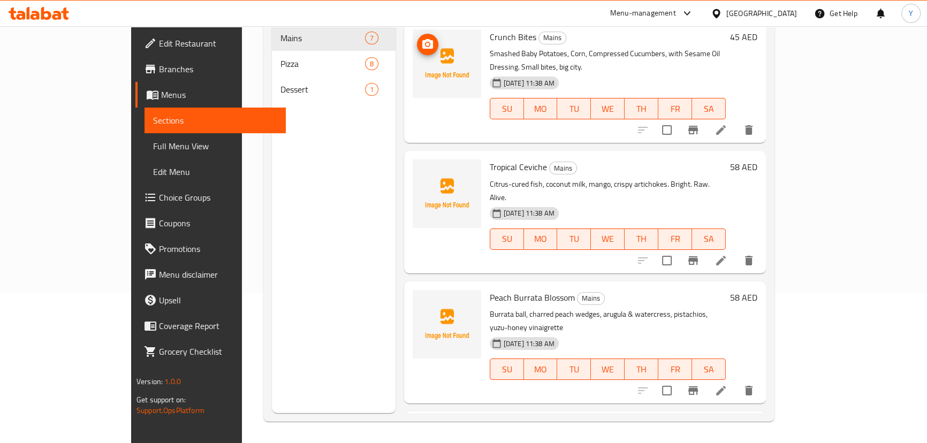
scroll to position [401, 0]
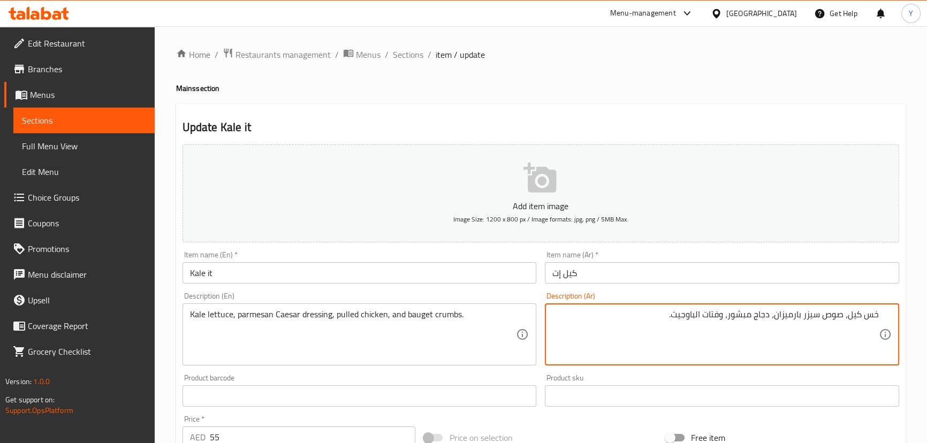
drag, startPoint x: 883, startPoint y: 320, endPoint x: 873, endPoint y: 317, distance: 10.0
click at [882, 320] on div "خس كيل، صوص سيزر بارميزان، دجاج مبشور، وفتات الباوجيت. Description (Ar)" at bounding box center [722, 334] width 354 height 62
click at [872, 311] on textarea "خس كيل، صوص سيزر بارميزان، دجاج مبشور، وفتات الباوجيت." at bounding box center [715, 334] width 326 height 51
paste textarea "س"
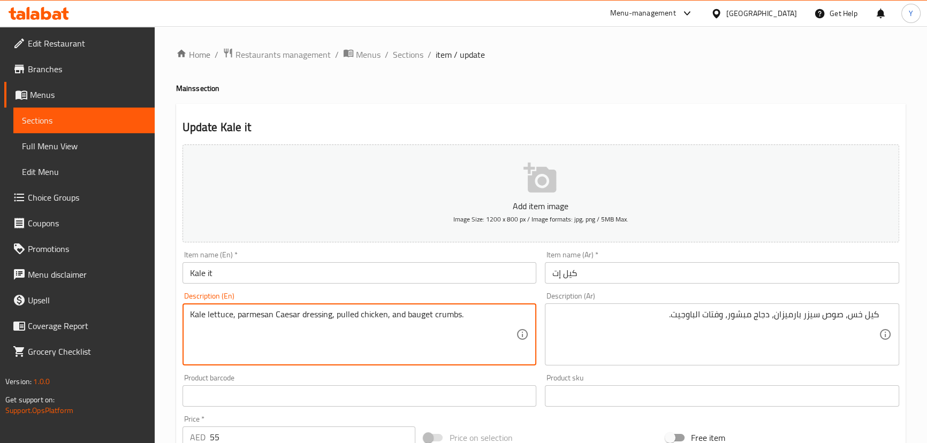
drag, startPoint x: 353, startPoint y: 316, endPoint x: 372, endPoint y: 316, distance: 18.7
click at [372, 316] on textarea "Kale lettuce, parmesan Caesar dressing, pulled chicken, and bauget crumbs." at bounding box center [353, 334] width 326 height 51
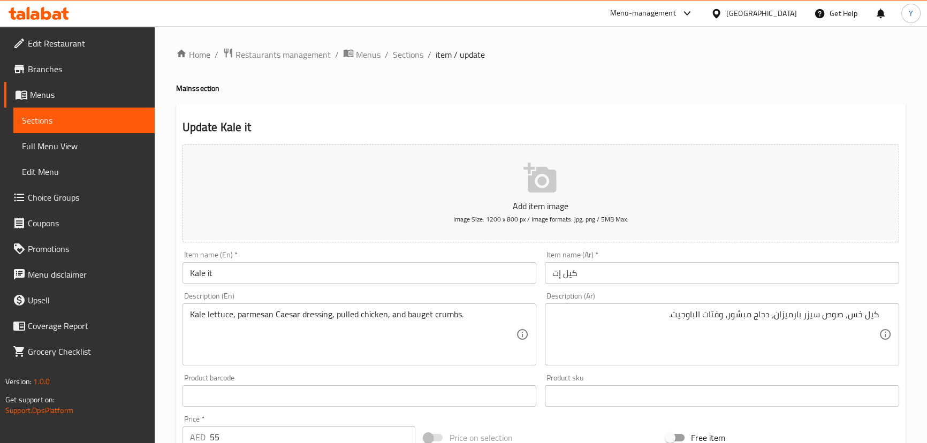
drag, startPoint x: 622, startPoint y: 109, endPoint x: 623, endPoint y: 126, distance: 16.6
click at [622, 109] on div "Update Kale it Add item image Image Size: 1200 x 800 px / Image formats: jpg, p…" at bounding box center [540, 415] width 729 height 623
click at [745, 316] on textarea "كيل خس، صوص سيزر بارميزان، دجاج مبشور، وفتات الباوجيت." at bounding box center [715, 334] width 326 height 51
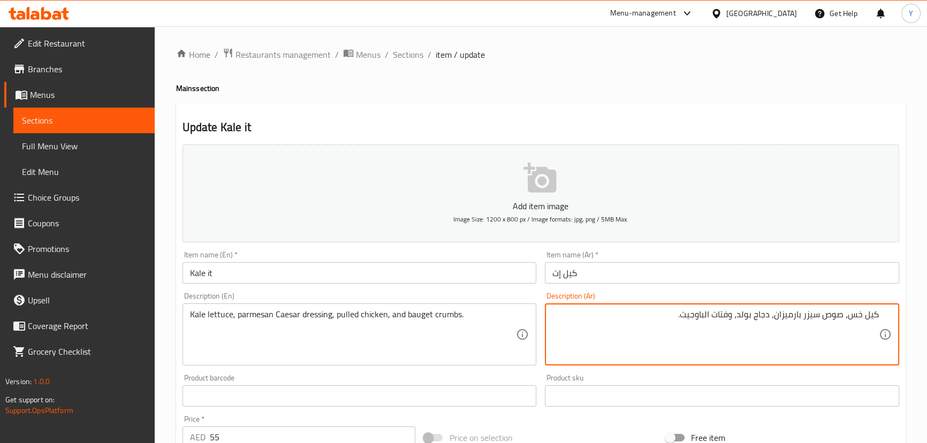
click at [766, 312] on textarea "كيل خس، صوص سيزر بارميزان، دجاج بولد، وفتات الباوجيت." at bounding box center [715, 334] width 326 height 51
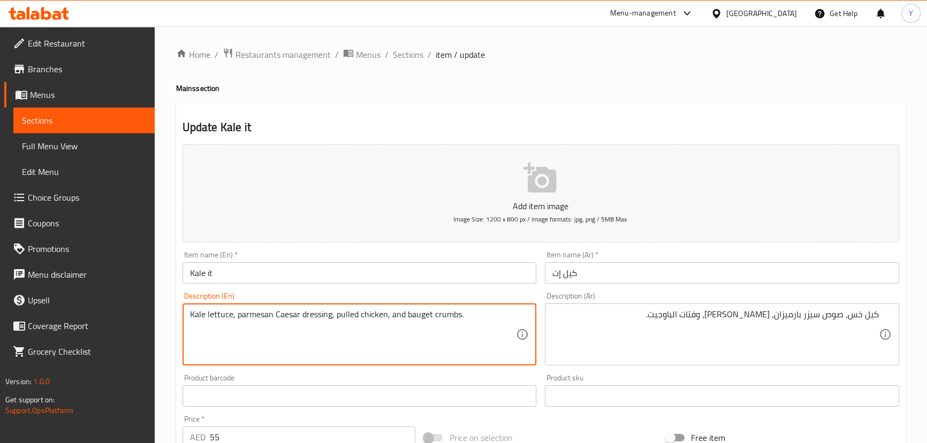
drag, startPoint x: 345, startPoint y: 313, endPoint x: 358, endPoint y: 313, distance: 12.3
click at [358, 313] on textarea "Kale lettuce, parmesan Caesar dressing, pulled chicken, and bauget crumbs." at bounding box center [353, 334] width 326 height 51
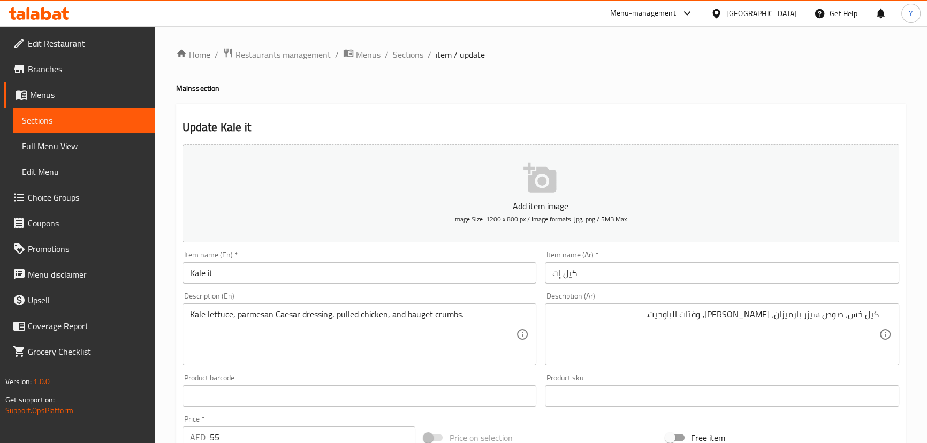
click at [644, 107] on div "Update Kale it Add item image Image Size: 1200 x 800 px / Image formats: jpg, p…" at bounding box center [540, 415] width 729 height 623
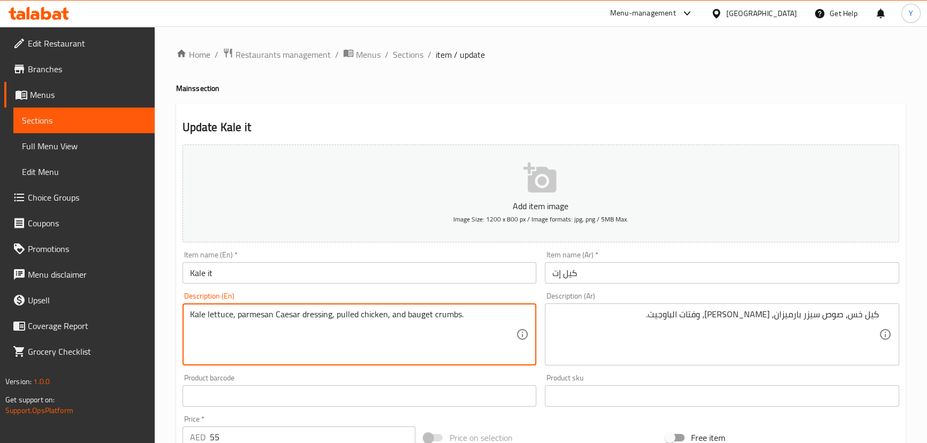
click at [410, 313] on textarea "Kale lettuce, parmesan Caesar dressing, pulled chicken, and bauget crumbs." at bounding box center [353, 334] width 326 height 51
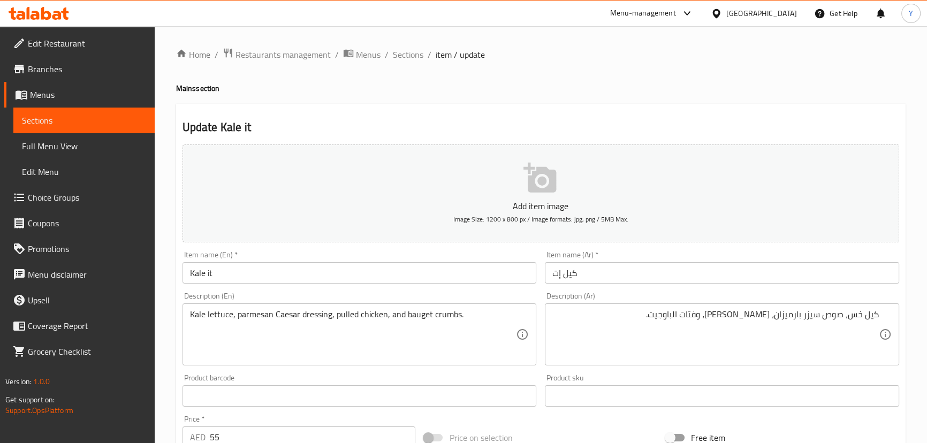
drag, startPoint x: 410, startPoint y: 313, endPoint x: 626, endPoint y: 98, distance: 304.6
click at [626, 98] on div "Home / Restaurants management / Menus / Sections / item / update Mains section …" at bounding box center [540, 391] width 729 height 687
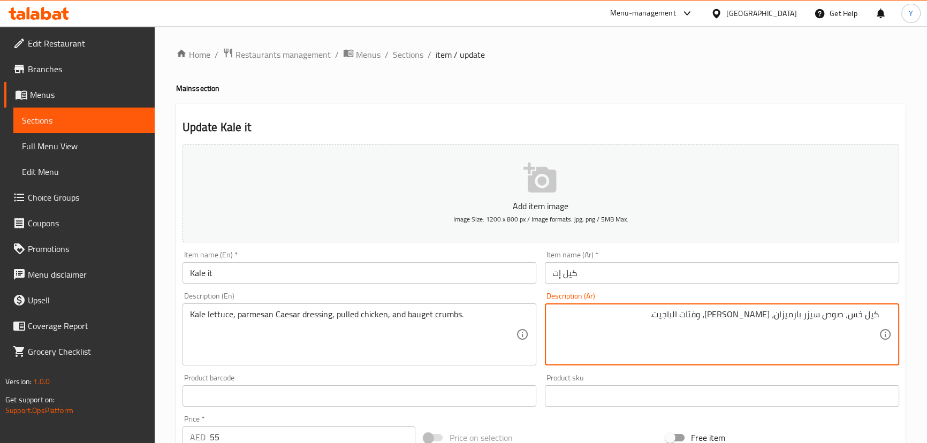
type textarea "كيل خس، صوص سيزر بارميزان، [PERSON_NAME]، وفتات الباجيت."
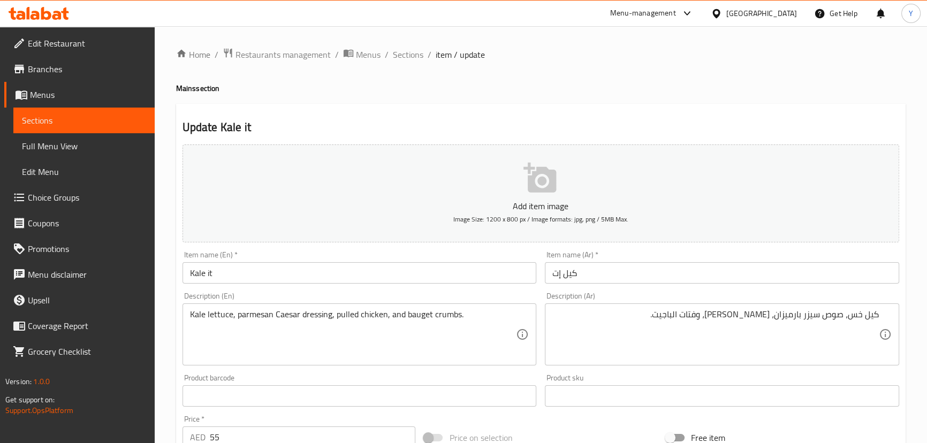
click at [667, 58] on ol "Home / Restaurants management / Menus / Sections / item / update" at bounding box center [540, 55] width 729 height 14
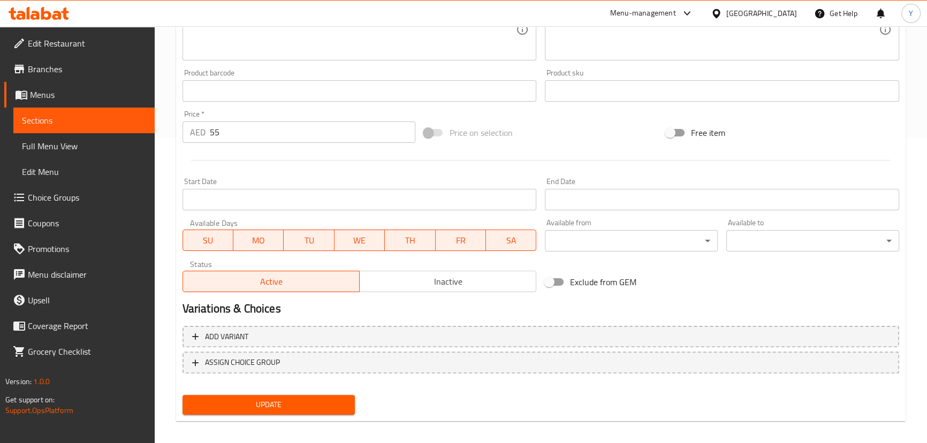
scroll to position [312, 0]
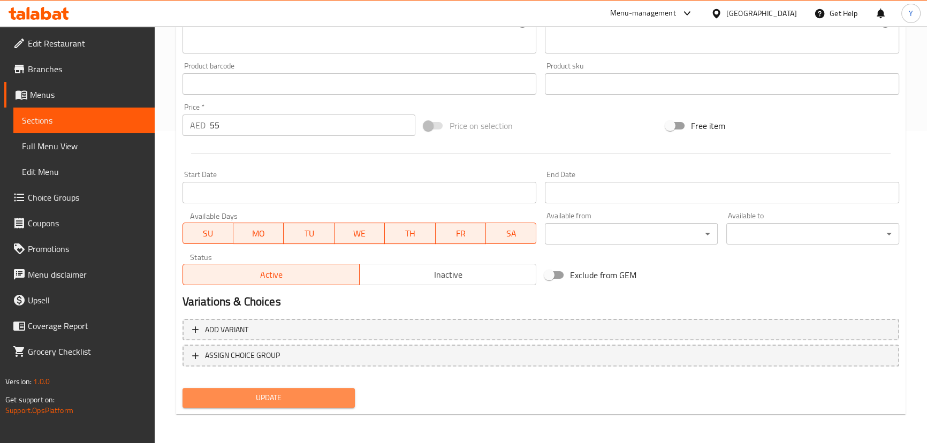
click at [294, 404] on button "Update" at bounding box center [268, 398] width 173 height 20
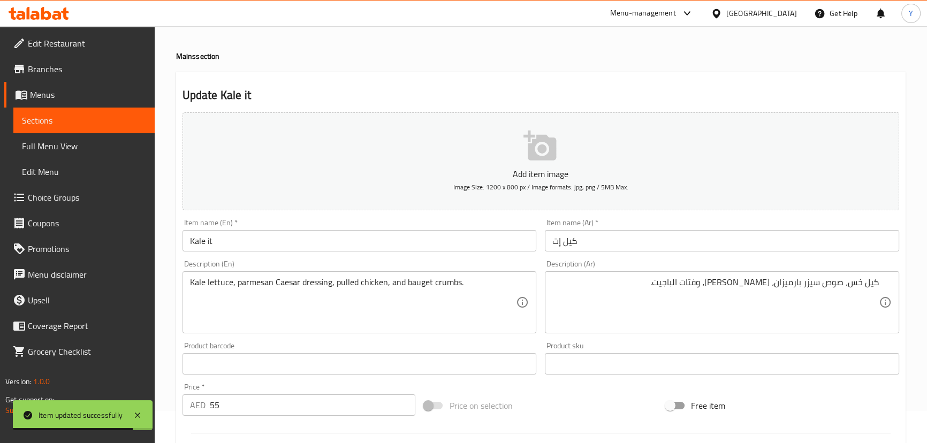
scroll to position [0, 0]
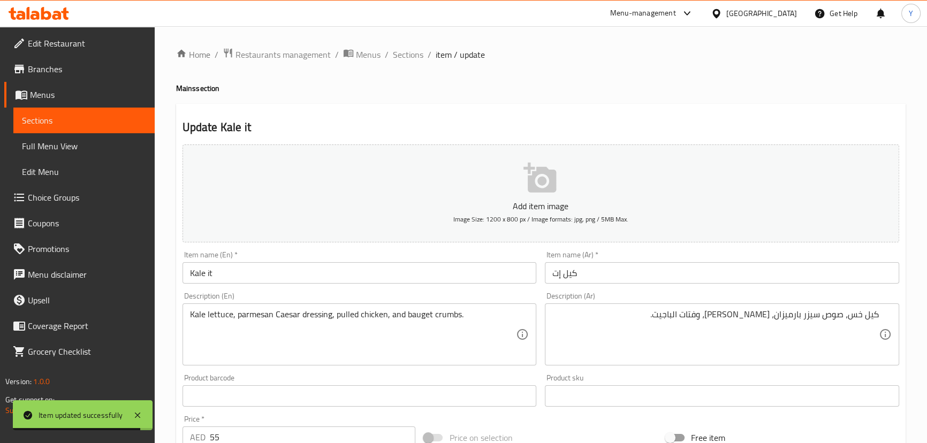
drag, startPoint x: 399, startPoint y: 51, endPoint x: 463, endPoint y: 5, distance: 78.9
click at [399, 51] on span "Sections" at bounding box center [408, 54] width 31 height 13
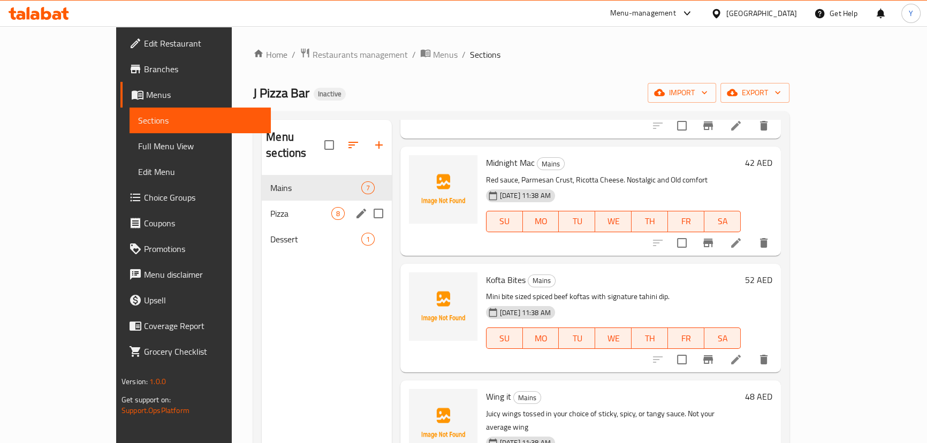
click at [270, 207] on span "Pizza" at bounding box center [300, 213] width 60 height 13
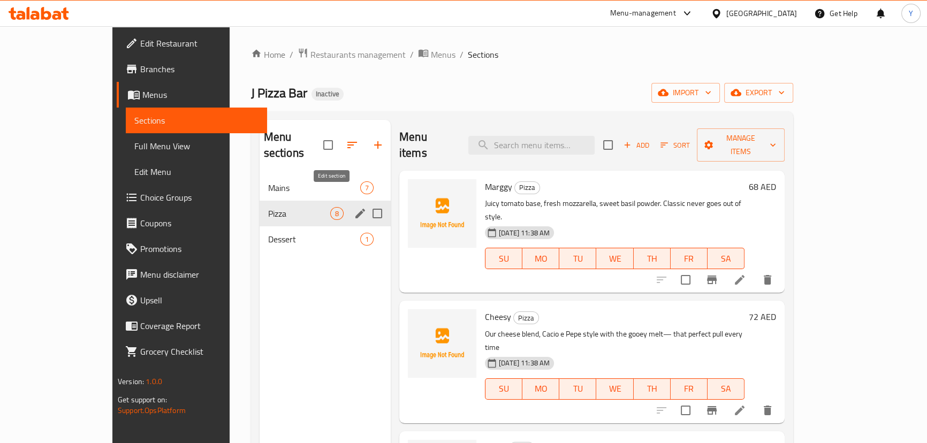
click at [354, 207] on icon "edit" at bounding box center [360, 213] width 13 height 13
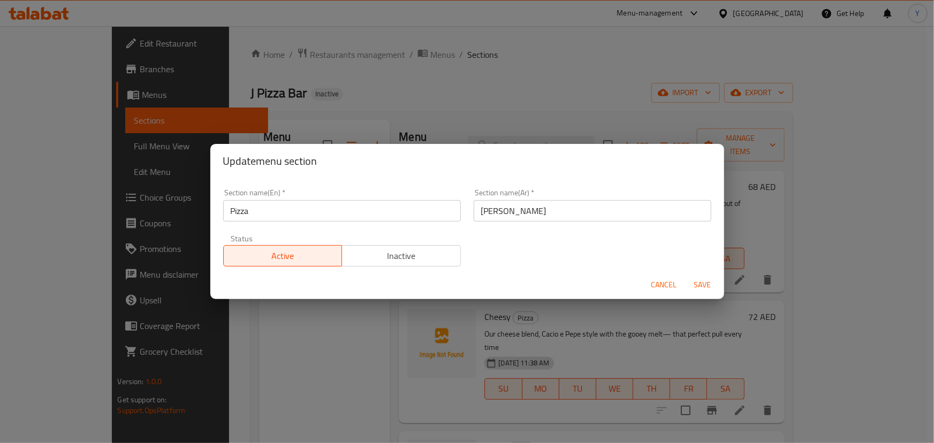
click at [569, 211] on input "[PERSON_NAME]" at bounding box center [593, 210] width 238 height 21
type input "البيتزا"
click at [686, 275] on button "Save" at bounding box center [703, 285] width 34 height 20
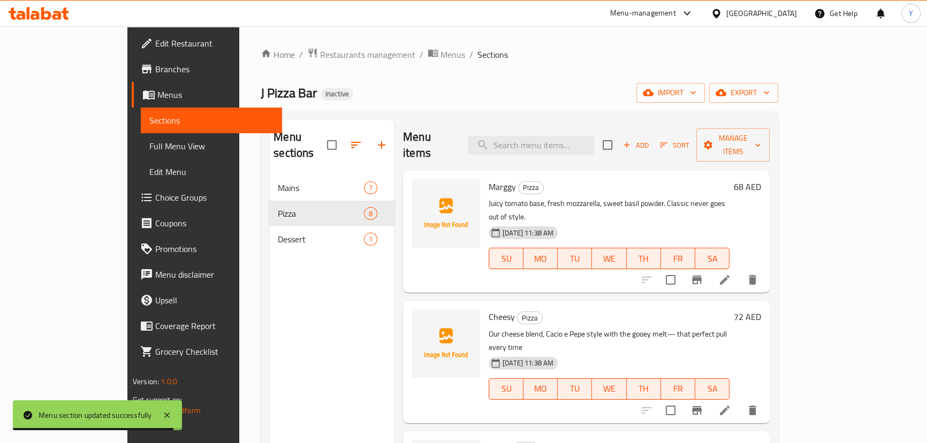
click at [731, 273] on icon at bounding box center [724, 279] width 13 height 13
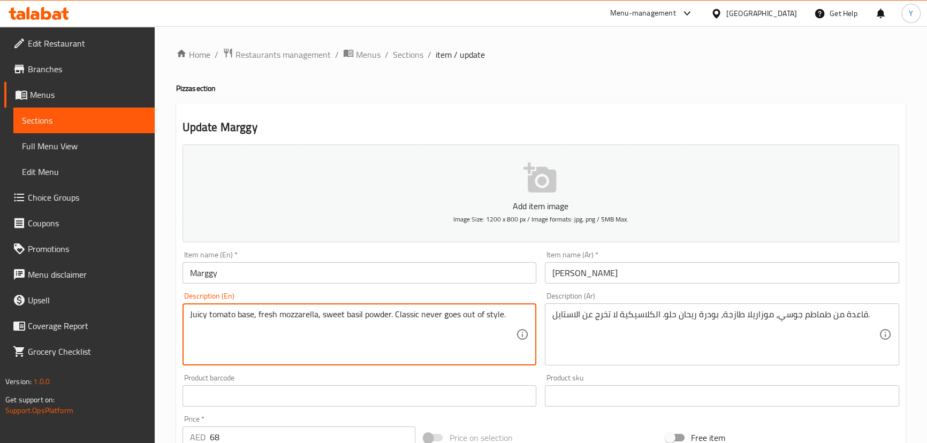
drag, startPoint x: 391, startPoint y: 318, endPoint x: 615, endPoint y: 318, distance: 224.2
type textarea "Juicy tomato base, fresh mozzarella, sweet basil powder."
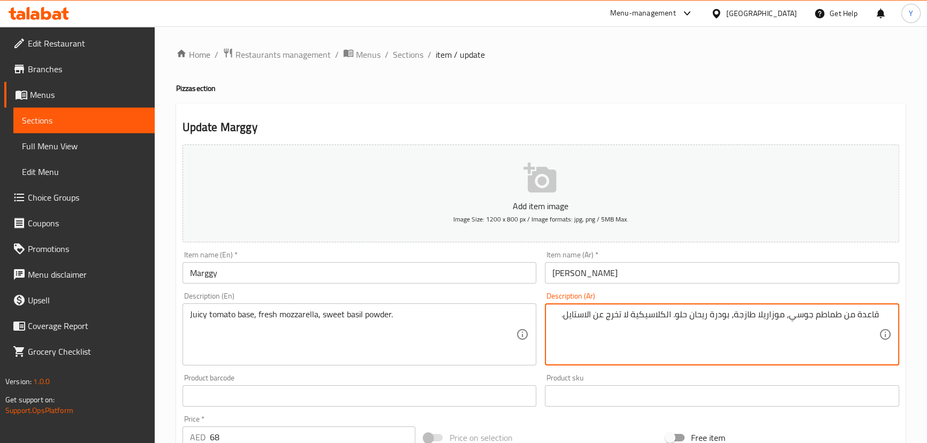
click at [666, 313] on textarea "قاعدة من طماطم جوسي، موزاريلا طازجة، بودرة ريحان حلو. الكلاسيكية لا تخرج عن الا…" at bounding box center [715, 334] width 326 height 51
drag, startPoint x: 666, startPoint y: 313, endPoint x: 239, endPoint y: 334, distance: 427.1
click at [513, 295] on div "Add item image Image Size: 1200 x 800 px / Image formats: jpg, png / 5MB Max. I…" at bounding box center [540, 370] width 725 height 461
type textarea "قاعدة من طماطم جوسي، موزاريلا طازجة، بودرة ريحان حلو."
click at [705, 126] on h2 "Update Marggy" at bounding box center [540, 127] width 717 height 16
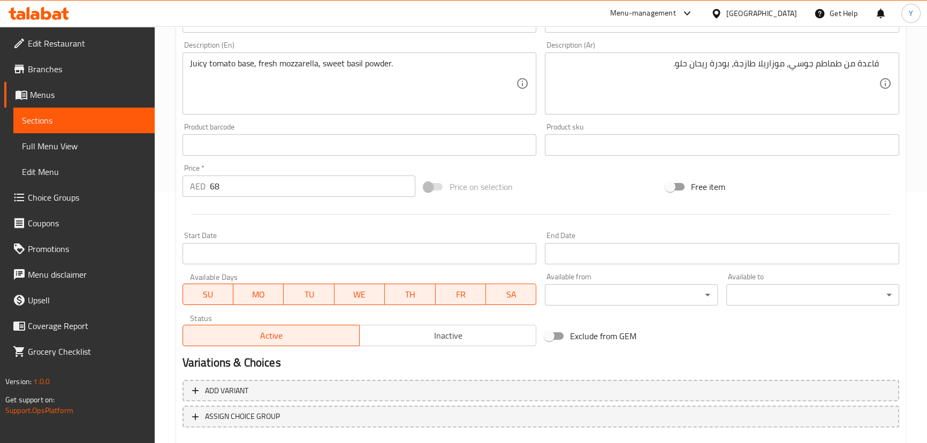
scroll to position [292, 0]
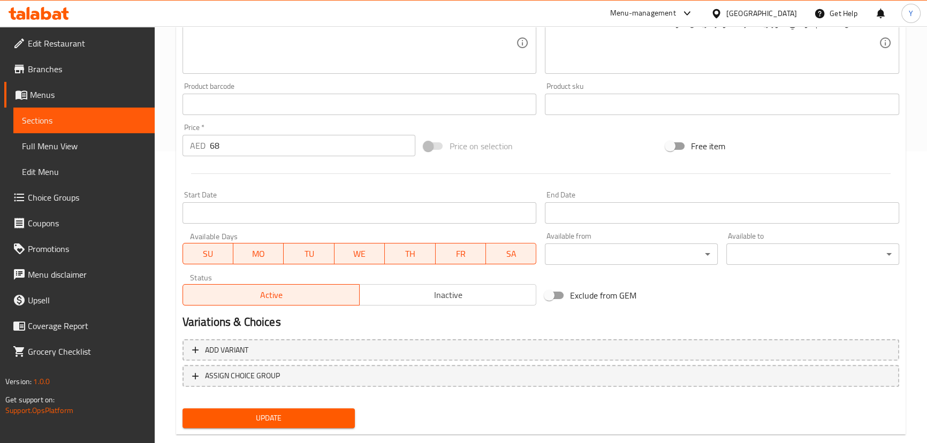
click at [326, 414] on span "Update" at bounding box center [269, 418] width 156 height 13
click at [825, 154] on div "Free item" at bounding box center [782, 146] width 242 height 29
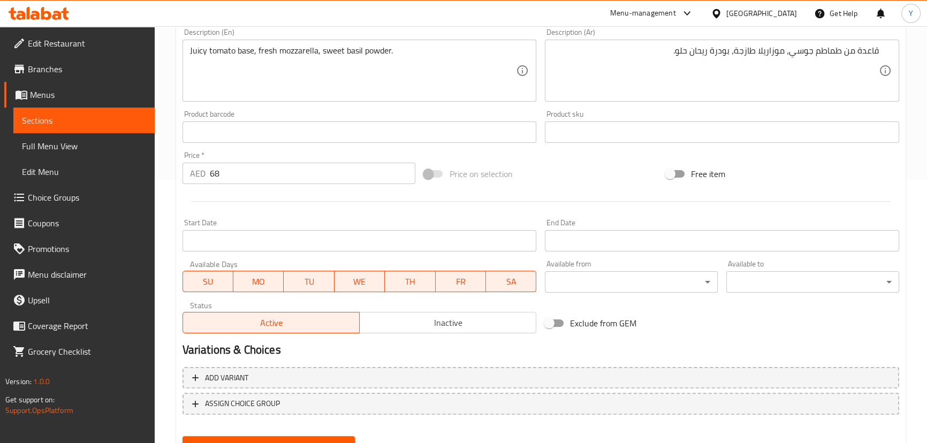
scroll to position [312, 0]
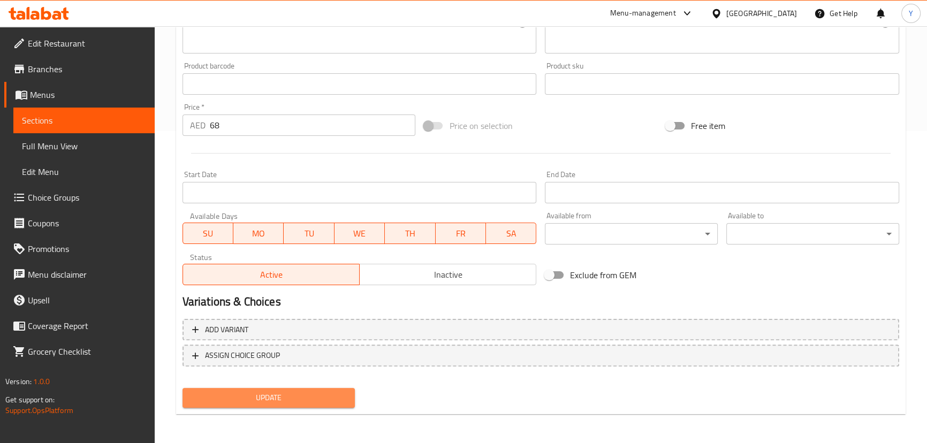
click at [326, 403] on span "Update" at bounding box center [269, 397] width 156 height 13
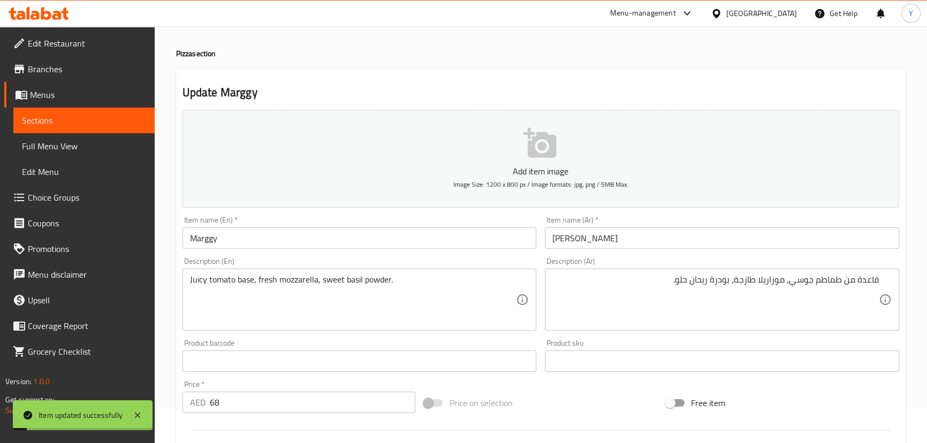
scroll to position [0, 0]
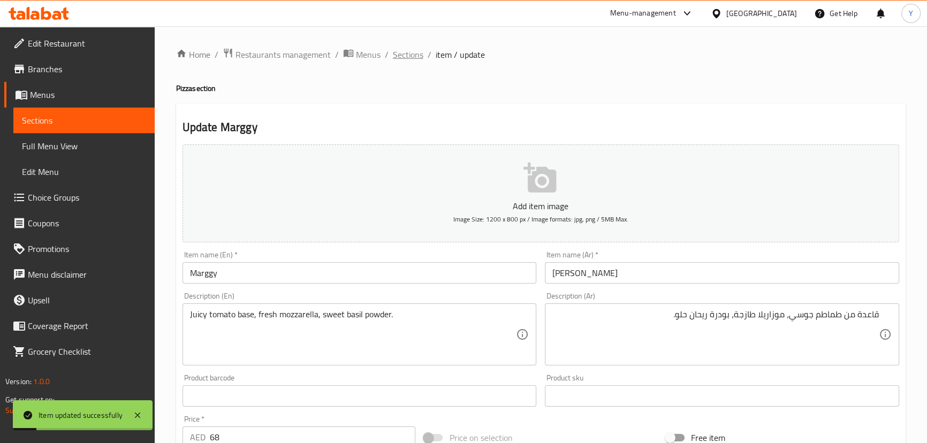
click at [414, 52] on span "Sections" at bounding box center [408, 54] width 31 height 13
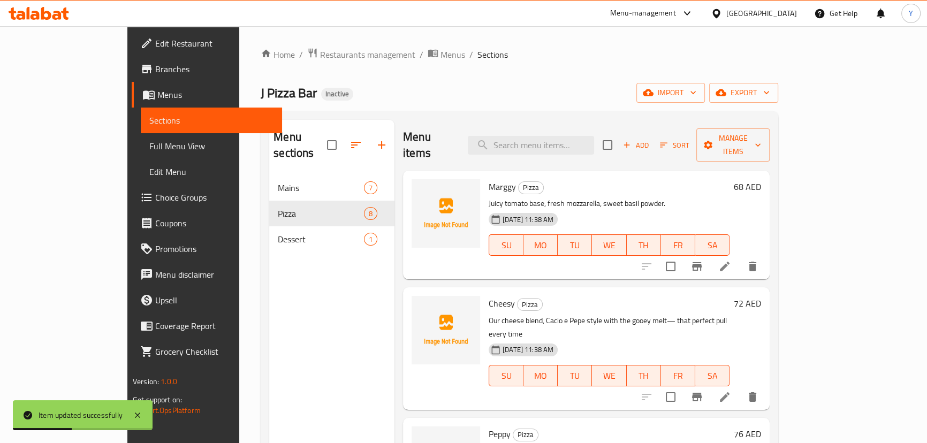
click at [729, 392] on icon at bounding box center [725, 397] width 10 height 10
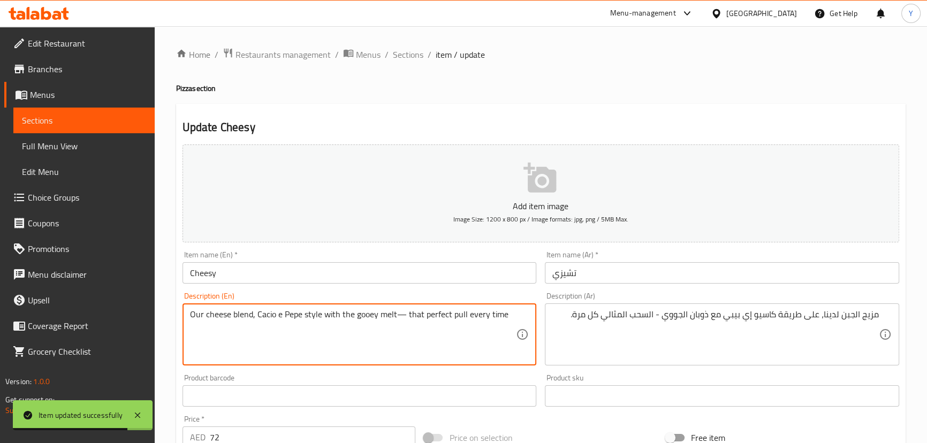
drag, startPoint x: 396, startPoint y: 312, endPoint x: 752, endPoint y: 351, distance: 358.0
click at [692, 341] on div "Add item image Image Size: 1200 x 800 px / Image formats: jpg, png / 5MB Max. I…" at bounding box center [540, 370] width 725 height 461
type textarea "Our cheese blend, Cacio e Pepe style with the gooey melt"
drag, startPoint x: 621, startPoint y: 309, endPoint x: 551, endPoint y: 300, distance: 70.2
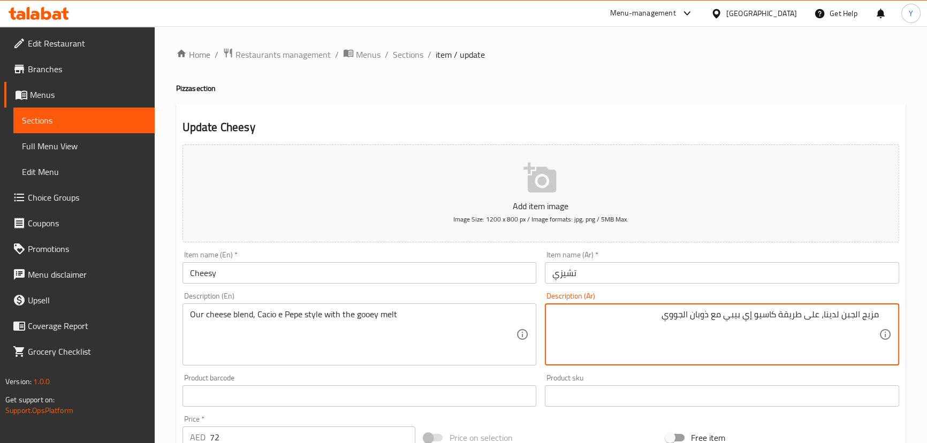
drag, startPoint x: 430, startPoint y: 330, endPoint x: 0, endPoint y: 241, distance: 439.3
type textarea "مزيج جبنة خاص بنا، على طريقة كاسيو إي بيبي مع [PERSON_NAME]"
click at [696, 49] on ol "Home / Restaurants management / Menus / Sections / item / update" at bounding box center [540, 55] width 729 height 14
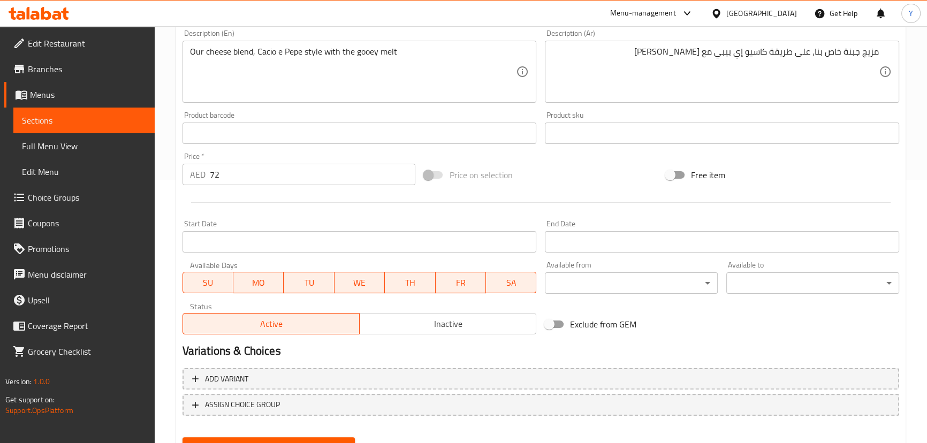
scroll to position [312, 0]
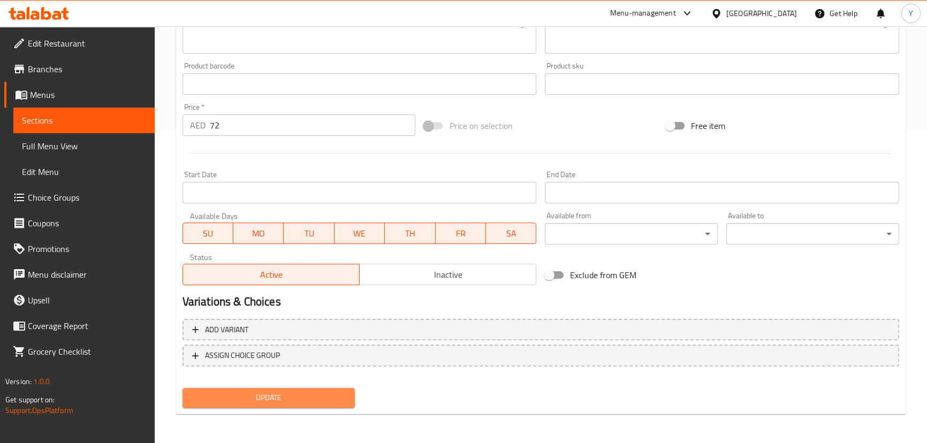
click at [270, 405] on button "Update" at bounding box center [268, 398] width 173 height 20
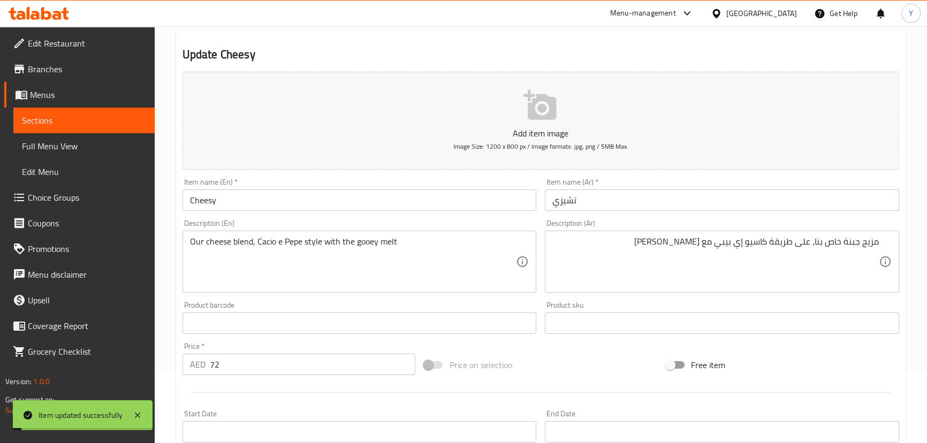
scroll to position [0, 0]
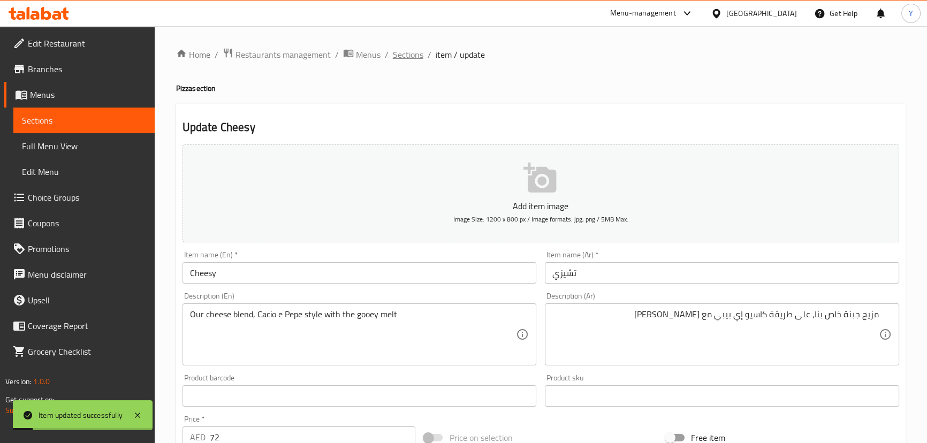
click at [416, 55] on span "Sections" at bounding box center [408, 54] width 31 height 13
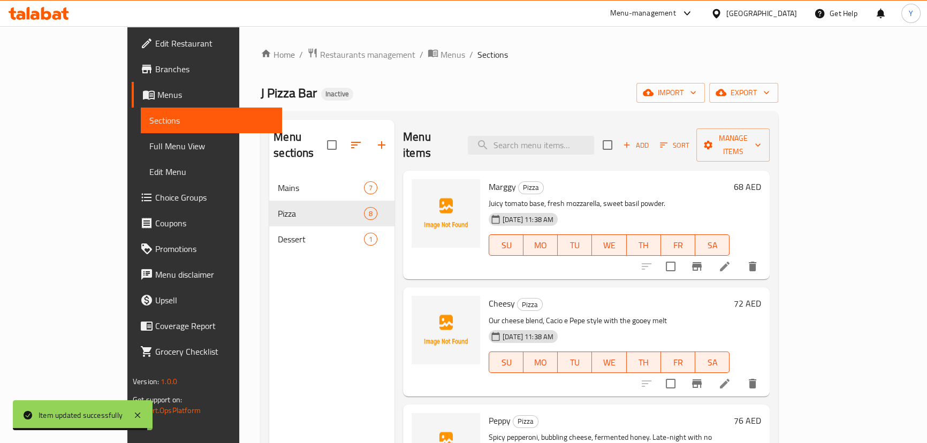
click at [289, 264] on div "Menu sections Mains 7 Pizza 8 Dessert 1" at bounding box center [331, 341] width 125 height 443
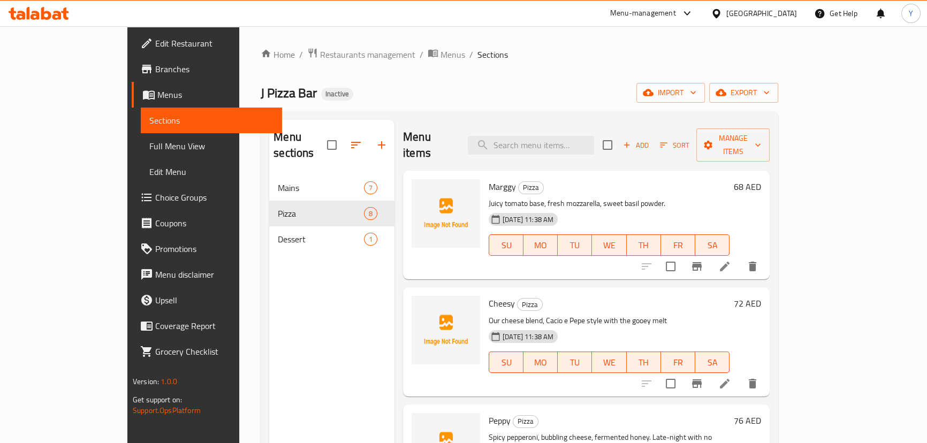
click at [343, 331] on div "Menu sections Mains 7 Pizza 8 Dessert 1" at bounding box center [331, 341] width 125 height 443
click at [537, 77] on div "Home / Restaurants management / Menus / Sections J Pizza Bar Inactive import ex…" at bounding box center [520, 310] width 518 height 524
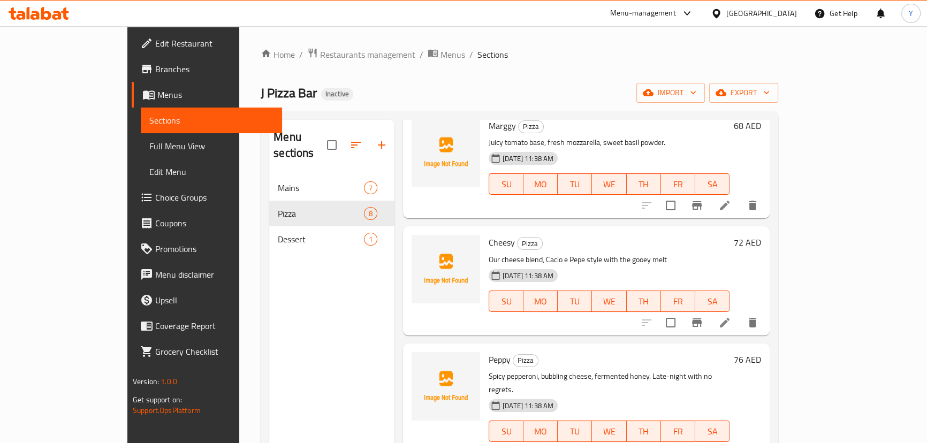
scroll to position [97, 0]
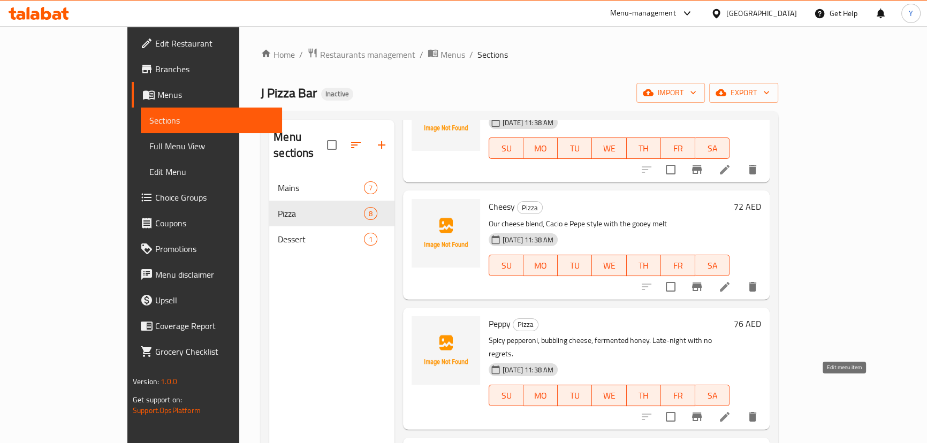
click at [731, 410] on icon at bounding box center [724, 416] width 13 height 13
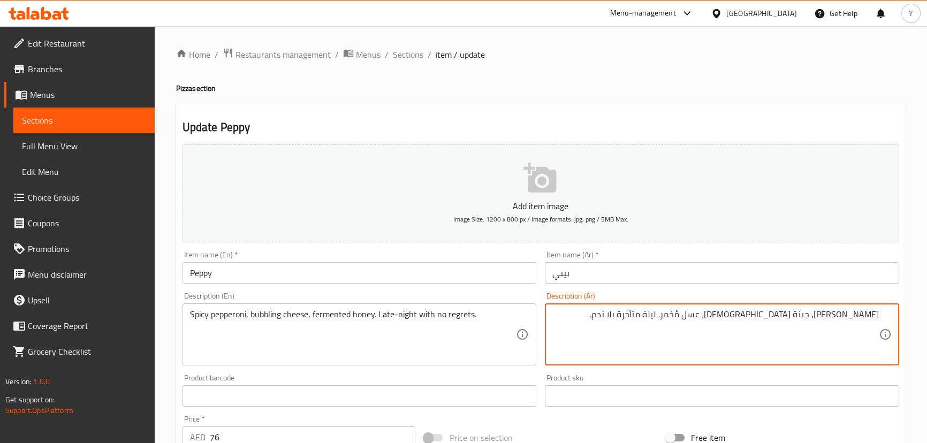
click at [565, 293] on div "Description (Ar) بيبروني حار، جبنة بابلينج، عسل مُخمر. ليلة متأخرة بلا ندم. Des…" at bounding box center [722, 328] width 354 height 73
type textarea "[PERSON_NAME]، جبنة [DEMOGRAPHIC_DATA]، عسل مُخمر."
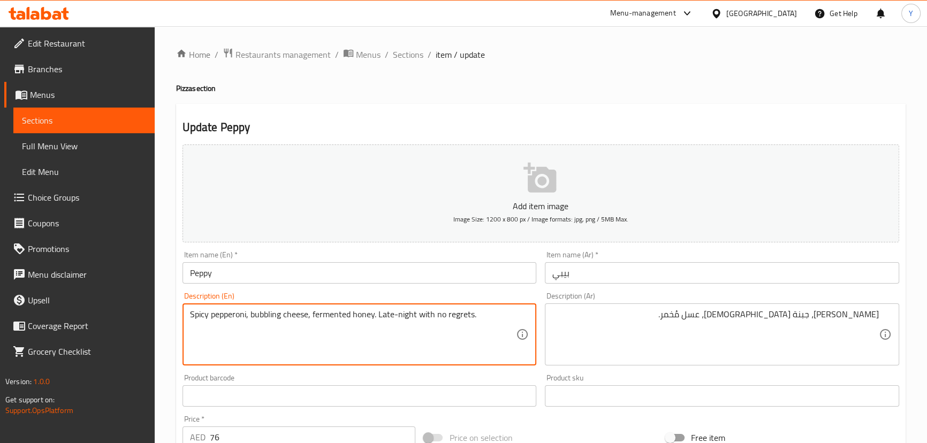
drag, startPoint x: 379, startPoint y: 314, endPoint x: 845, endPoint y: 336, distance: 466.1
type textarea "Spicy pepperoni, bubbling cheese, fermented honey."
click at [705, 107] on div "Update Peppy Add item image Image Size: 1200 x 800 px / Image formats: jpg, png…" at bounding box center [540, 415] width 729 height 623
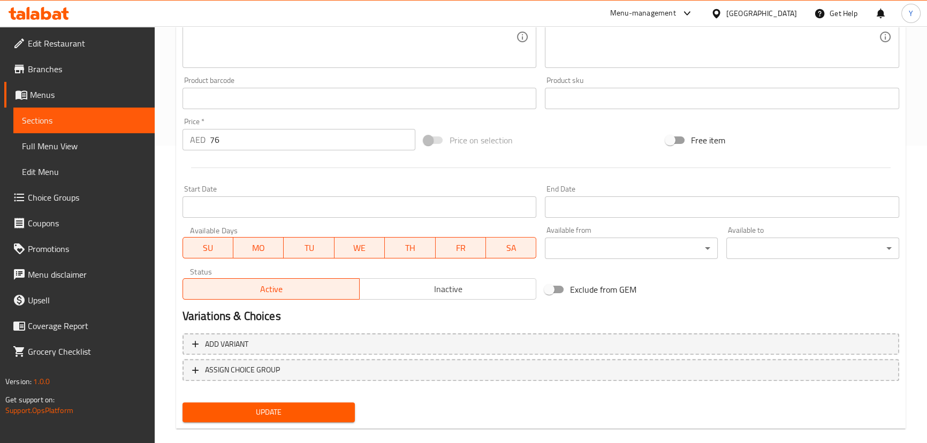
scroll to position [312, 0]
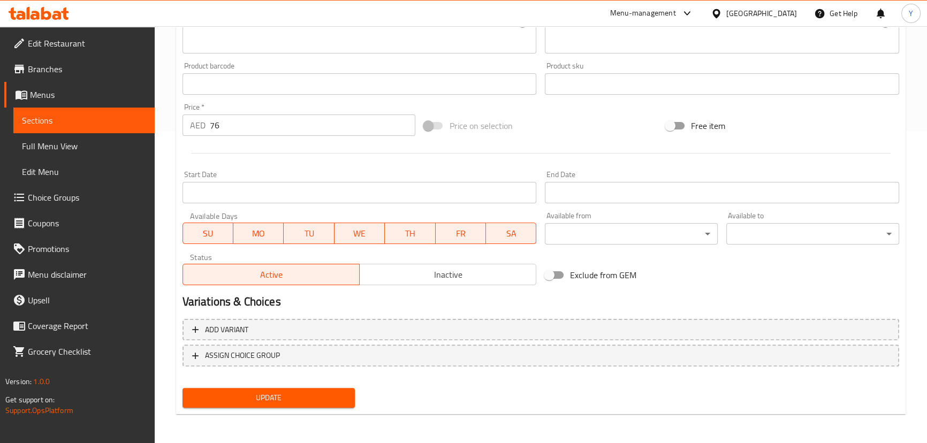
click at [317, 398] on span "Update" at bounding box center [269, 397] width 156 height 13
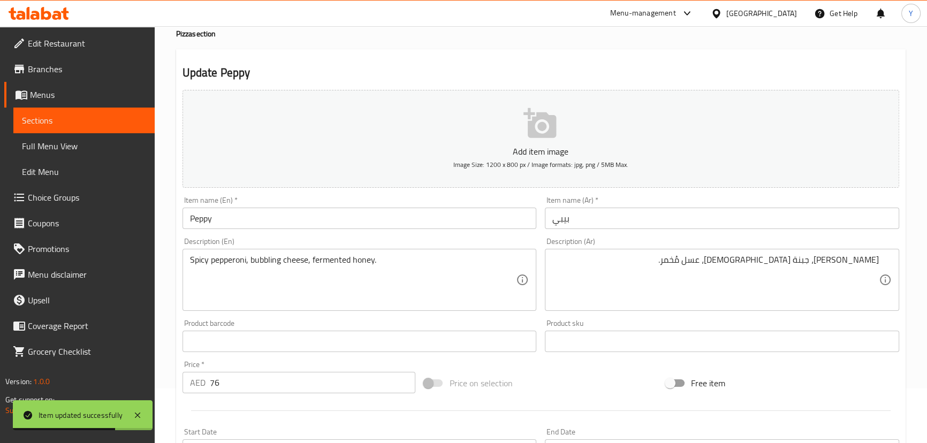
scroll to position [0, 0]
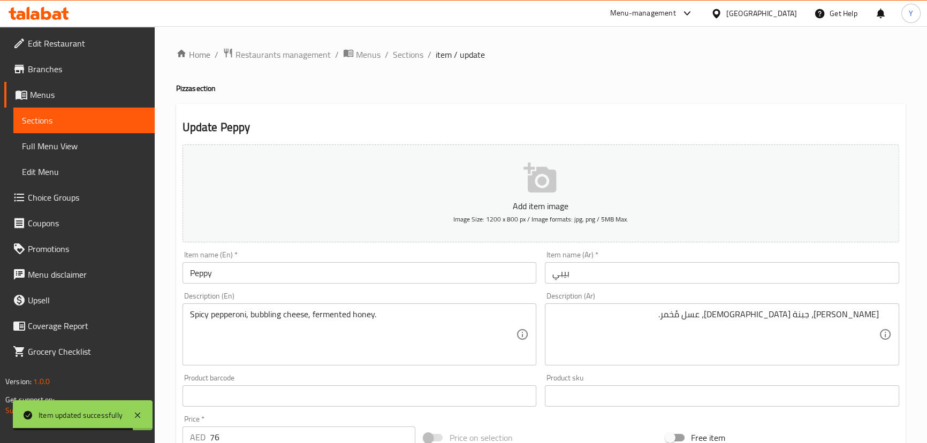
click at [406, 52] on span "Sections" at bounding box center [408, 54] width 31 height 13
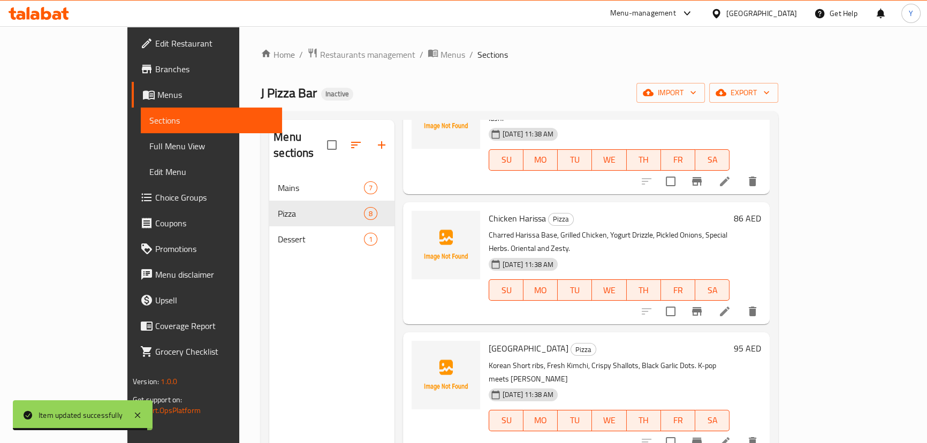
scroll to position [511, 0]
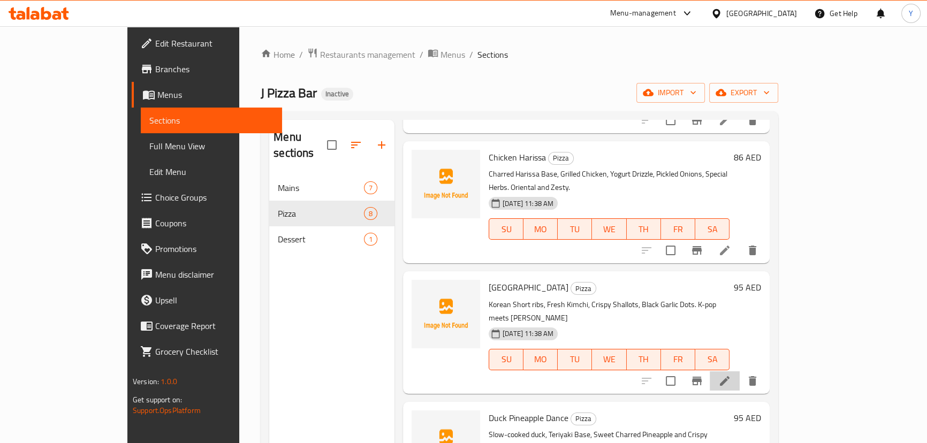
click at [740, 371] on li at bounding box center [725, 380] width 30 height 19
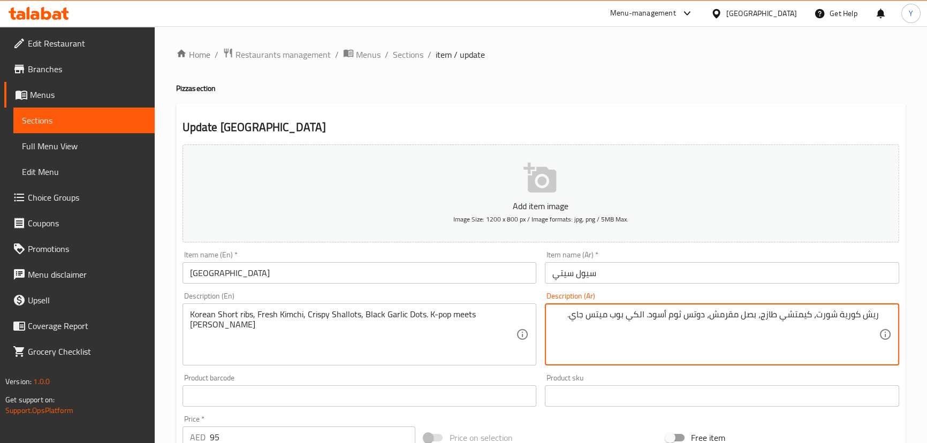
click at [771, 303] on div "ريش كورية شورت، كيمتشي طازج، بصل مقرمش، دوتس ثوم أسود. الكي بوب ميتس جاي. Descr…" at bounding box center [722, 334] width 354 height 62
click at [748, 314] on textarea "ريش كورية شورت، كيمتشي طازج، بصل مقرمش، دوتس ثوم أسود. الكي بوب ميتس جاي." at bounding box center [715, 334] width 326 height 51
click at [746, 315] on textarea "ريش كورية شورت، كيمتشي طازج، كراث مقرمش، دوتس ثوم أسود. الكي بوب ميتس جاي." at bounding box center [715, 334] width 326 height 51
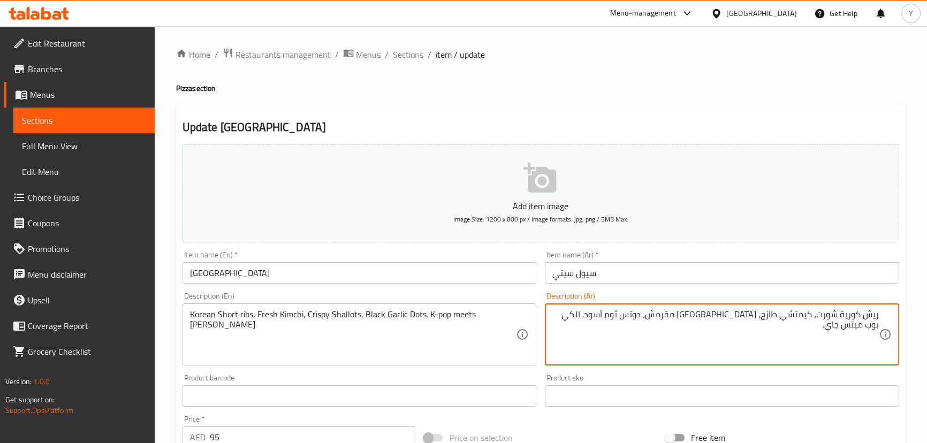
click at [780, 87] on h4 "Pizza section" at bounding box center [540, 88] width 729 height 11
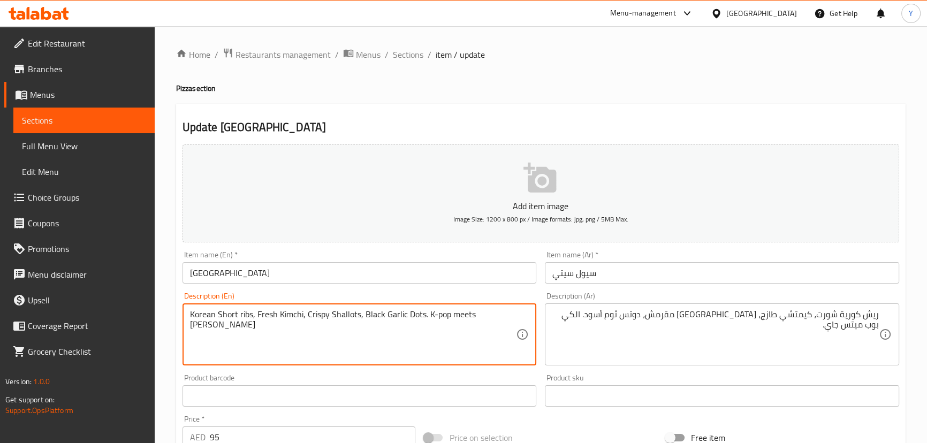
click at [339, 315] on textarea "Korean Short ribs, Fresh Kimchi, Crispy Shallots, Black Garlic Dots. K-pop meet…" at bounding box center [353, 334] width 326 height 51
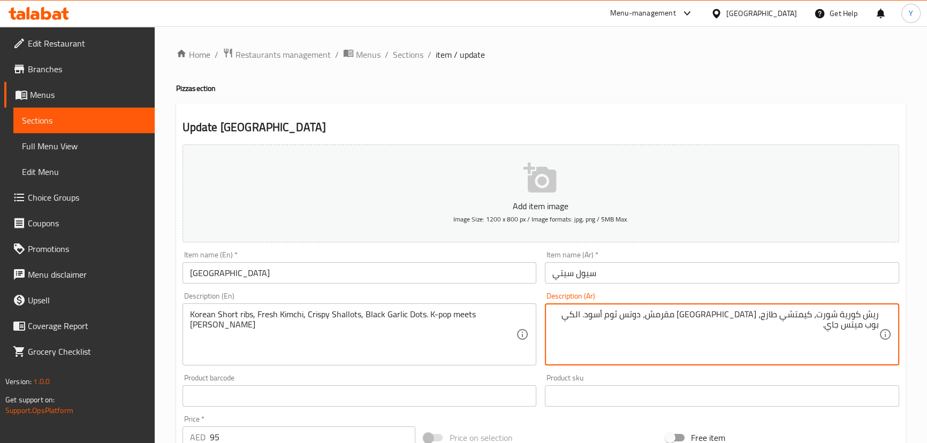
drag, startPoint x: 339, startPoint y: 315, endPoint x: 752, endPoint y: 316, distance: 412.6
click at [752, 316] on textarea "ريش كورية شورت، كيمتشي طازج، كراث مقرمش، دوتس ثوم أسود. الكي بوب ميتس جاي." at bounding box center [715, 334] width 326 height 51
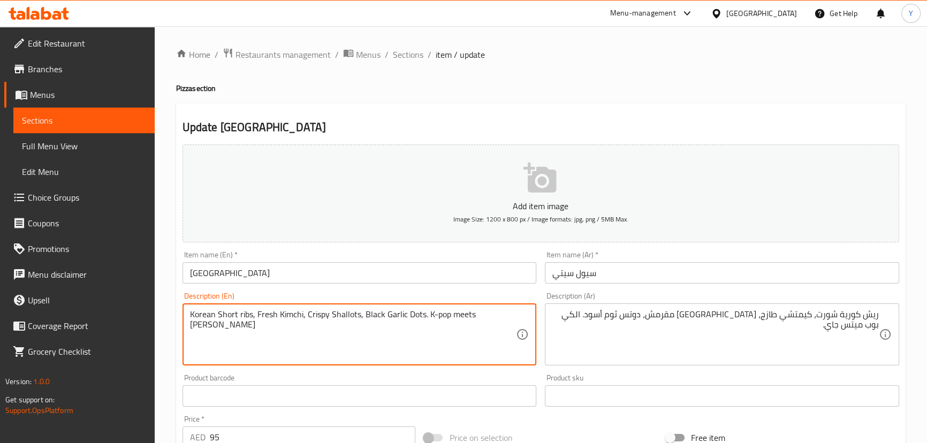
click at [348, 311] on textarea "Korean Short ribs, Fresh Kimchi, Crispy Shallots, Black Garlic Dots. K-pop meet…" at bounding box center [353, 334] width 326 height 51
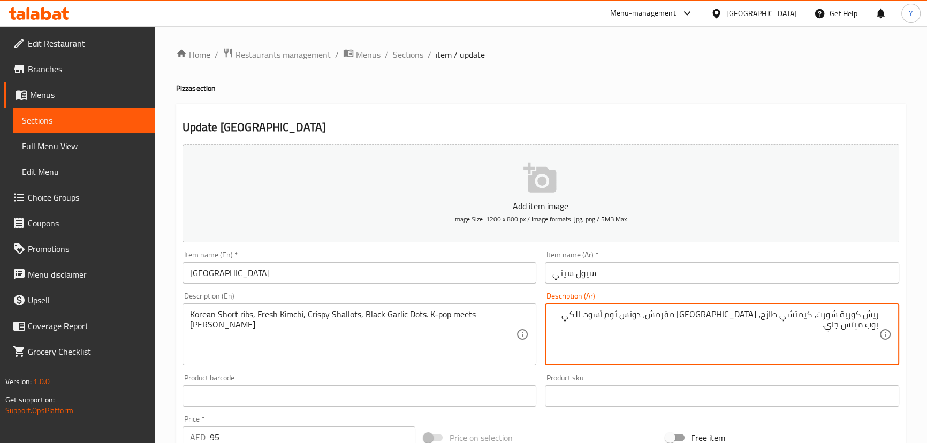
click at [752, 306] on div "ريش كورية شورت، كيمتشي طازج، كراث مقرمش، دوتس ثوم أسود. الكي بوب ميتس جاي. Desc…" at bounding box center [722, 334] width 354 height 62
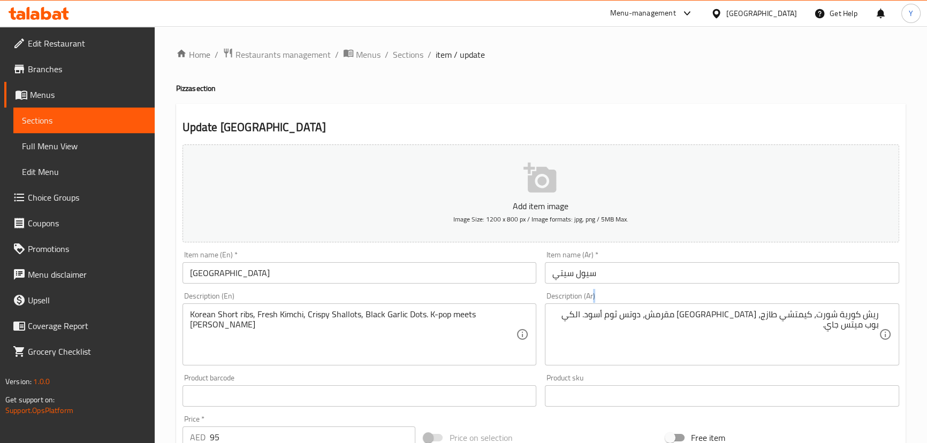
click at [752, 306] on div "ريش كورية شورت، كيمتشي طازج، كراث مقرمش، دوتس ثوم أسود. الكي بوب ميتس جاي. Desc…" at bounding box center [722, 334] width 354 height 62
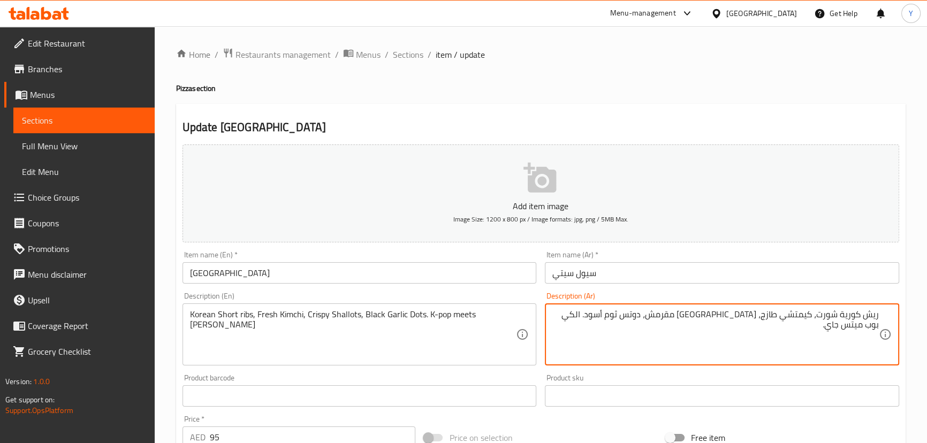
click at [681, 115] on div "Update Seoul City Add item image Image Size: 1200 x 800 px / Image formats: jpg…" at bounding box center [540, 415] width 729 height 623
type textarea "ريش كورية شورت، كيمتشي طازج، [GEOGRAPHIC_DATA] مقرمش، دوتس ثوم أسود. كي بوب ميت…"
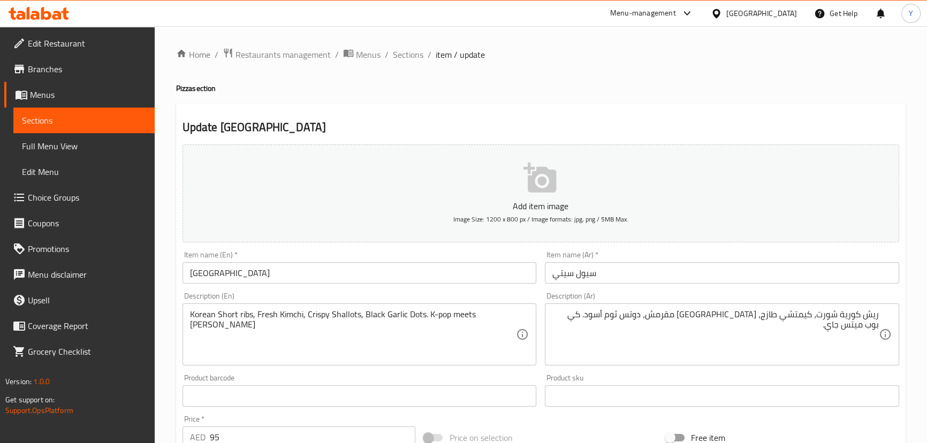
click at [690, 60] on ol "Home / Restaurants management / Menus / Sections / item / update" at bounding box center [540, 55] width 729 height 14
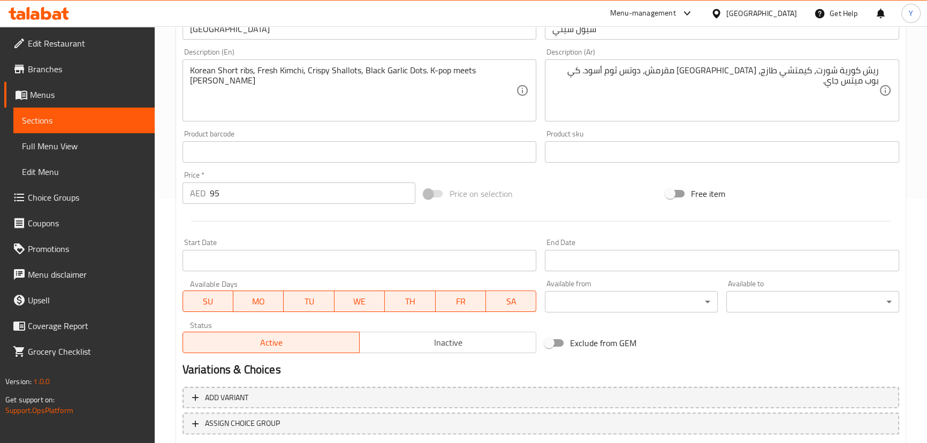
scroll to position [312, 0]
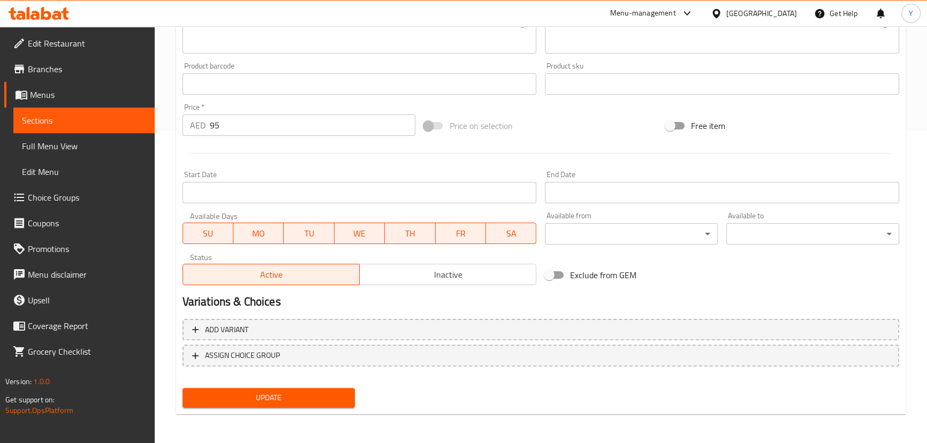
click at [309, 396] on span "Update" at bounding box center [269, 397] width 156 height 13
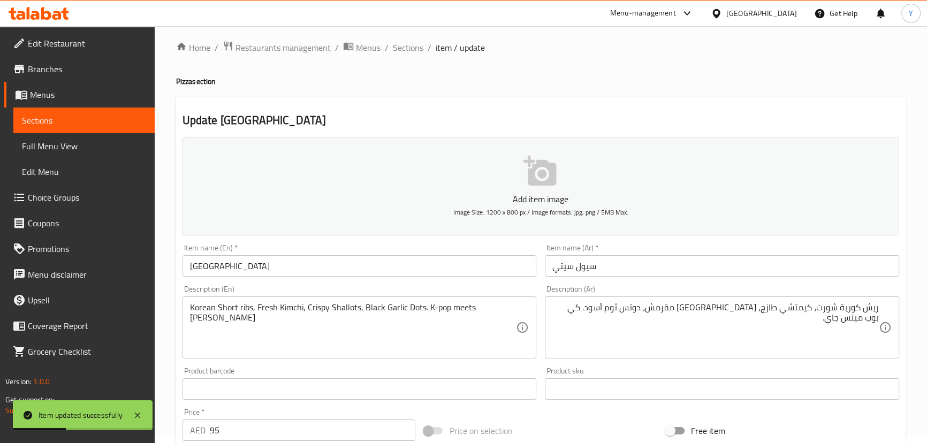
scroll to position [0, 0]
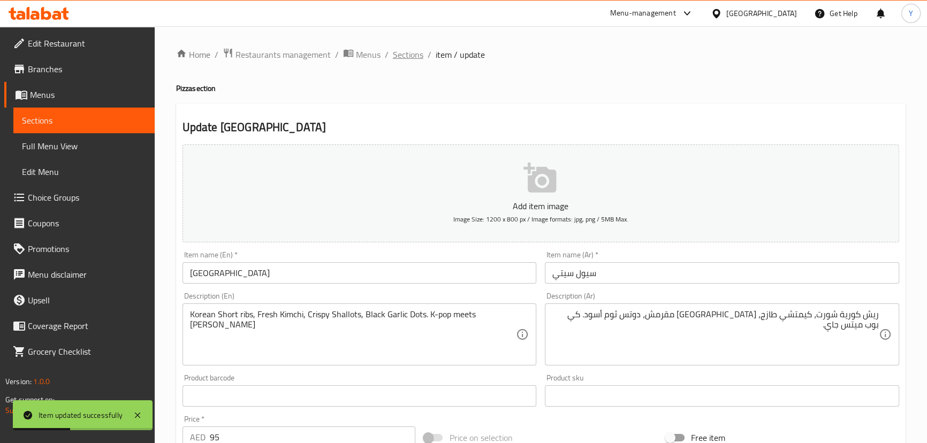
click at [404, 48] on span "Sections" at bounding box center [408, 54] width 31 height 13
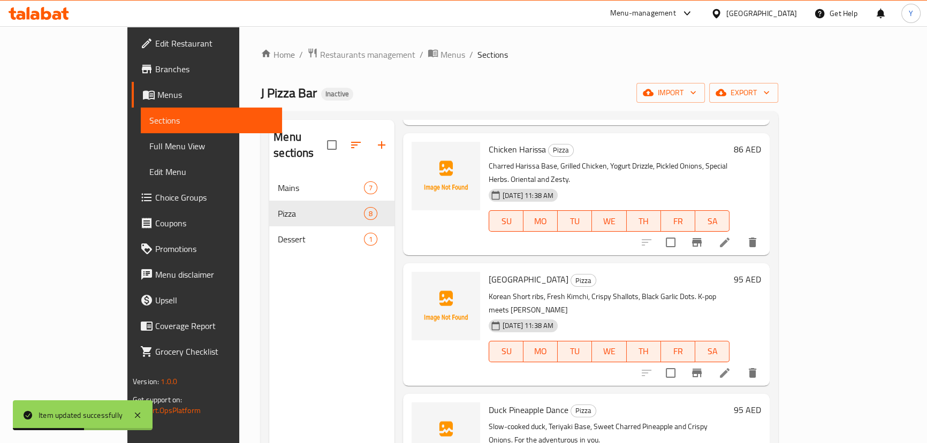
scroll to position [146, 0]
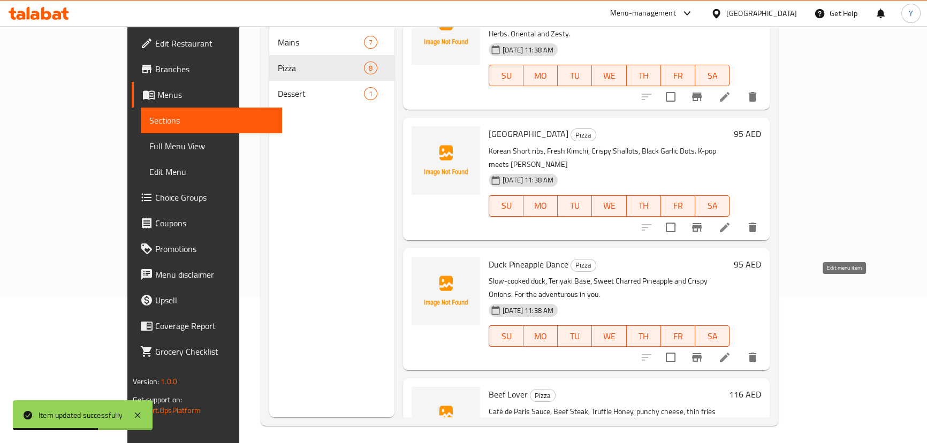
click at [729, 353] on icon at bounding box center [725, 358] width 10 height 10
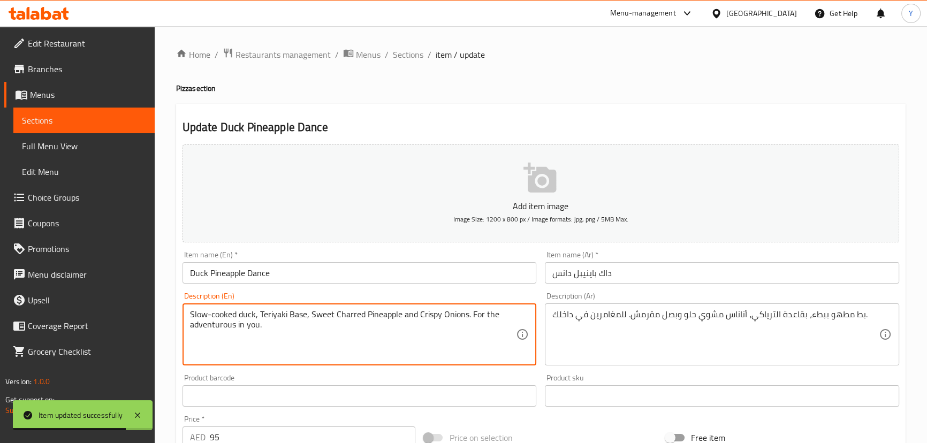
drag, startPoint x: 469, startPoint y: 315, endPoint x: 493, endPoint y: 339, distance: 33.3
type textarea "Slow-cooked duck, Teriyaki Base, Sweet Charred Pineapple and Crispy Onions."
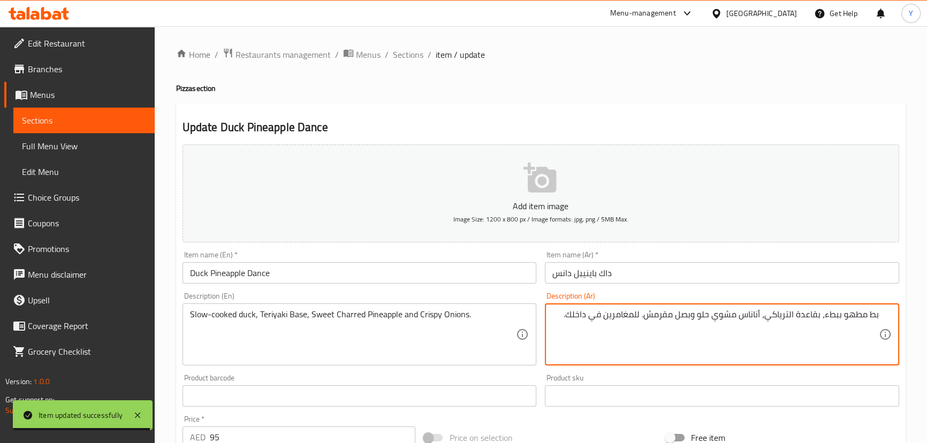
click at [637, 311] on textarea "بط مطهو ببطء، بقاعدة الترياكي، أناناس مشوي حلو وبصل مقرمش. للمغامرين في داخلك." at bounding box center [715, 334] width 326 height 51
drag, startPoint x: 637, startPoint y: 311, endPoint x: 493, endPoint y: 311, distance: 143.4
click at [495, 311] on div "Add item image Image Size: 1200 x 800 px / Image formats: jpg, png / 5MB Max. I…" at bounding box center [540, 370] width 725 height 461
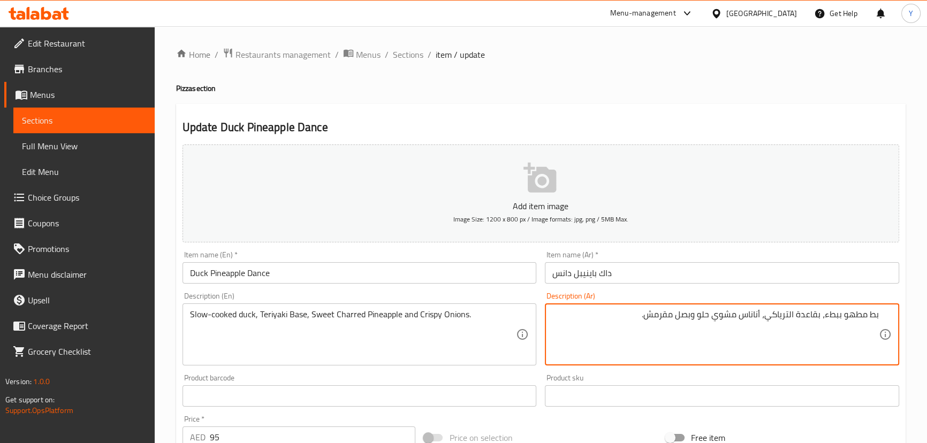
type textarea "بط مطهو ببطء، بقاعدة الترياكي، أناناس مشوي حلو وبصل مقرمش."
click at [707, 106] on div "Update Duck Pineapple Dance Add item image Image Size: 1200 x 800 px / Image fo…" at bounding box center [540, 415] width 729 height 623
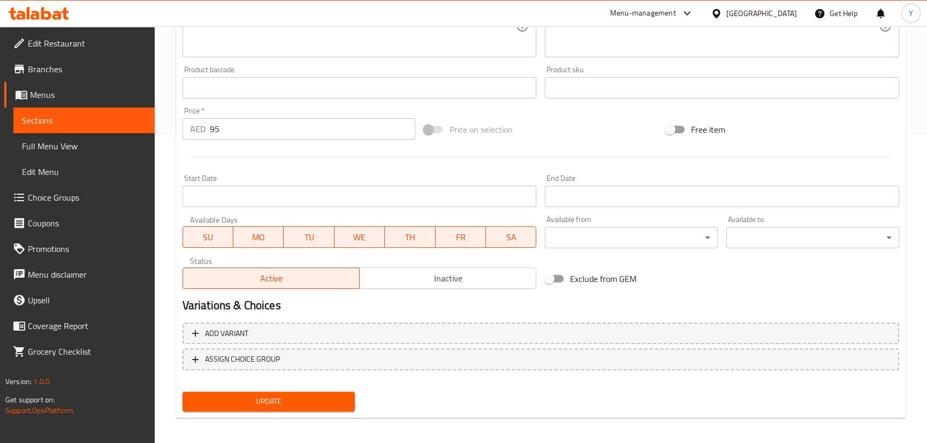
scroll to position [312, 0]
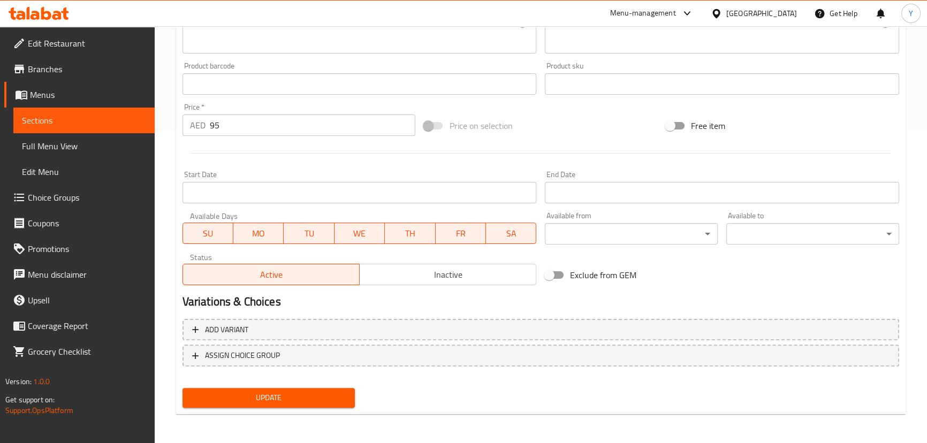
click at [299, 413] on div "Home / Restaurants management / Menus / Sections / item / update Pizza section …" at bounding box center [540, 79] width 729 height 687
click at [307, 401] on span "Update" at bounding box center [269, 397] width 156 height 13
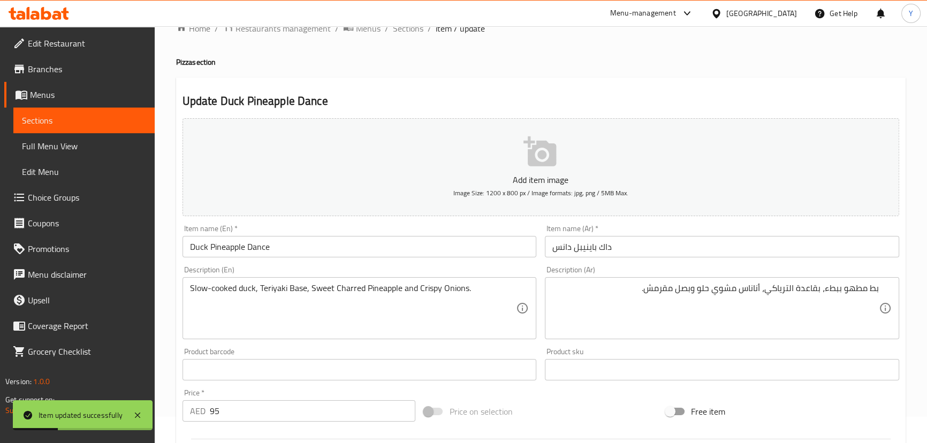
scroll to position [0, 0]
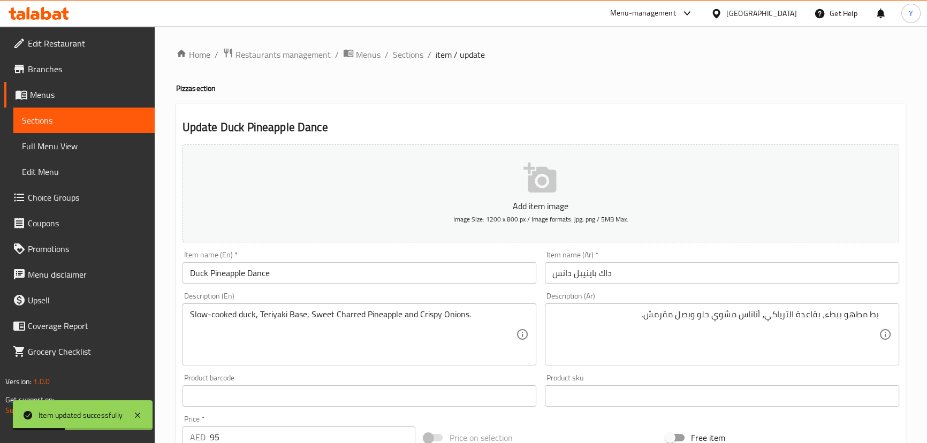
click at [410, 45] on div "Home / Restaurants management / Menus / Sections / item / update Pizza section …" at bounding box center [541, 391] width 772 height 730
click at [406, 48] on span "Sections" at bounding box center [408, 54] width 31 height 13
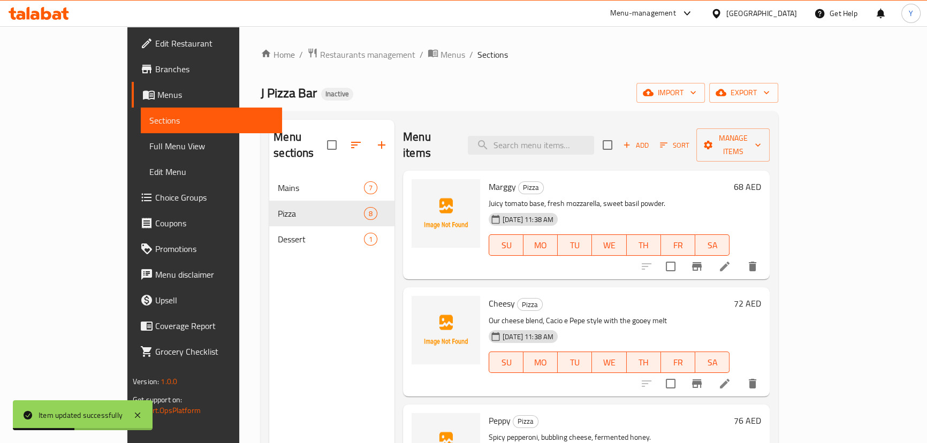
scroll to position [150, 0]
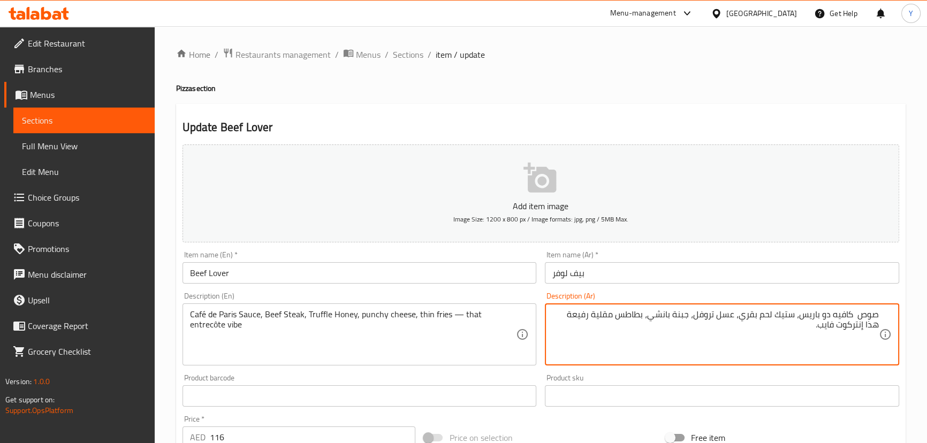
click at [632, 316] on textarea "صوص كافيه دو باريس، ستيك لحم بقري، عسل تروفل، جبنة بانشي، بطاطس مقلية رفيعة هذا…" at bounding box center [715, 334] width 326 height 51
drag, startPoint x: 632, startPoint y: 316, endPoint x: 615, endPoint y: 313, distance: 16.9
click at [615, 313] on textarea "صوص كافيه دو باريس، ستيك لحم بقري، عسل تروفل، جبنة بانشي، بطاطس مقلية رفيعة هذا…" at bounding box center [715, 334] width 326 height 51
type textarea "صوص كافيه دو باريس، ستيك لحم بقري، عسل تروفل، جبنة بانشي، فرايز رفيعة هذا إنترك…"
click at [601, 308] on div "صوص كافيه دو باريس، ستيك لحم بقري، عسل تروفل، جبنة بانشي، فرايز رفيعة هذا إنترك…" at bounding box center [722, 334] width 354 height 62
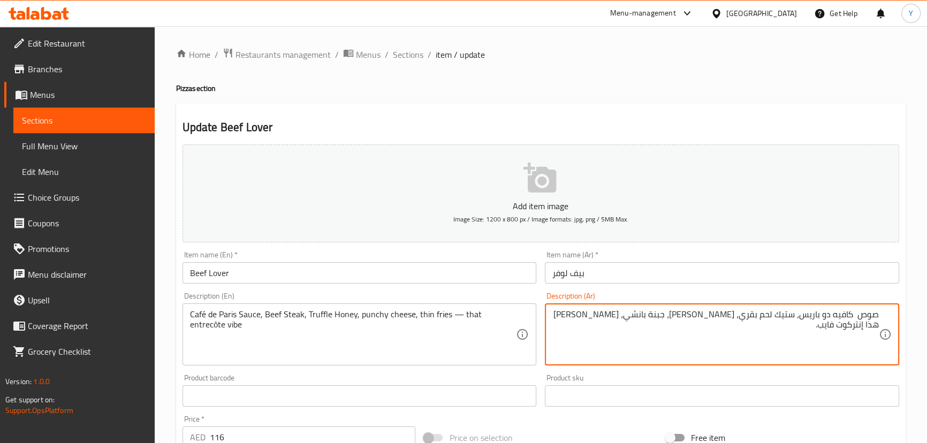
click at [606, 311] on textarea "صوص كافيه دو باريس، ستيك لحم بقري، عسل تروفل، جبنة بانشي، فرايز رفيعة هذا إنترك…" at bounding box center [715, 334] width 326 height 51
click at [765, 120] on h2 "Update Beef Lover" at bounding box center [540, 127] width 717 height 16
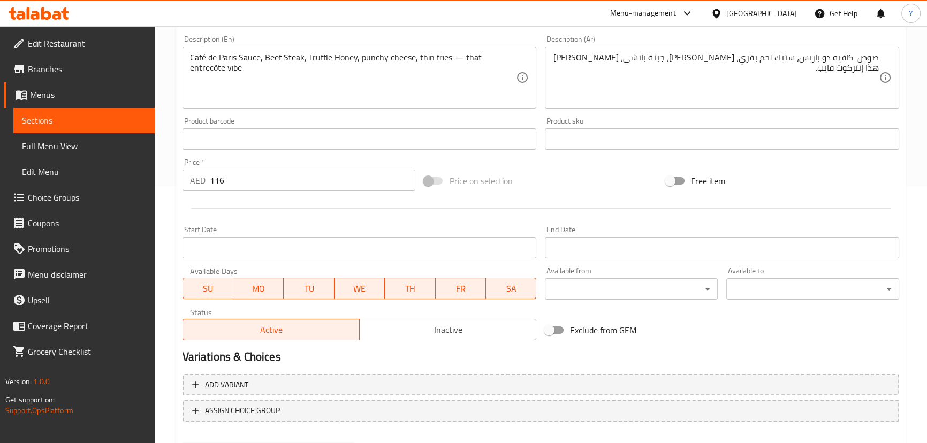
scroll to position [166, 0]
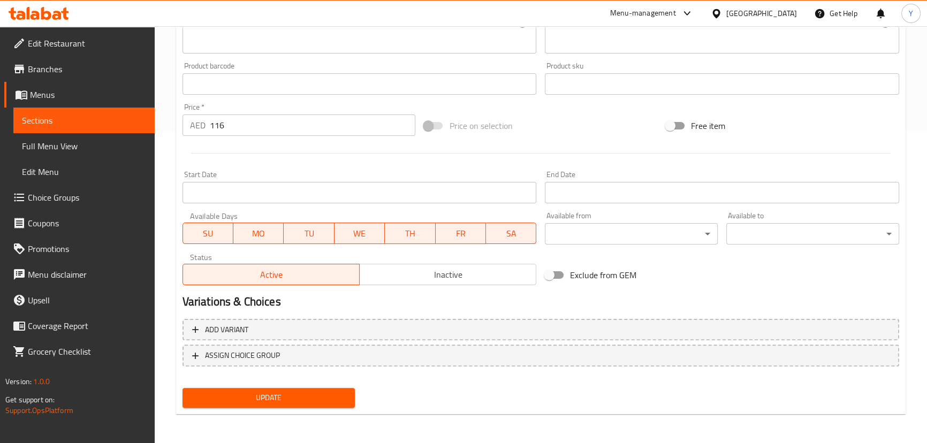
click at [301, 396] on span "Update" at bounding box center [269, 397] width 156 height 13
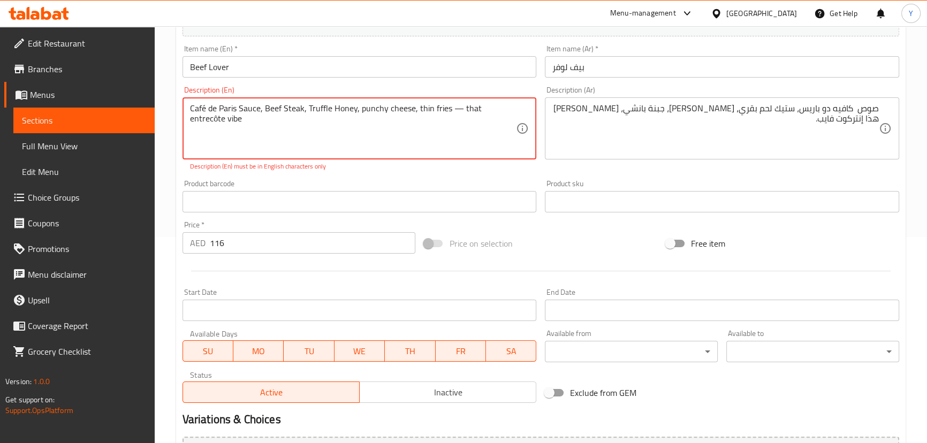
scroll to position [114, 0]
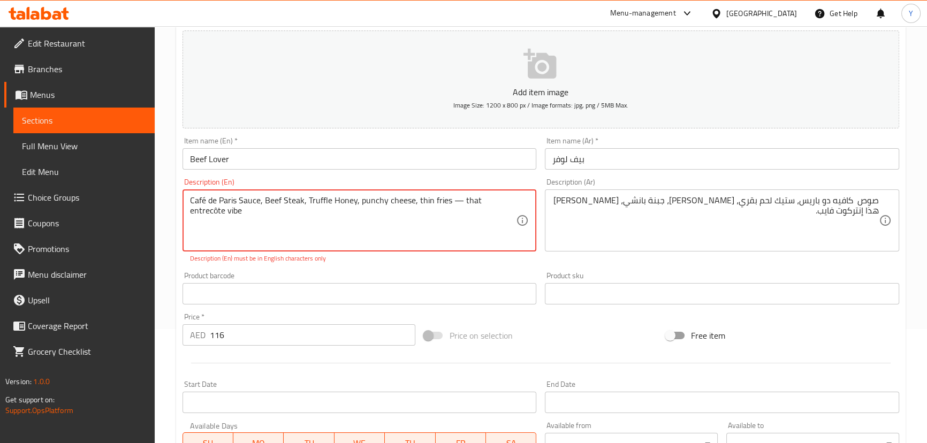
click at [460, 201] on textarea "Café de Paris Sauce, Beef Steak, Truffle Honey, punchy cheese, thin fries — tha…" at bounding box center [353, 220] width 326 height 51
type textarea "Café de Paris Sauce, Beef Steak, Truffle Honey, punchy cheese, thin fries - tha…"
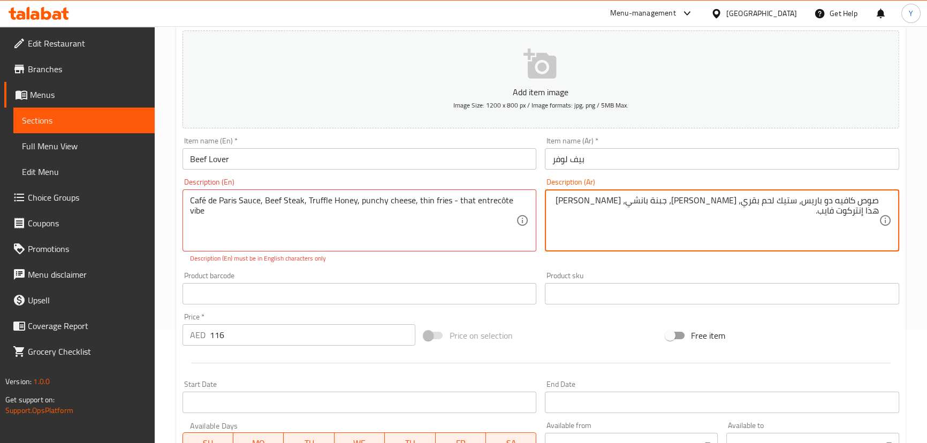
type textarea "صوص كافيه دو باريس، ستيك لحم بقري، عسل تروفل، جبنة بانشي، فرايز رفيعة هذا إنترك…"
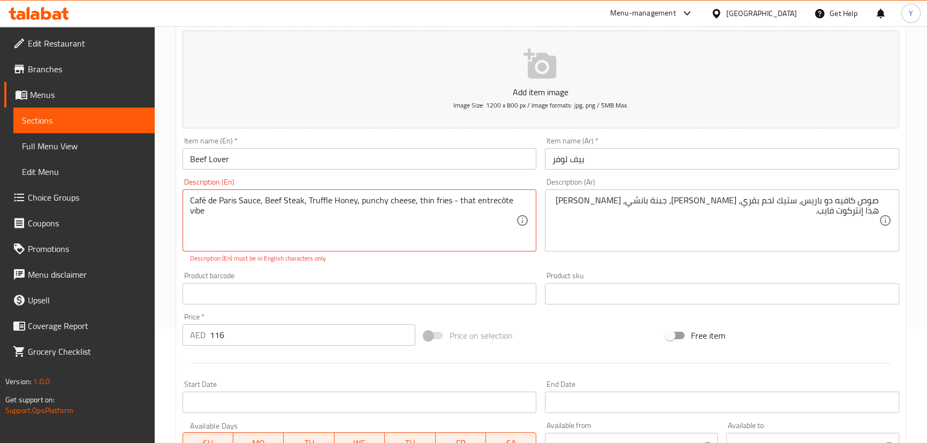
click at [915, 225] on div "Home / Restaurants management / Menus / Sections / item / update Pizza section …" at bounding box center [541, 283] width 772 height 742
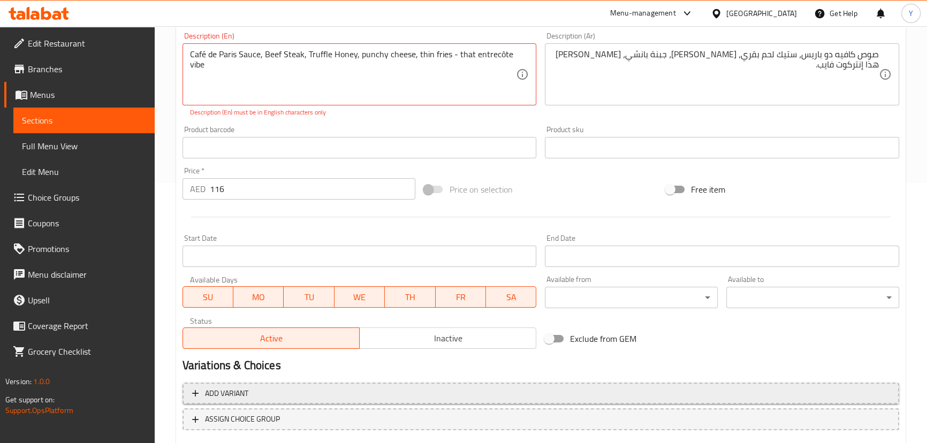
scroll to position [324, 0]
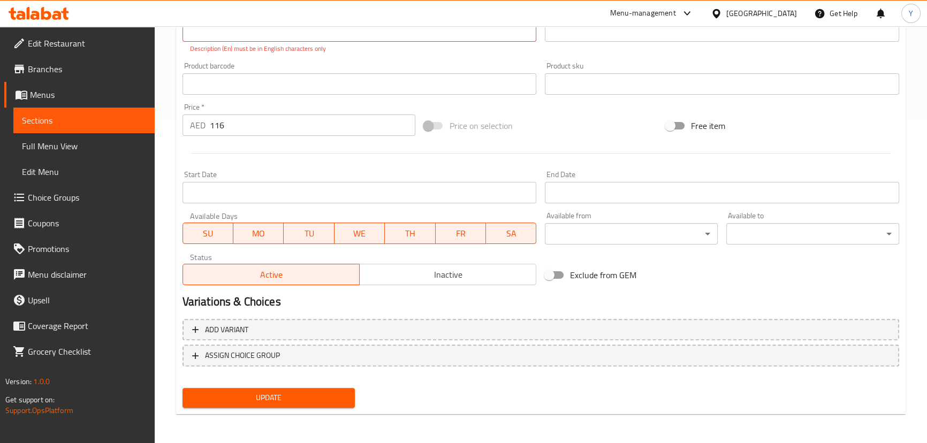
click at [310, 397] on span "Update" at bounding box center [269, 397] width 156 height 13
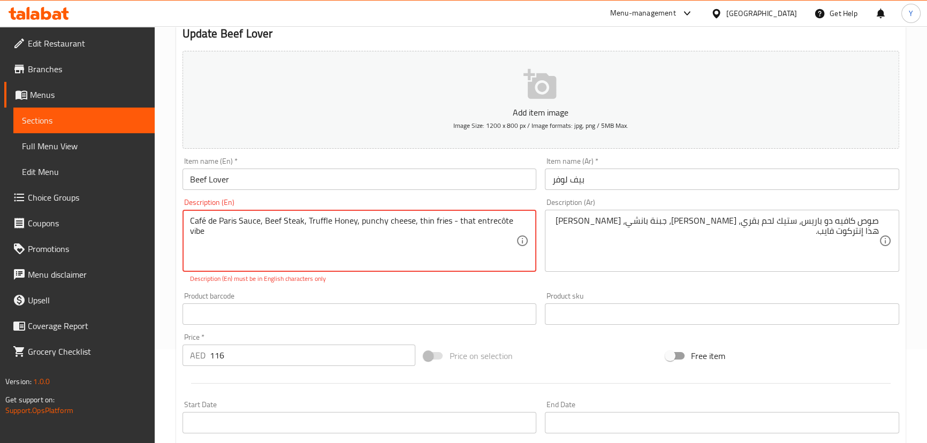
click at [497, 222] on textarea "Café de Paris Sauce, Beef Steak, Truffle Honey, punchy cheese, thin fries - tha…" at bounding box center [353, 241] width 326 height 51
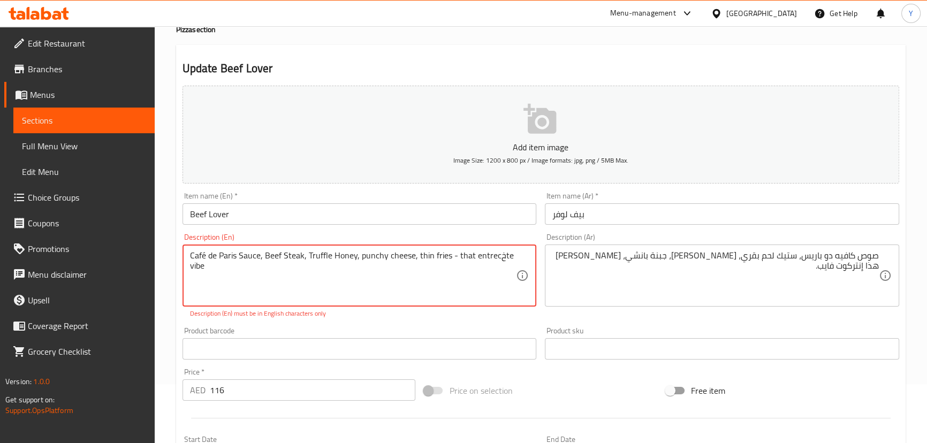
scroll to position [0, 0]
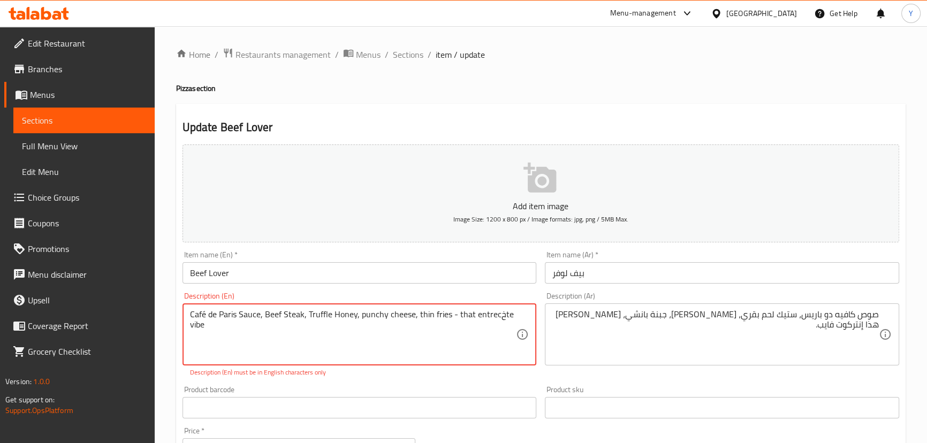
type textarea "Café de Paris Sauce, Beef Steak, Truffle Honey, punchy cheese, thin fries - tha…"
click at [388, 53] on ol "Home / Restaurants management / Menus / Sections / item / update" at bounding box center [540, 55] width 729 height 14
click at [394, 58] on span "Sections" at bounding box center [408, 54] width 31 height 13
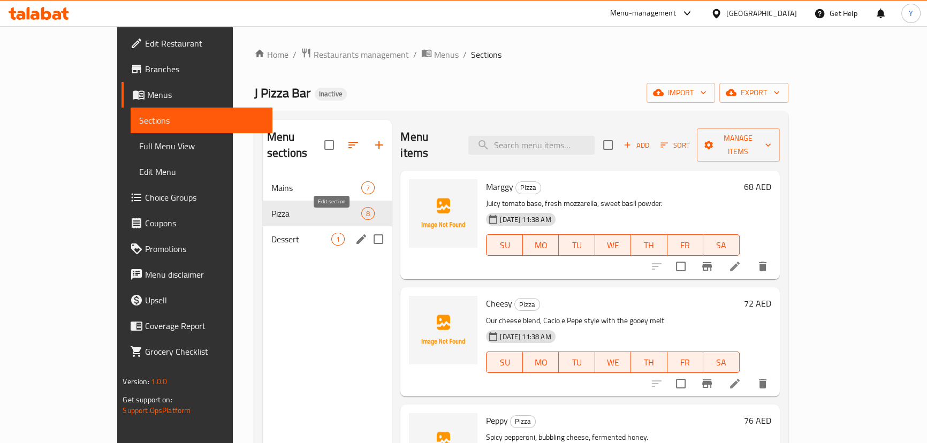
click at [356, 234] on icon "edit" at bounding box center [361, 239] width 10 height 10
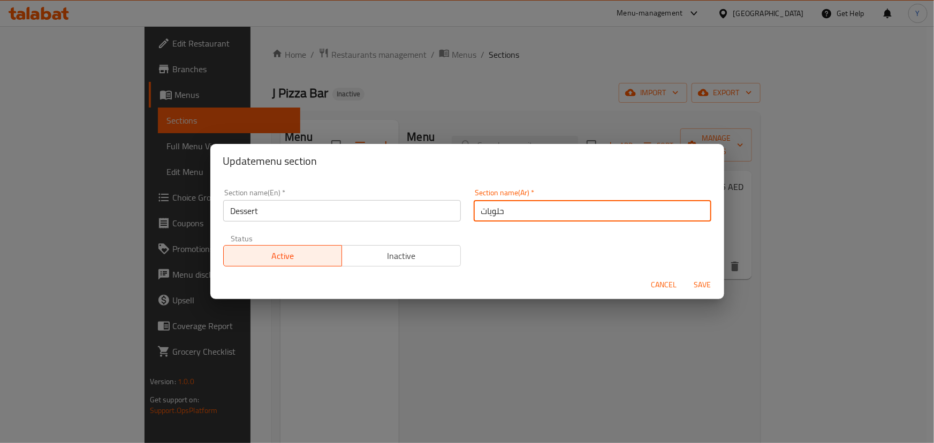
click at [549, 214] on input "حلويات" at bounding box center [593, 210] width 238 height 21
type input "الحلويات"
click at [686, 275] on button "Save" at bounding box center [703, 285] width 34 height 20
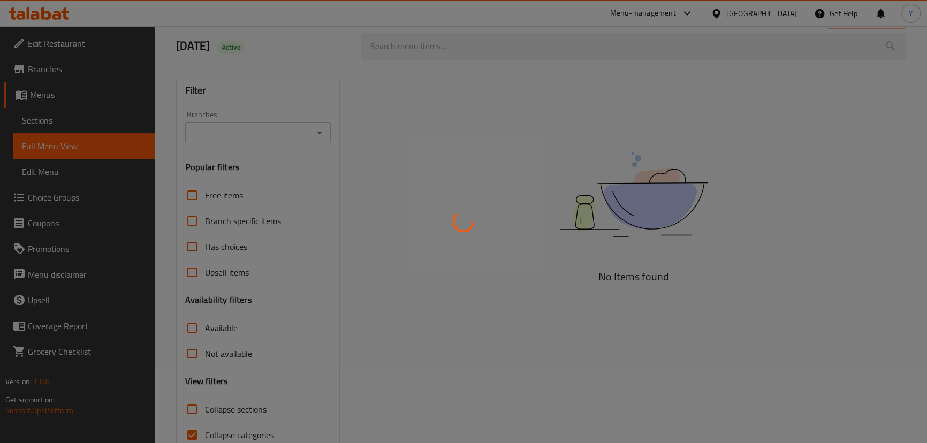
scroll to position [126, 0]
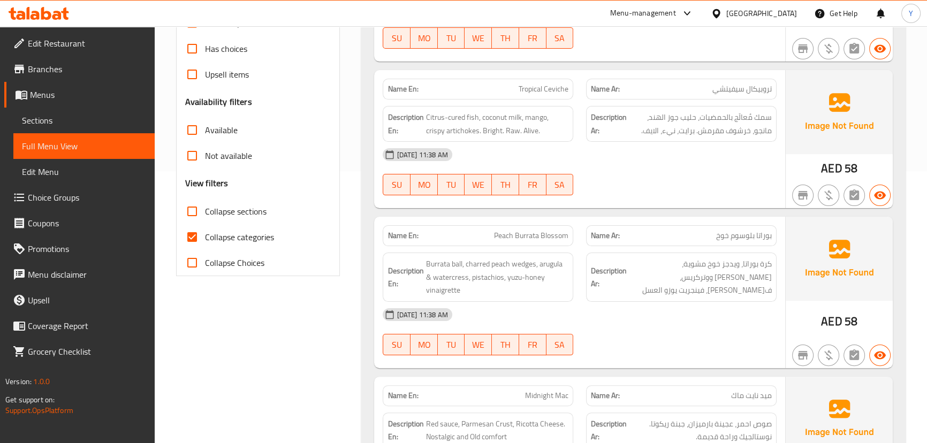
click at [220, 235] on span "Collapse categories" at bounding box center [239, 237] width 69 height 13
click at [205, 235] on input "Collapse categories" at bounding box center [192, 237] width 26 height 26
checkbox input "false"
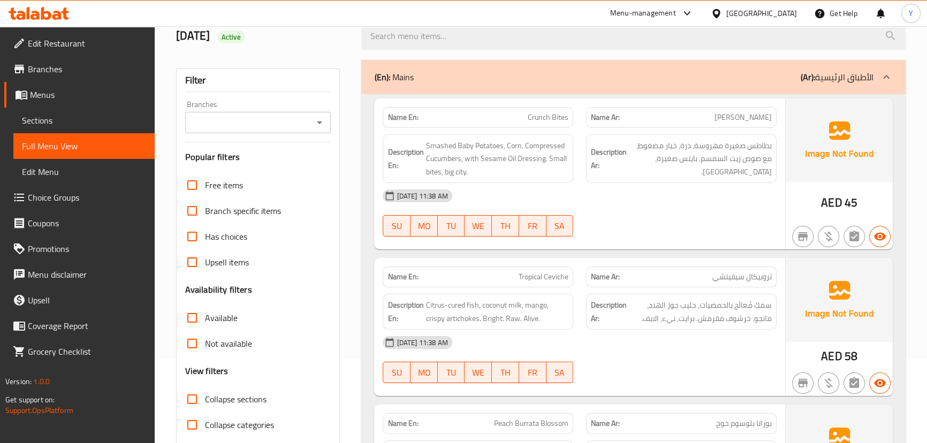
scroll to position [0, 0]
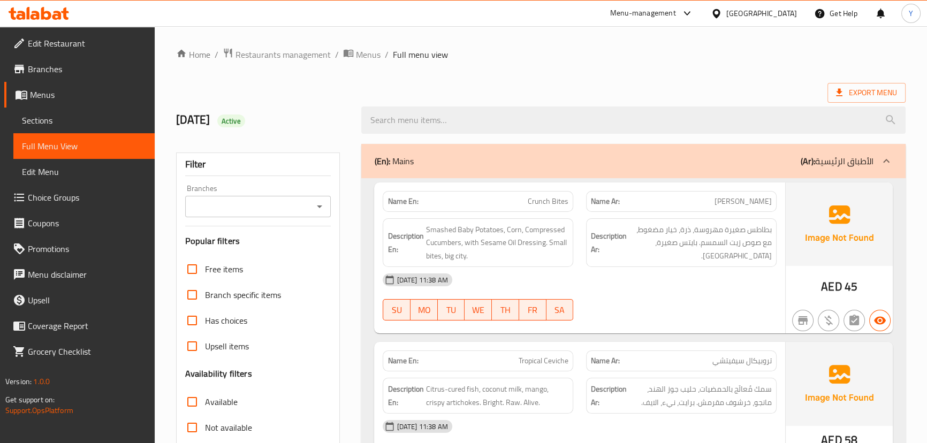
drag, startPoint x: 565, startPoint y: 144, endPoint x: 690, endPoint y: -59, distance: 238.4
click at [881, 91] on span "Export Menu" at bounding box center [866, 92] width 61 height 13
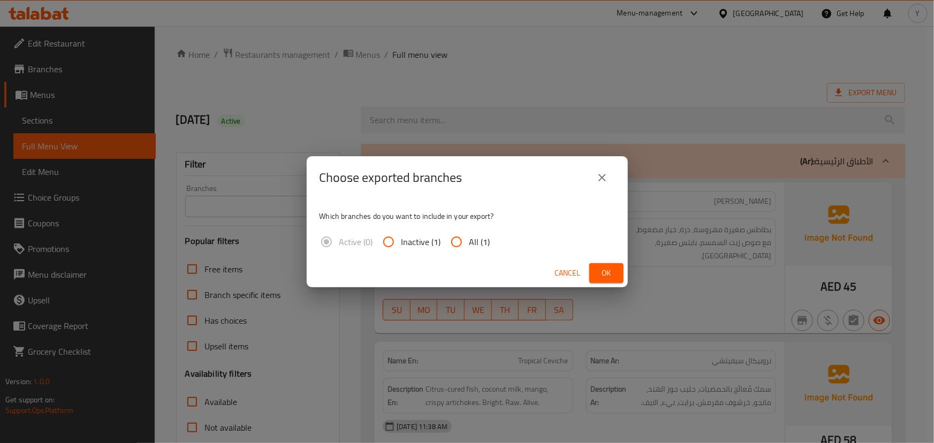
click at [632, 267] on div "Choose exported branches Which branches do you want to include in your export? …" at bounding box center [467, 221] width 934 height 443
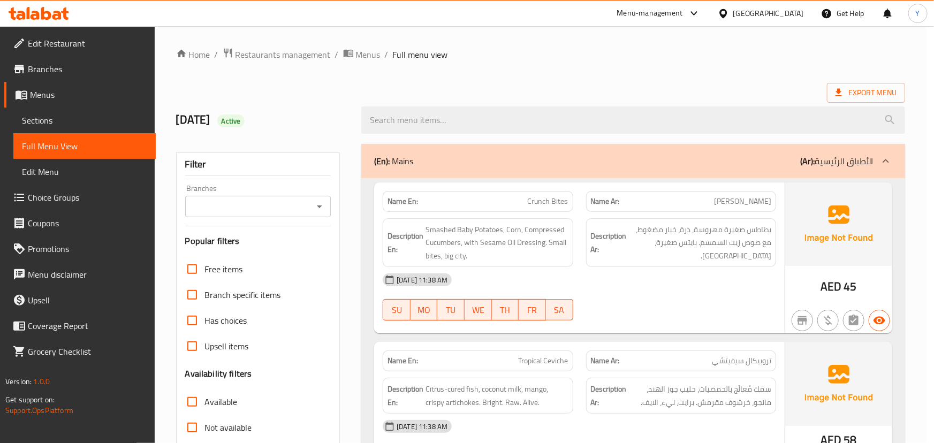
click at [610, 268] on div "[DATE] 11:38 AM" at bounding box center [579, 280] width 406 height 26
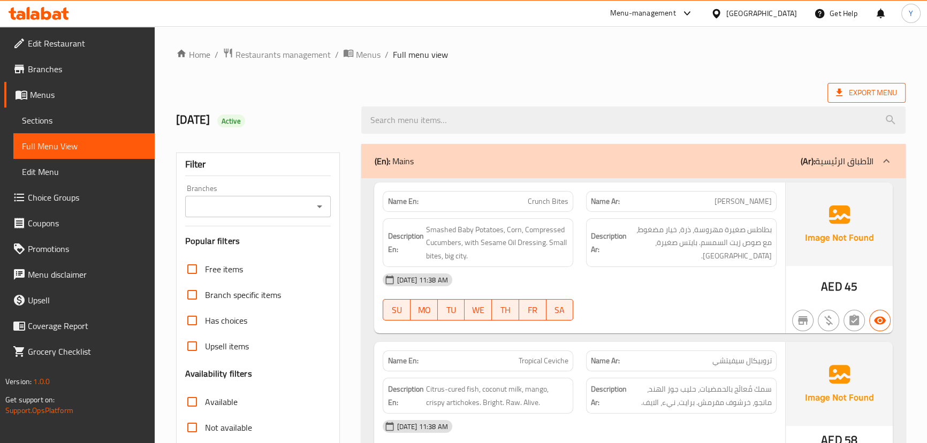
click at [833, 86] on span "Export Menu" at bounding box center [866, 93] width 78 height 20
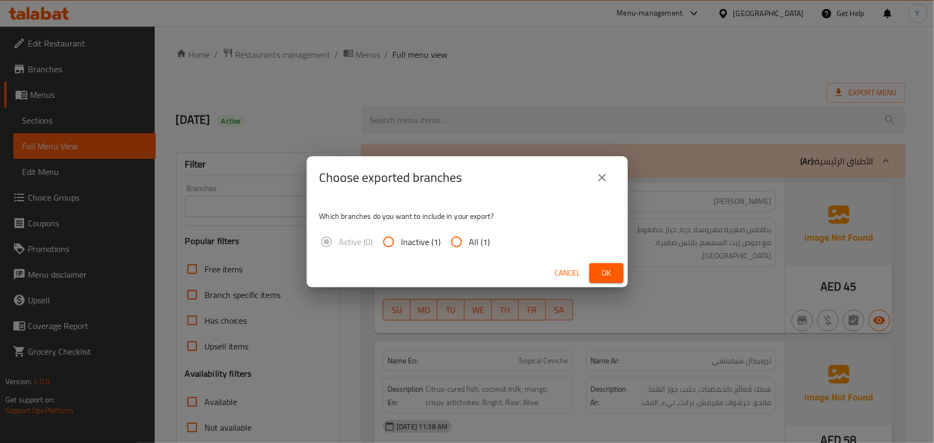
click at [610, 279] on button "Ok" at bounding box center [606, 273] width 34 height 20
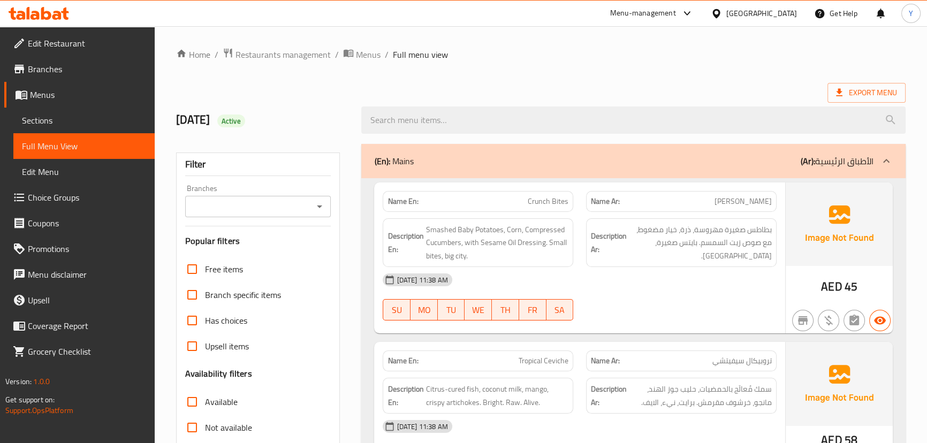
click at [392, 199] on strong "Name En:" at bounding box center [402, 201] width 31 height 11
copy strong "Name"
click at [392, 199] on strong "Name En:" at bounding box center [402, 201] width 31 height 11
